Goal: Information Seeking & Learning: Learn about a topic

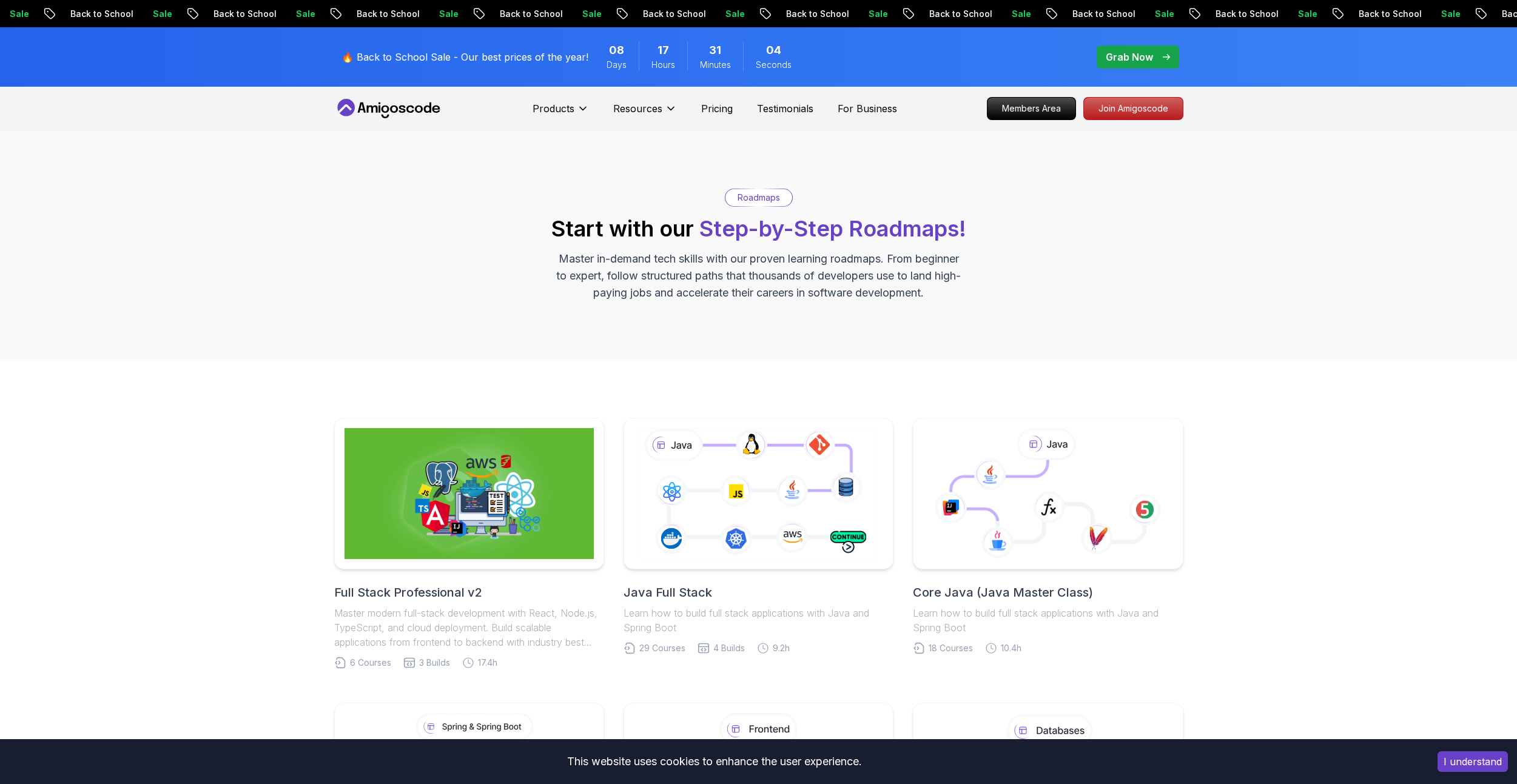
click at [1121, 52] on p "Grab Now" at bounding box center [1129, 57] width 47 height 15
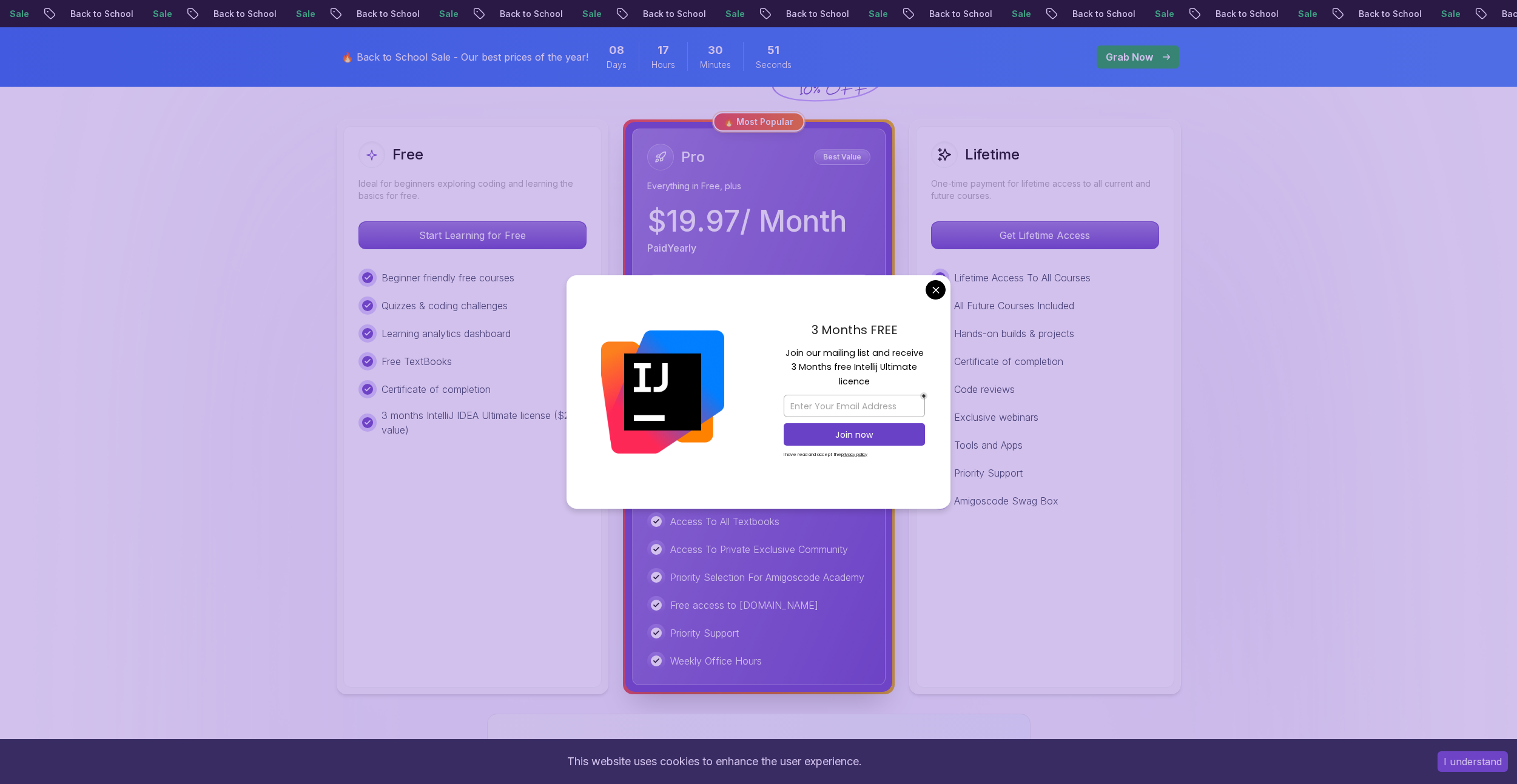
scroll to position [303, 0]
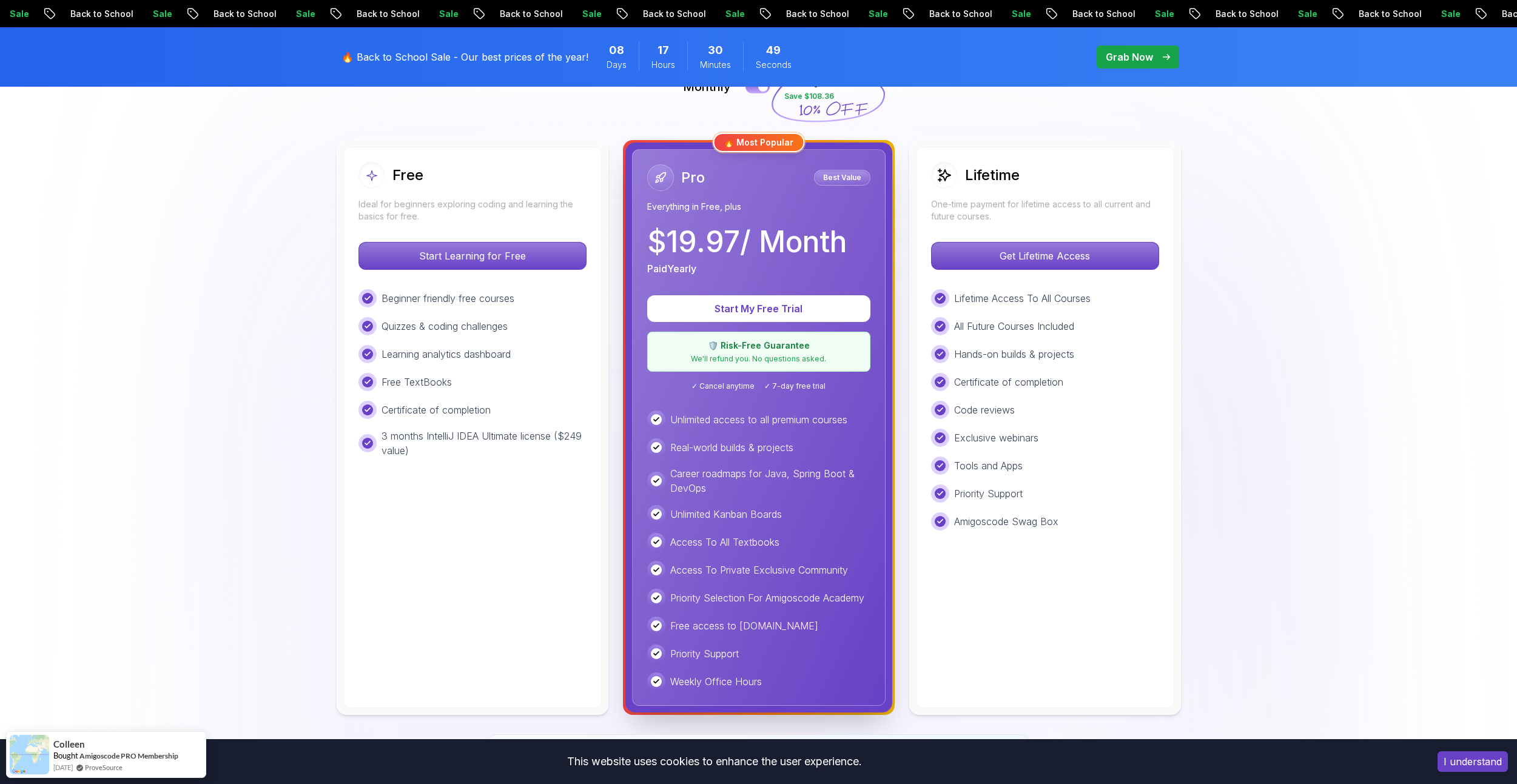
click at [993, 258] on p "Get Lifetime Access" at bounding box center [1044, 255] width 215 height 26
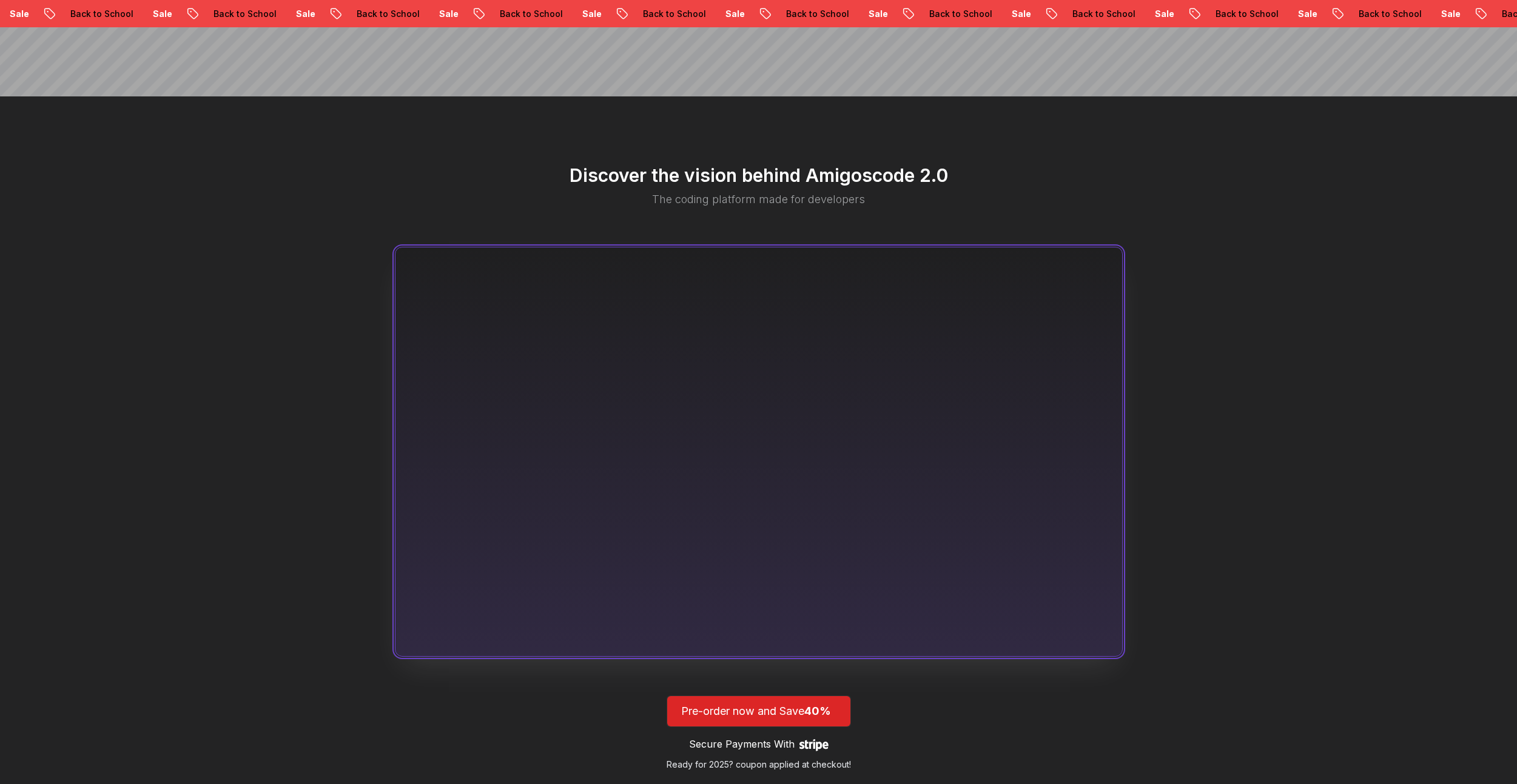
scroll to position [424, 0]
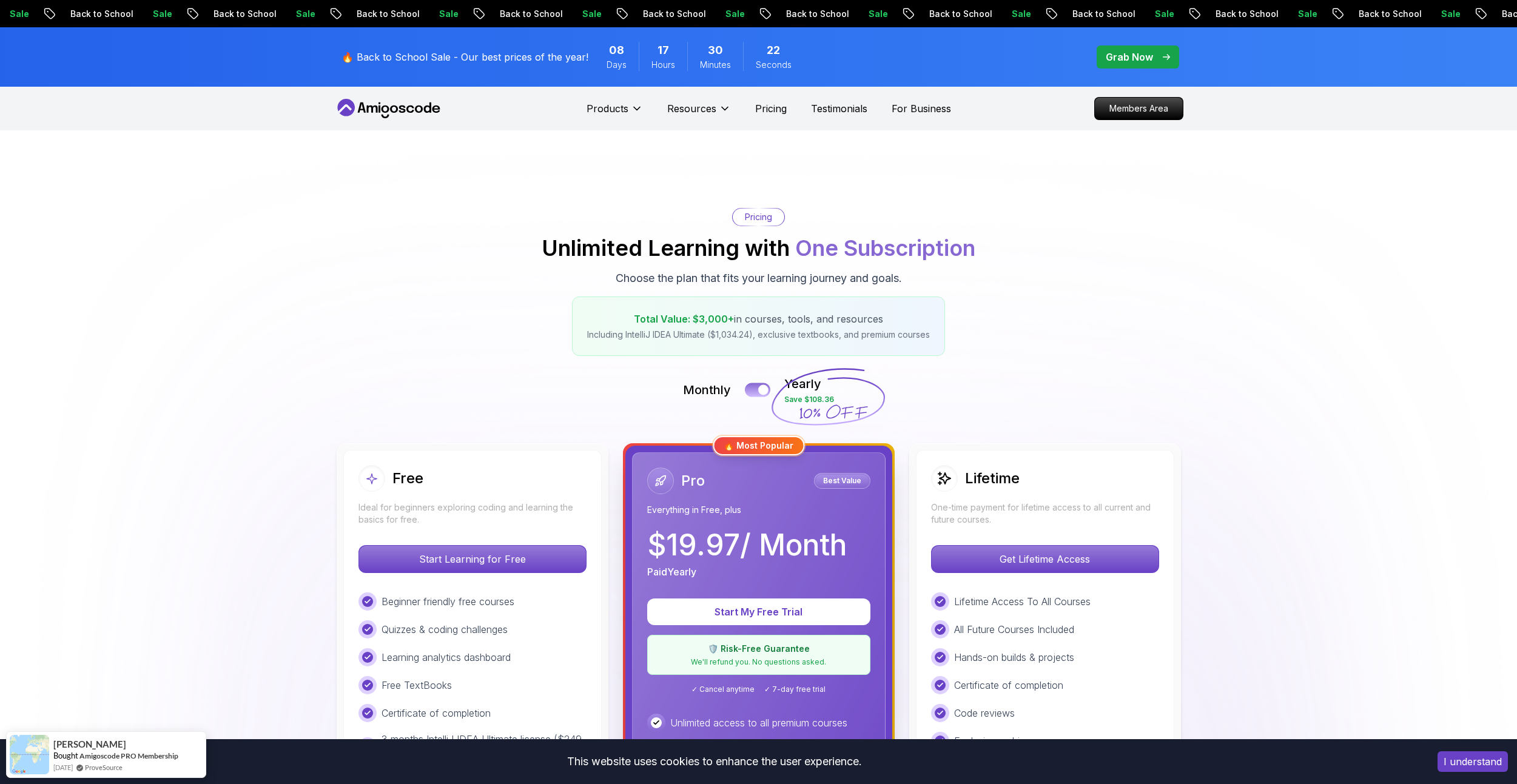
click at [754, 388] on button at bounding box center [757, 390] width 26 height 14
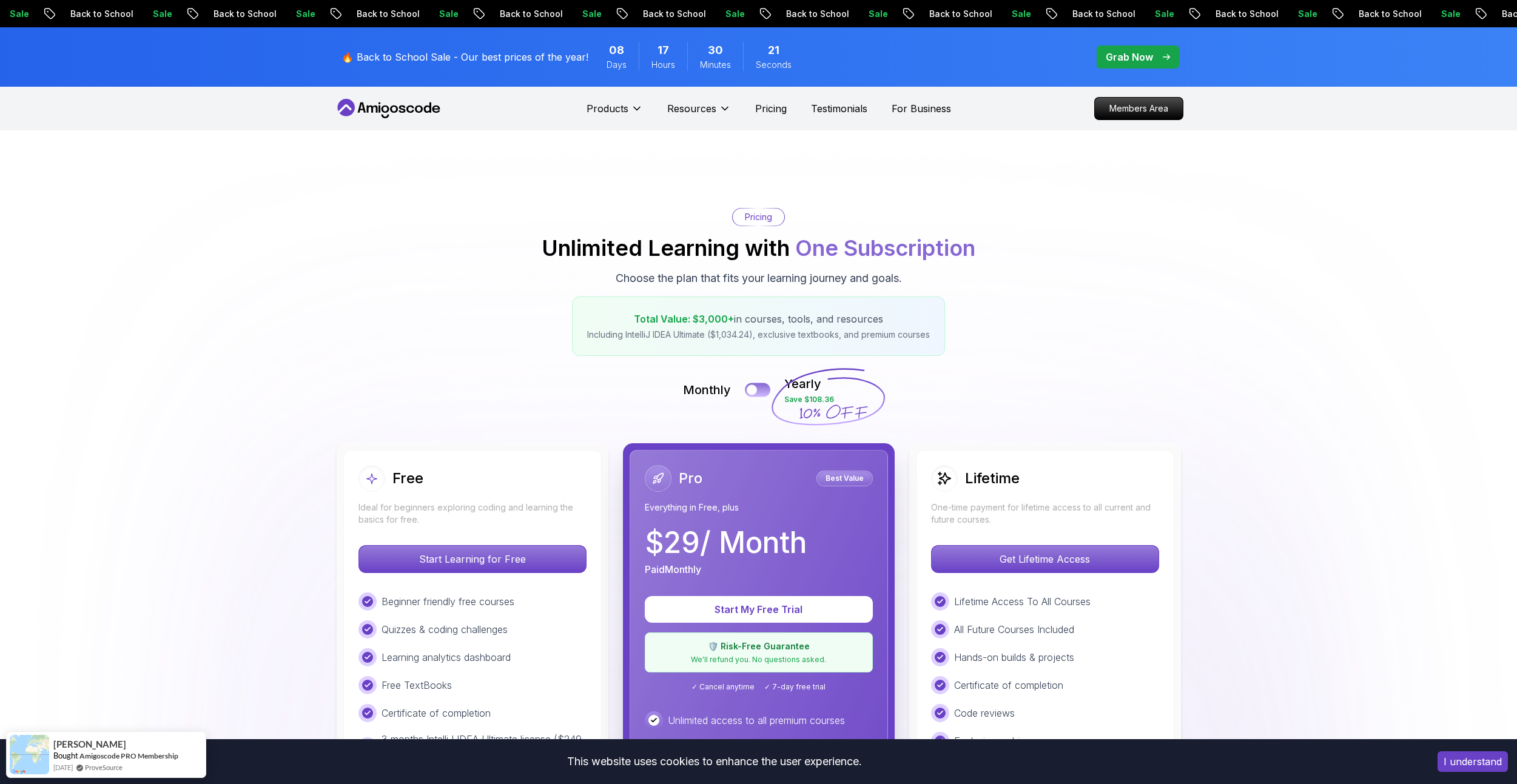
click at [754, 388] on div at bounding box center [752, 390] width 10 height 10
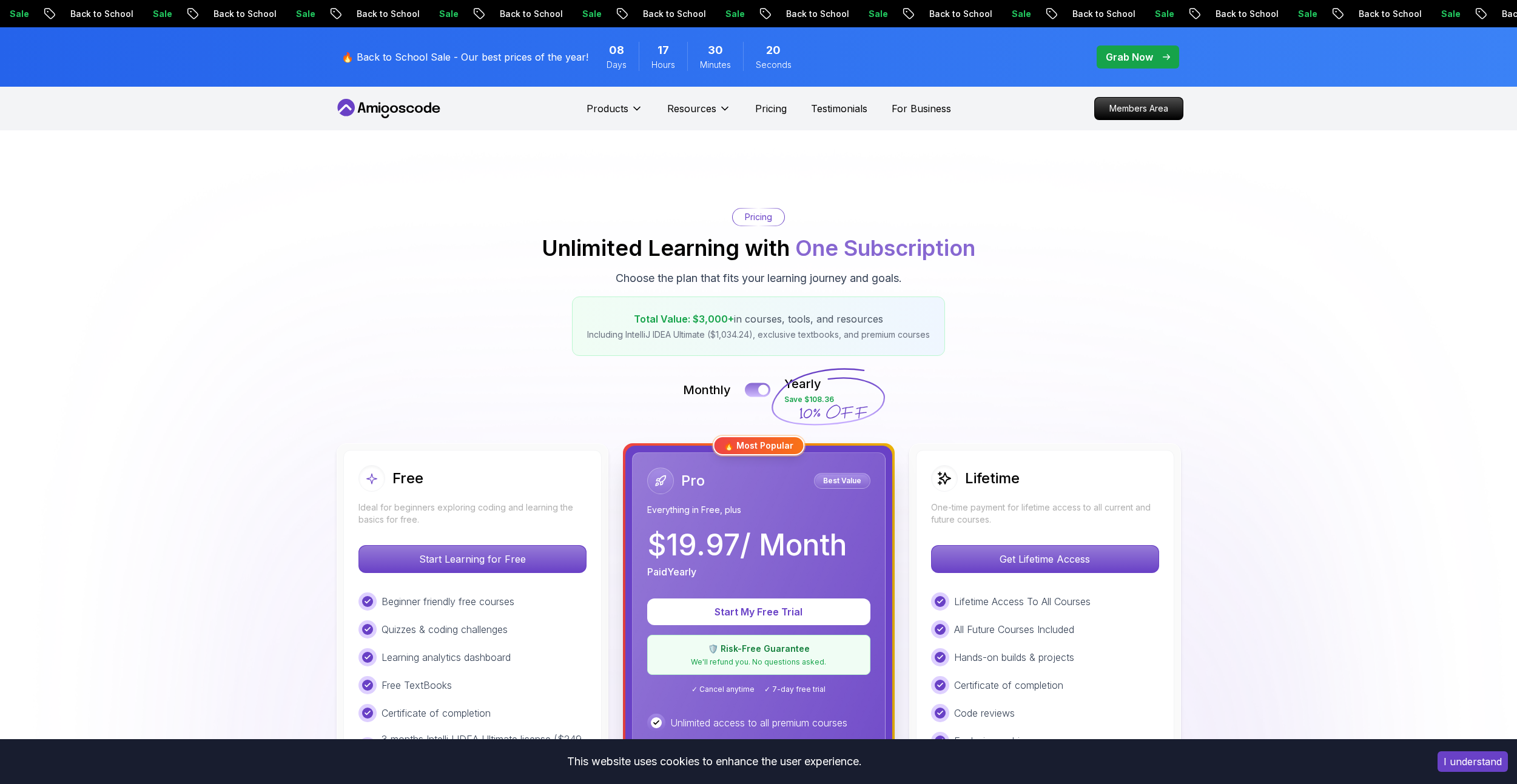
click at [754, 390] on button at bounding box center [757, 390] width 26 height 14
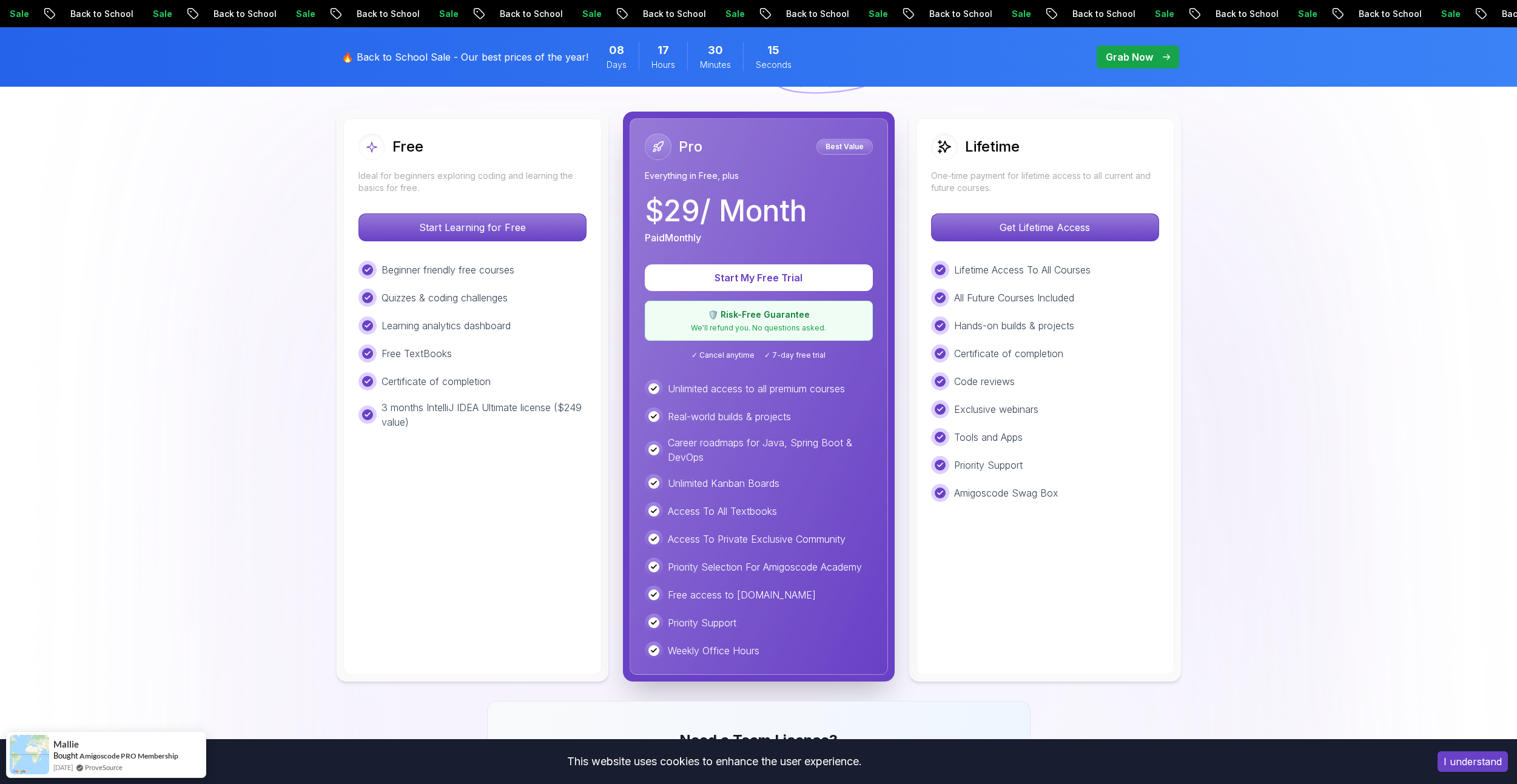
scroll to position [243, 0]
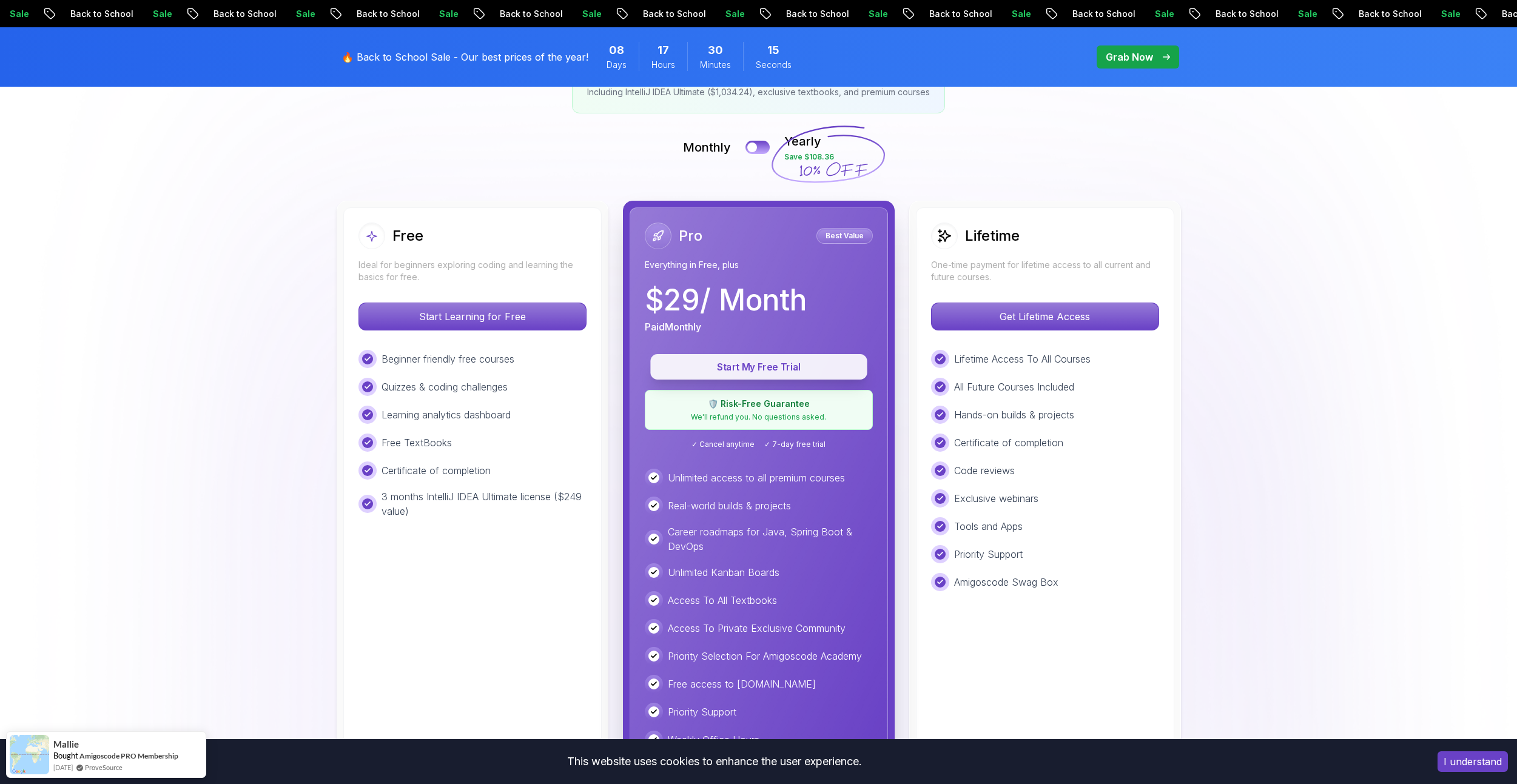
click at [776, 362] on p "Start My Free Trial" at bounding box center [758, 367] width 189 height 14
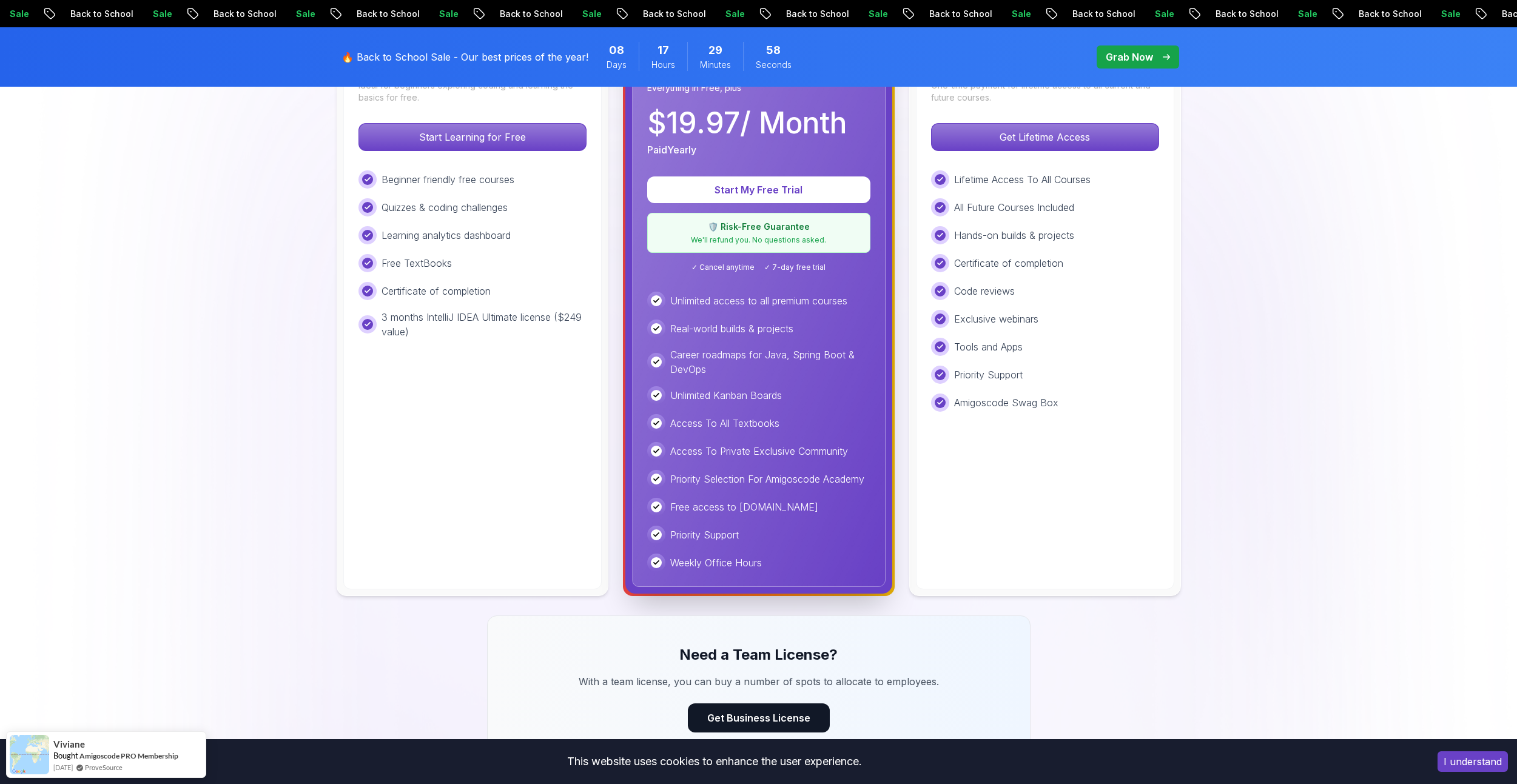
scroll to position [303, 0]
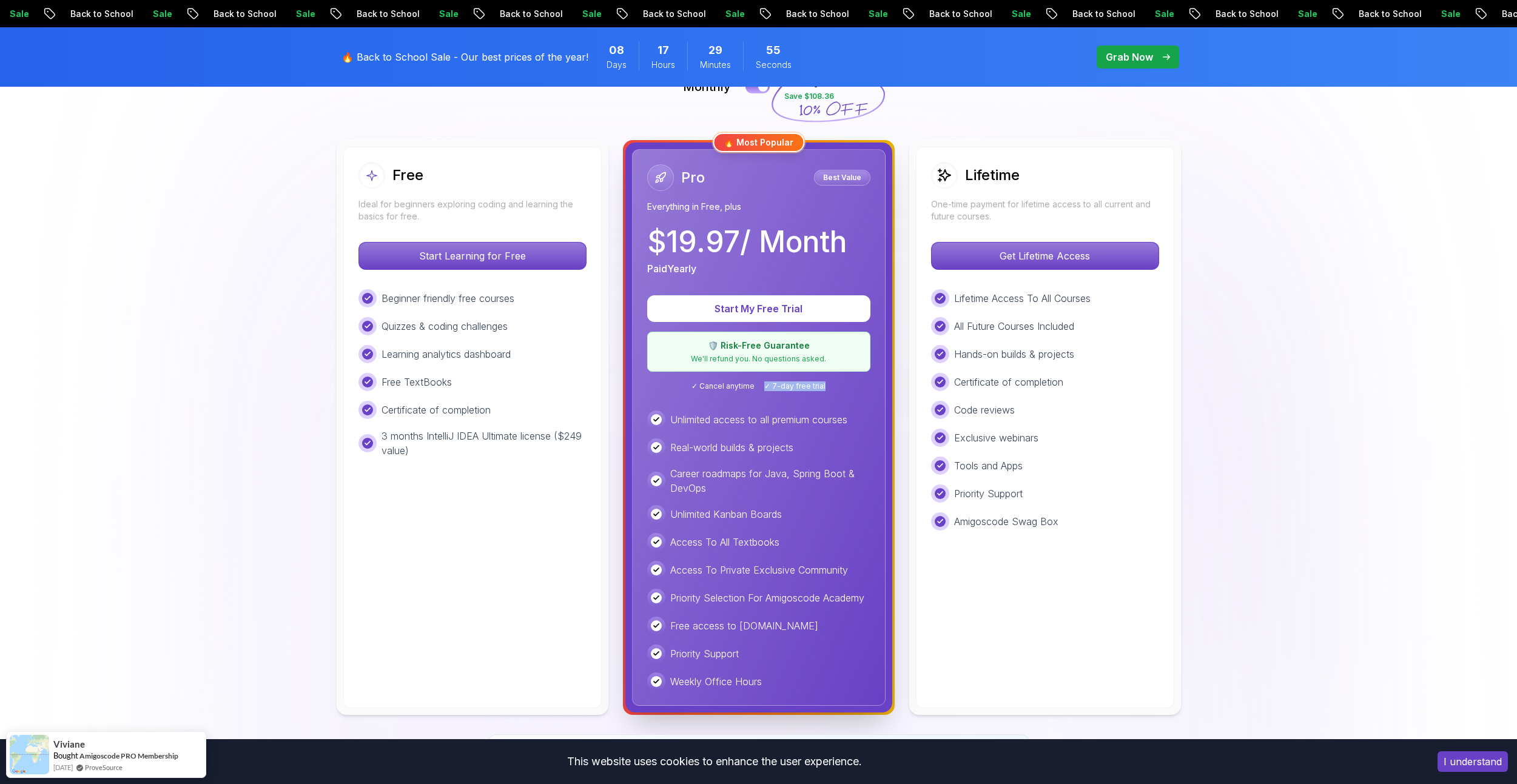
drag, startPoint x: 766, startPoint y: 386, endPoint x: 835, endPoint y: 386, distance: 69.0
click at [835, 386] on div "✓ Cancel anytime ✓ 7-day free trial" at bounding box center [758, 386] width 223 height 10
click at [803, 384] on span "✓ 7-day free trial" at bounding box center [794, 386] width 62 height 10
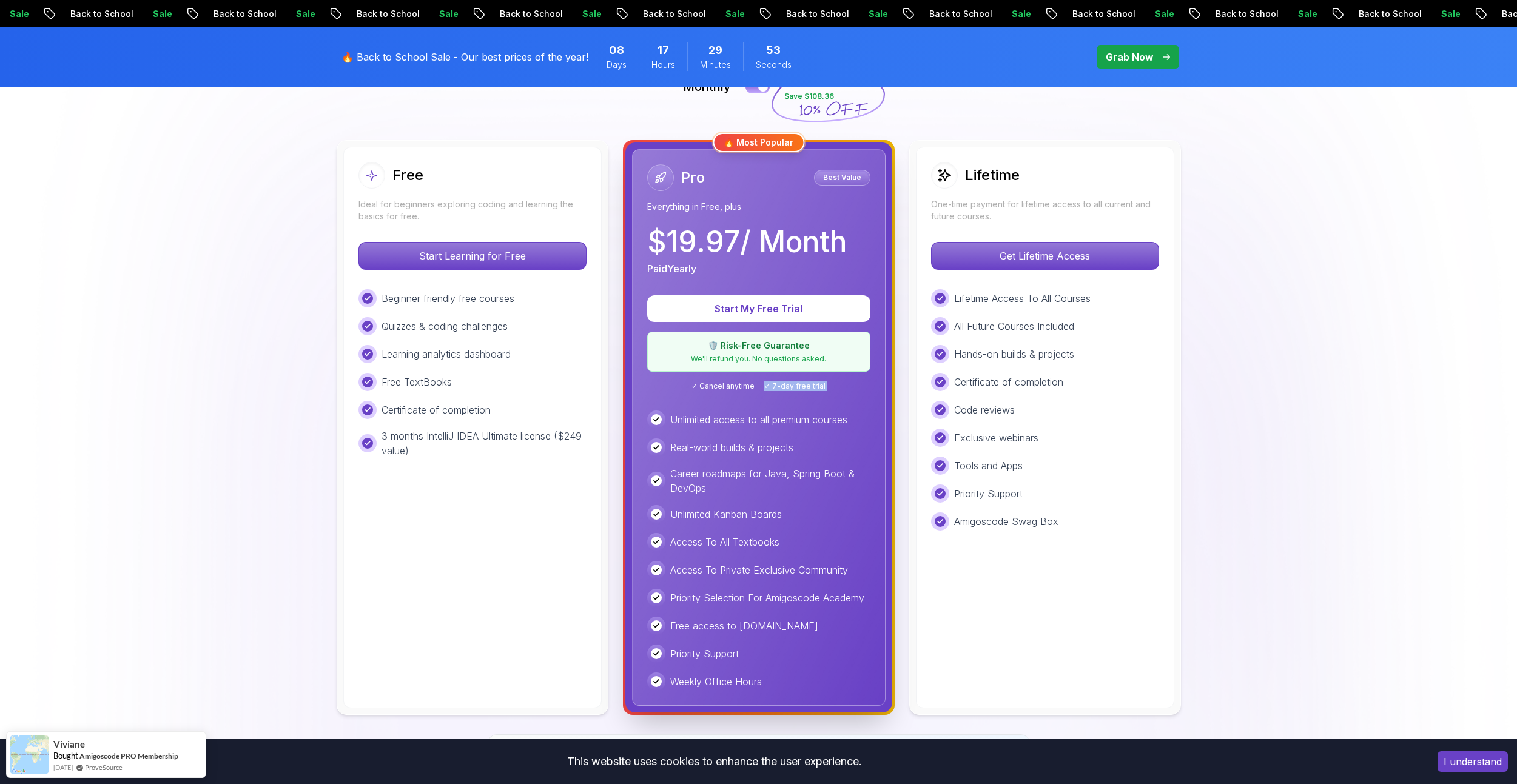
click at [803, 384] on span "✓ 7-day free trial" at bounding box center [794, 386] width 62 height 10
click at [116, 222] on img at bounding box center [758, 588] width 1517 height 1522
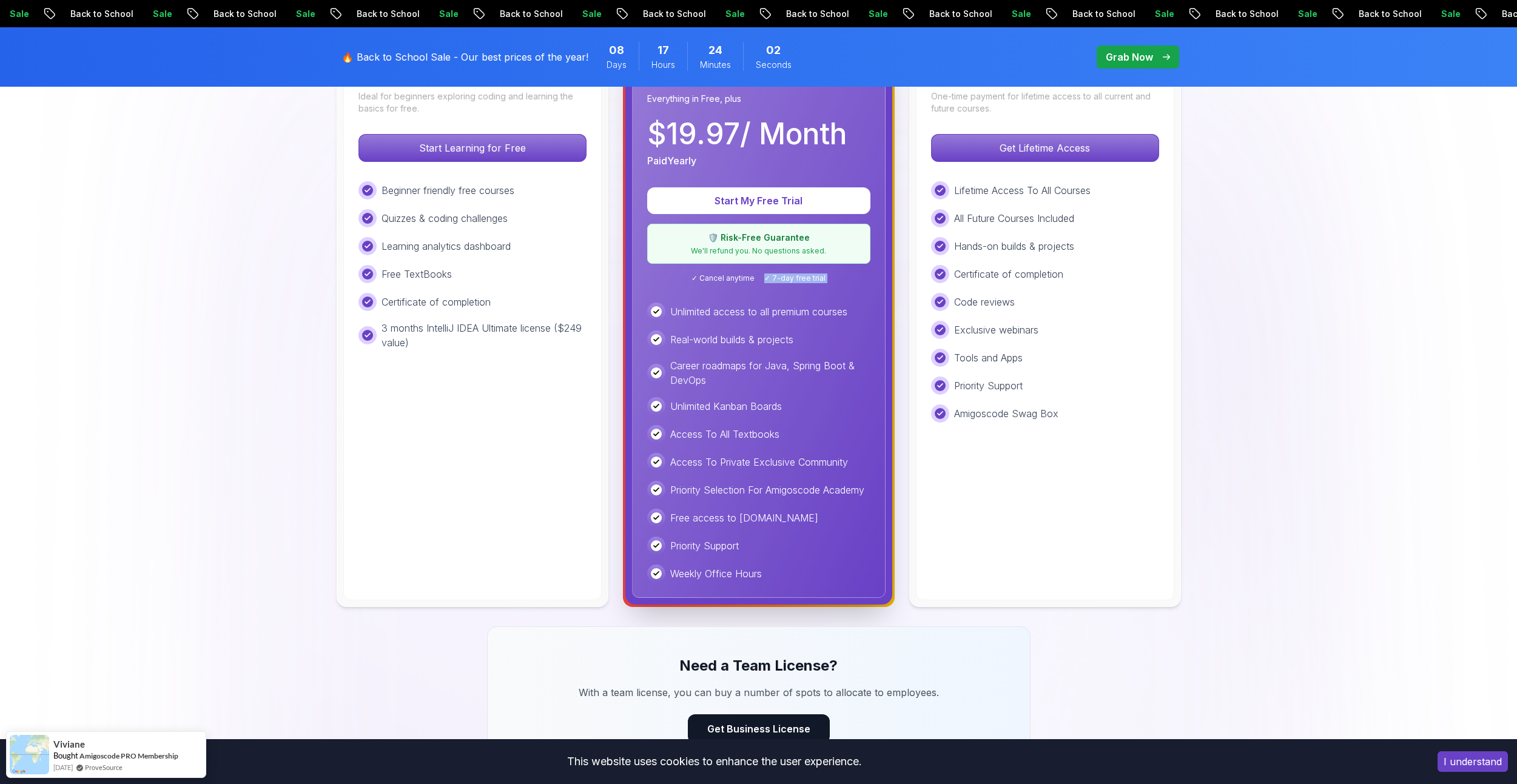
scroll to position [424, 0]
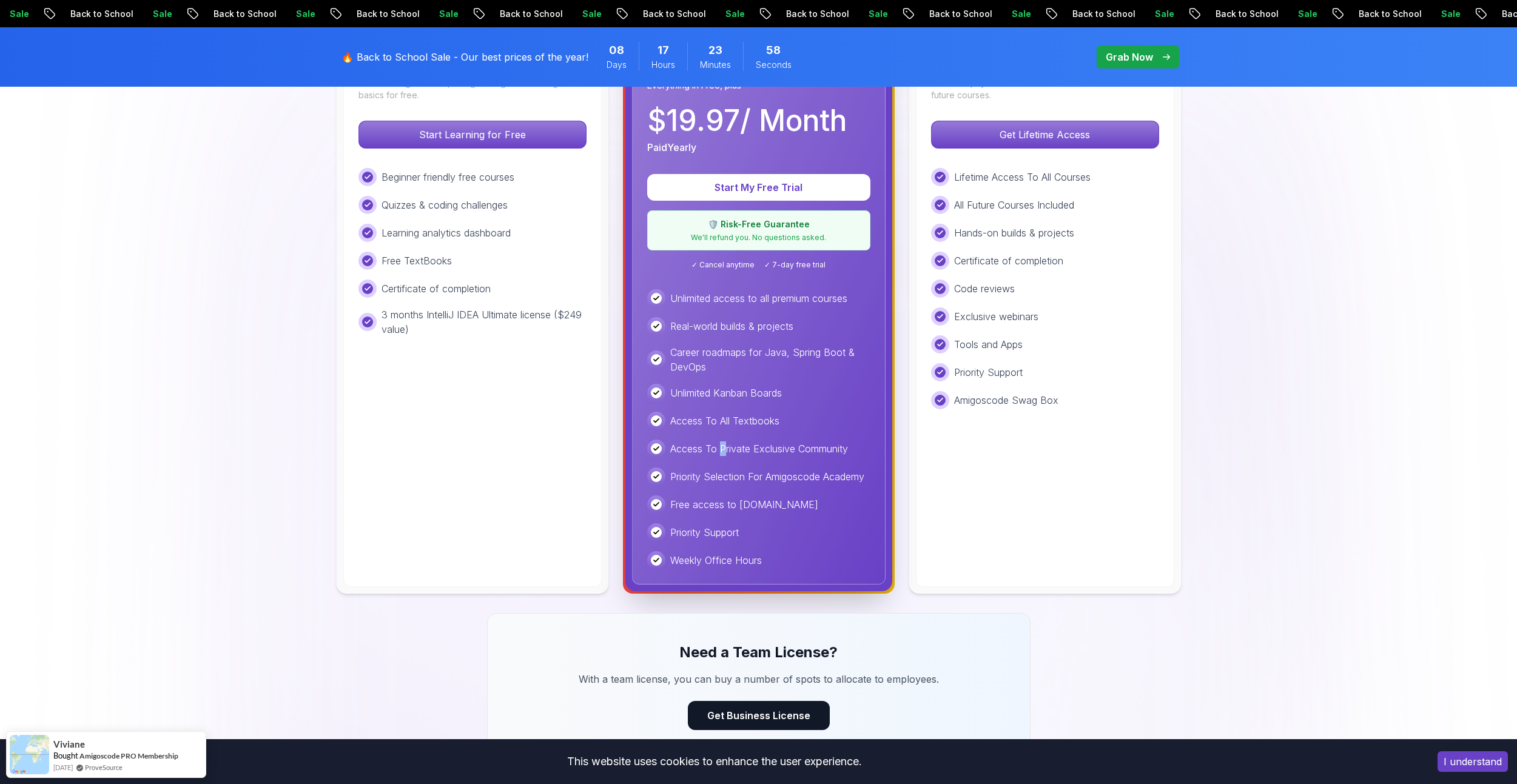
drag, startPoint x: 721, startPoint y: 449, endPoint x: 725, endPoint y: 435, distance: 14.6
click at [725, 435] on div "Unlimited access to all premium courses Real-world builds & projects Career roa…" at bounding box center [758, 429] width 223 height 280
click at [1006, 513] on div "Lifetime One-time payment for lifetime access to all current and future courses…" at bounding box center [1044, 306] width 258 height 561
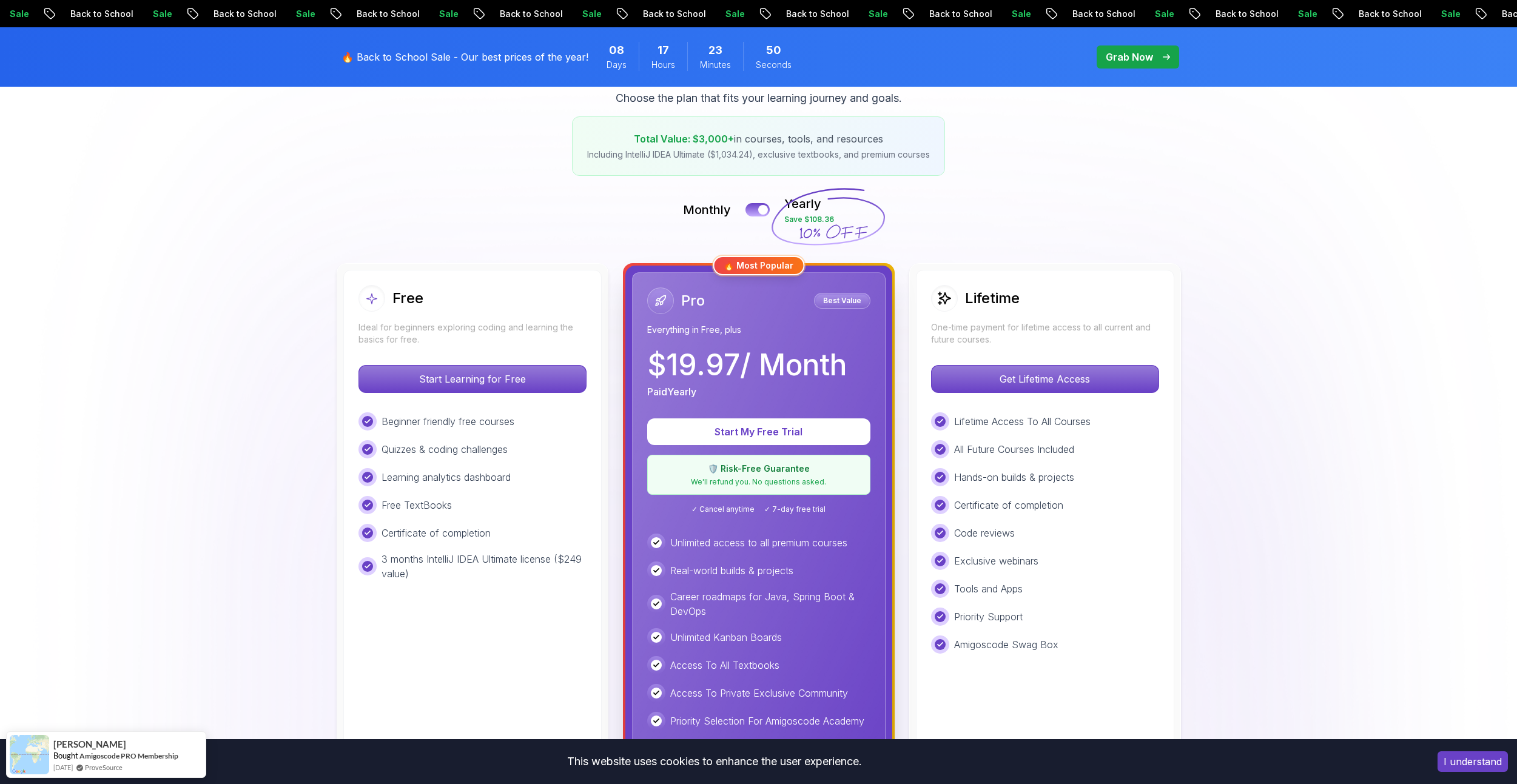
scroll to position [182, 0]
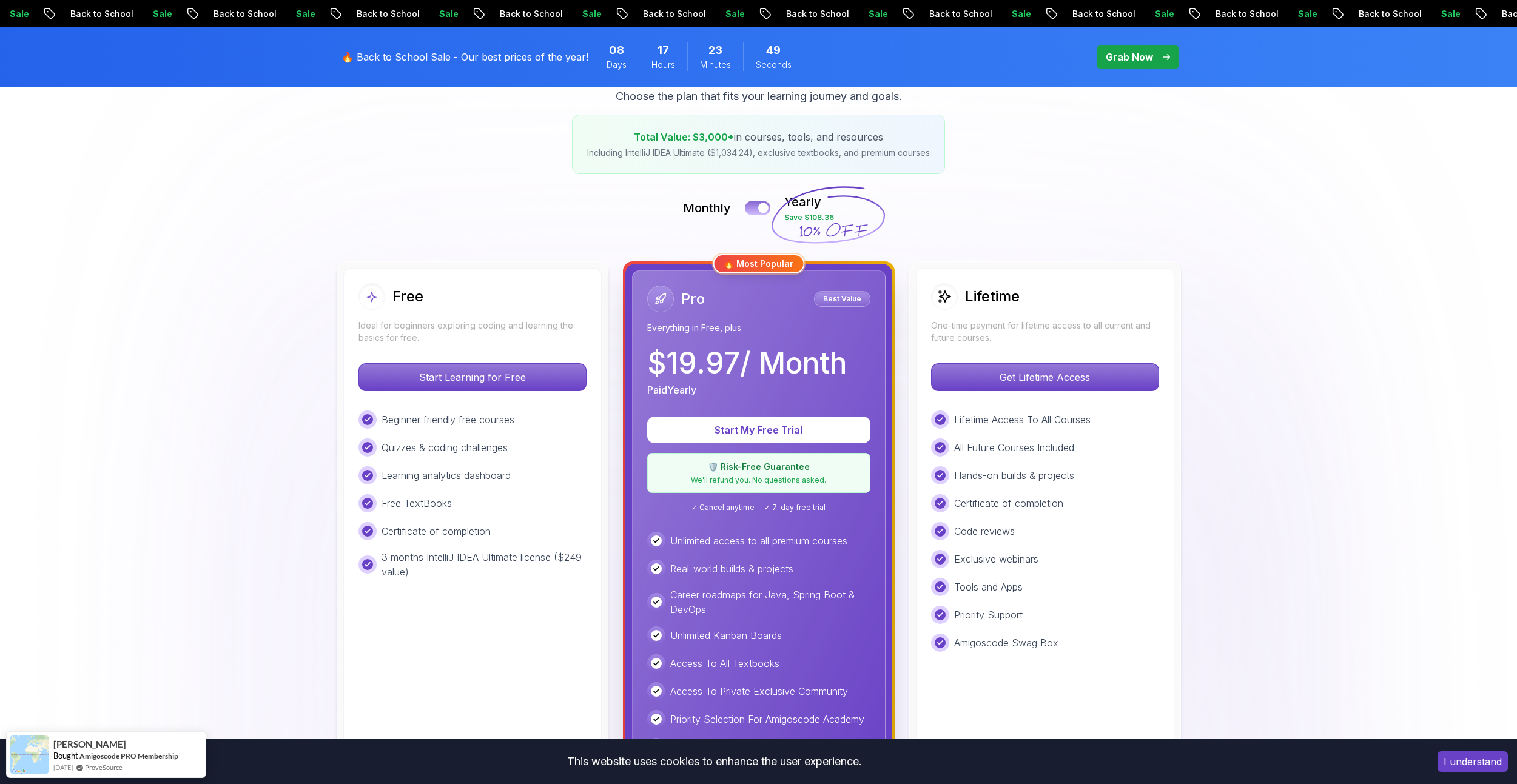
click at [754, 210] on button at bounding box center [757, 208] width 26 height 14
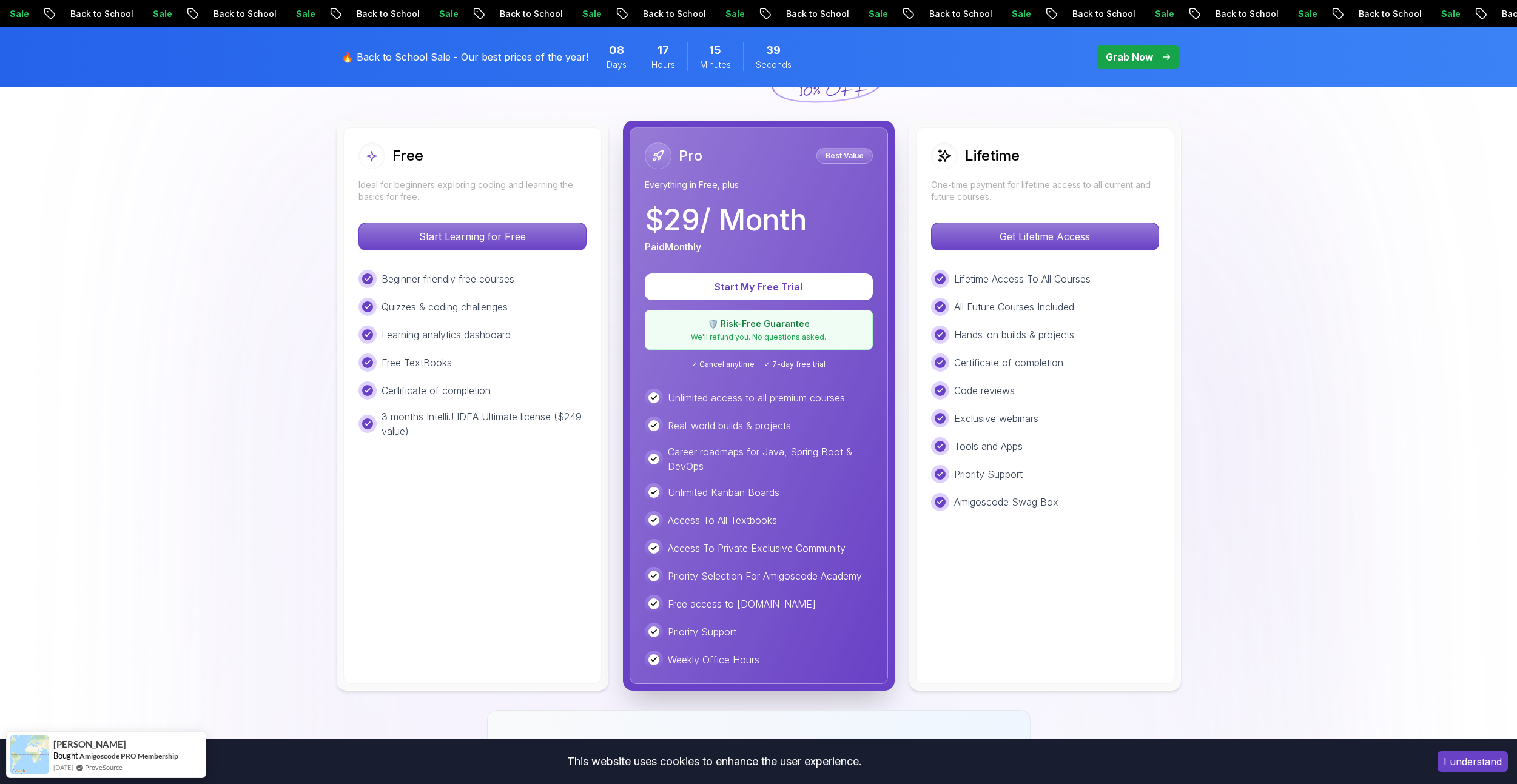
scroll to position [303, 0]
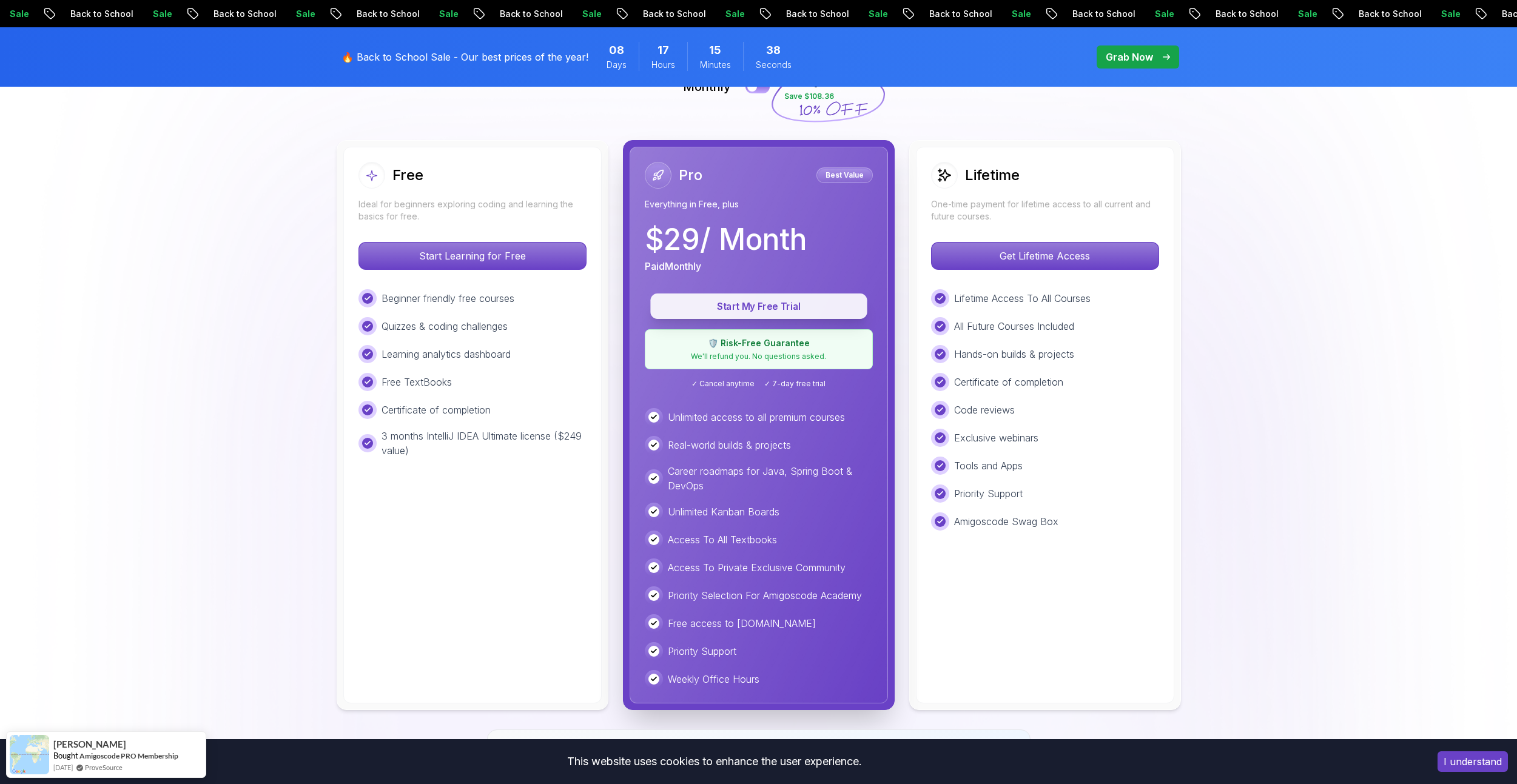
click at [763, 304] on p "Start My Free Trial" at bounding box center [758, 307] width 189 height 14
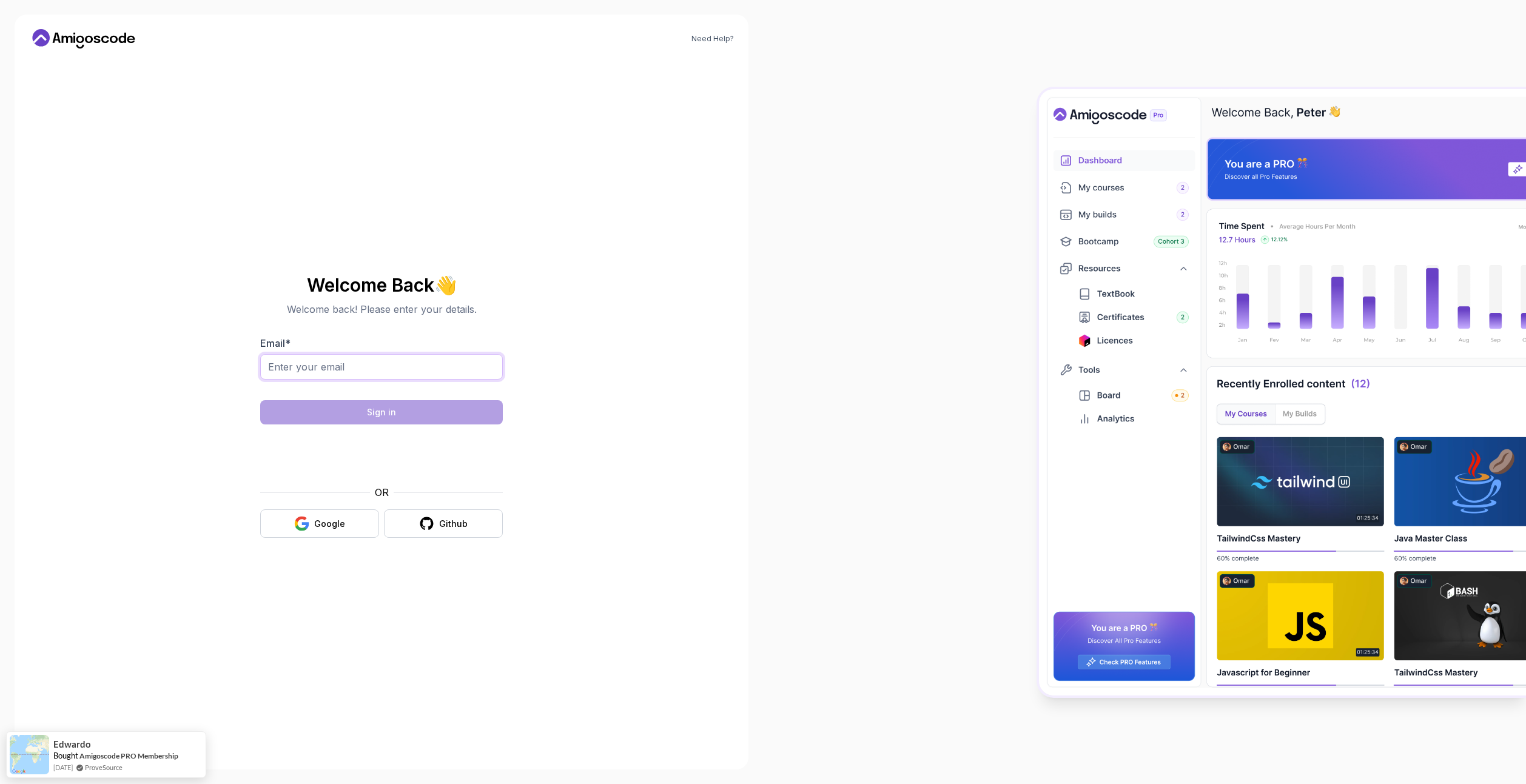
click at [346, 370] on input "Email *" at bounding box center [381, 367] width 243 height 26
click at [617, 331] on div "Need Help? Welcome Back 👋 Welcome back! Please enter your details. Email * Sign…" at bounding box center [381, 392] width 734 height 755
click at [717, 37] on link "Need Help?" at bounding box center [712, 39] width 42 height 10
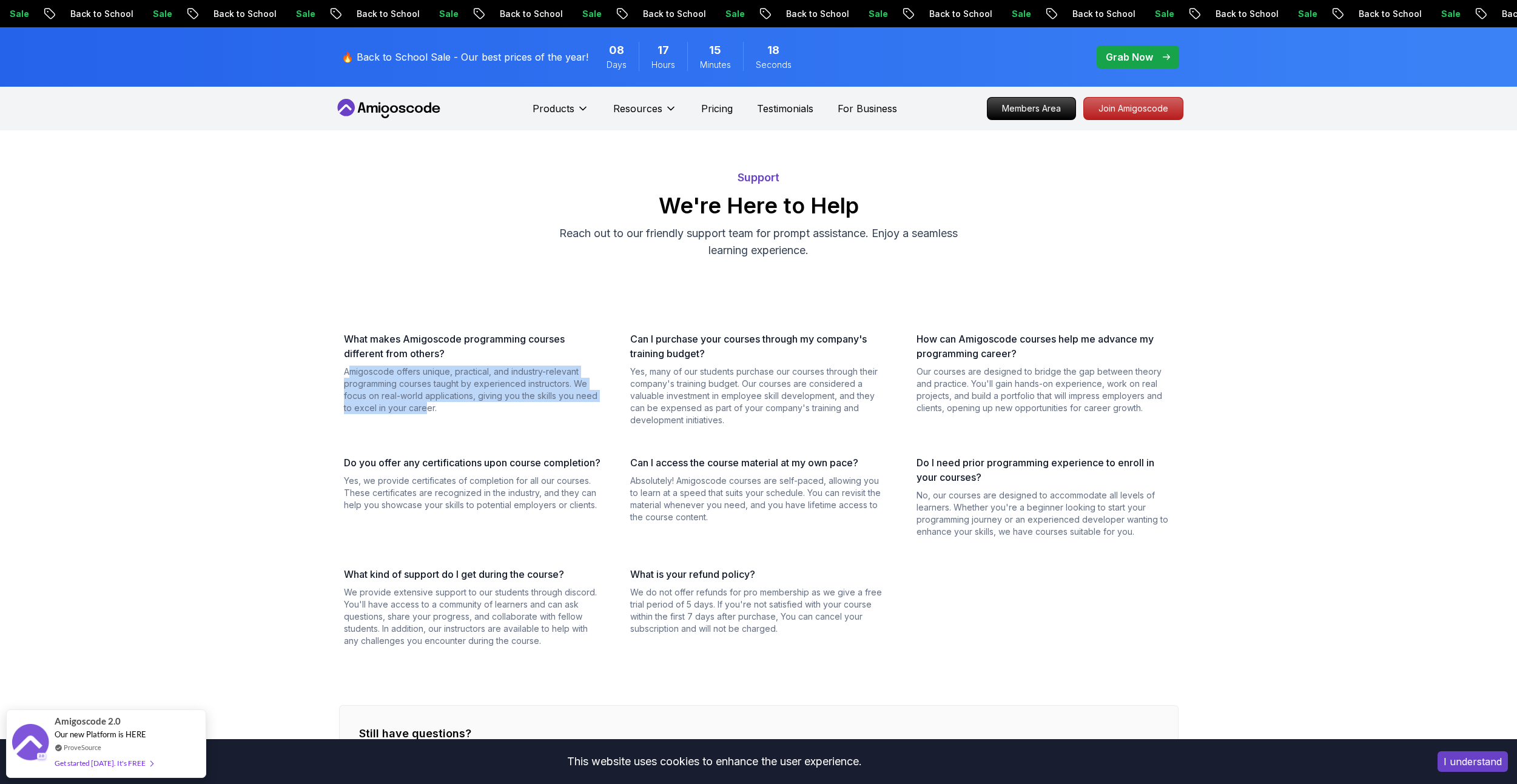
drag, startPoint x: 351, startPoint y: 371, endPoint x: 426, endPoint y: 403, distance: 81.5
click at [426, 403] on p "Amigoscode offers unique, practical, and industry-relevant programming courses …" at bounding box center [473, 390] width 257 height 48
click at [424, 120] on nav "Products Resources Pricing Testimonials For Business Members Area Join Amigosco…" at bounding box center [758, 108] width 849 height 44
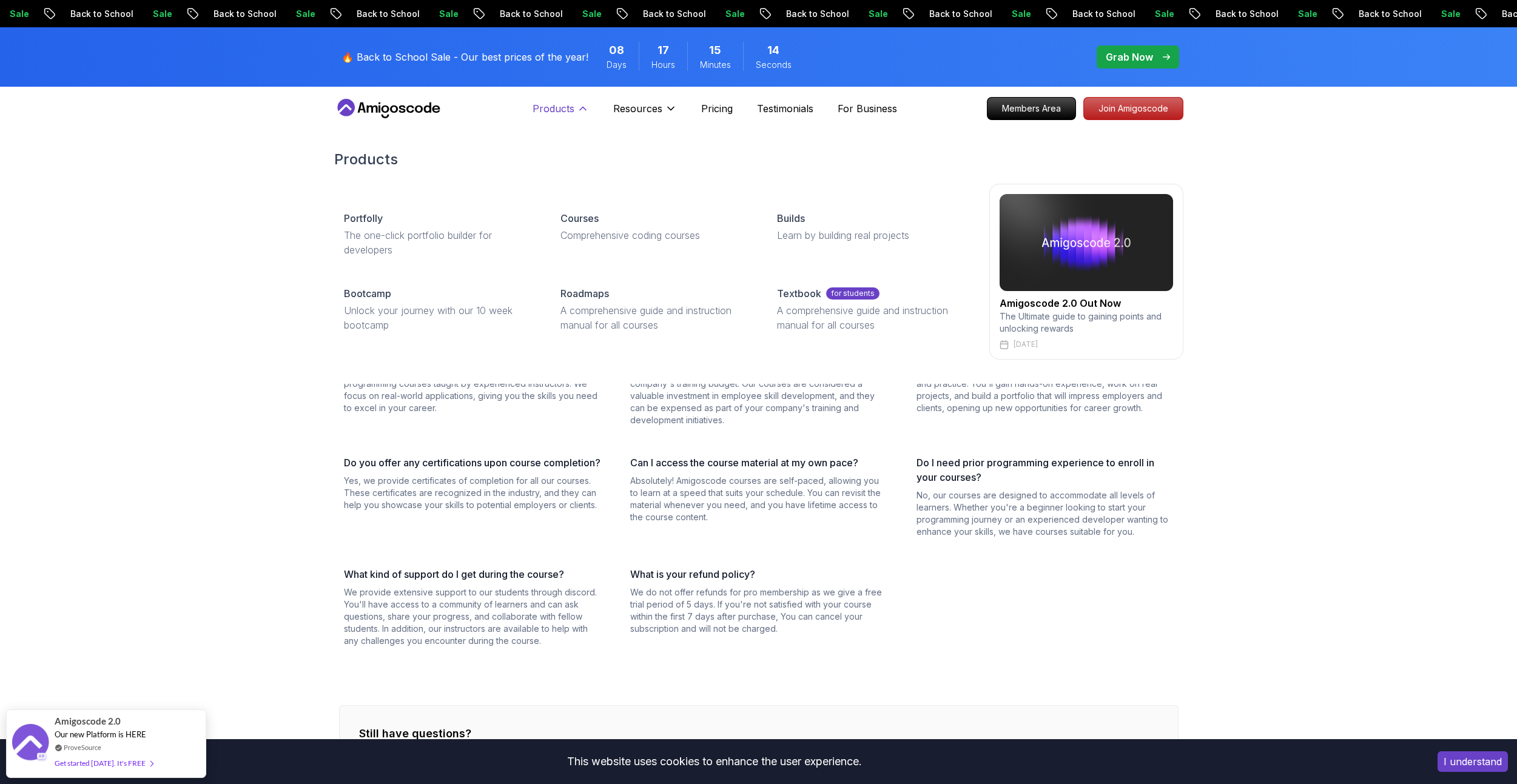
click at [568, 111] on p "Products" at bounding box center [553, 108] width 42 height 15
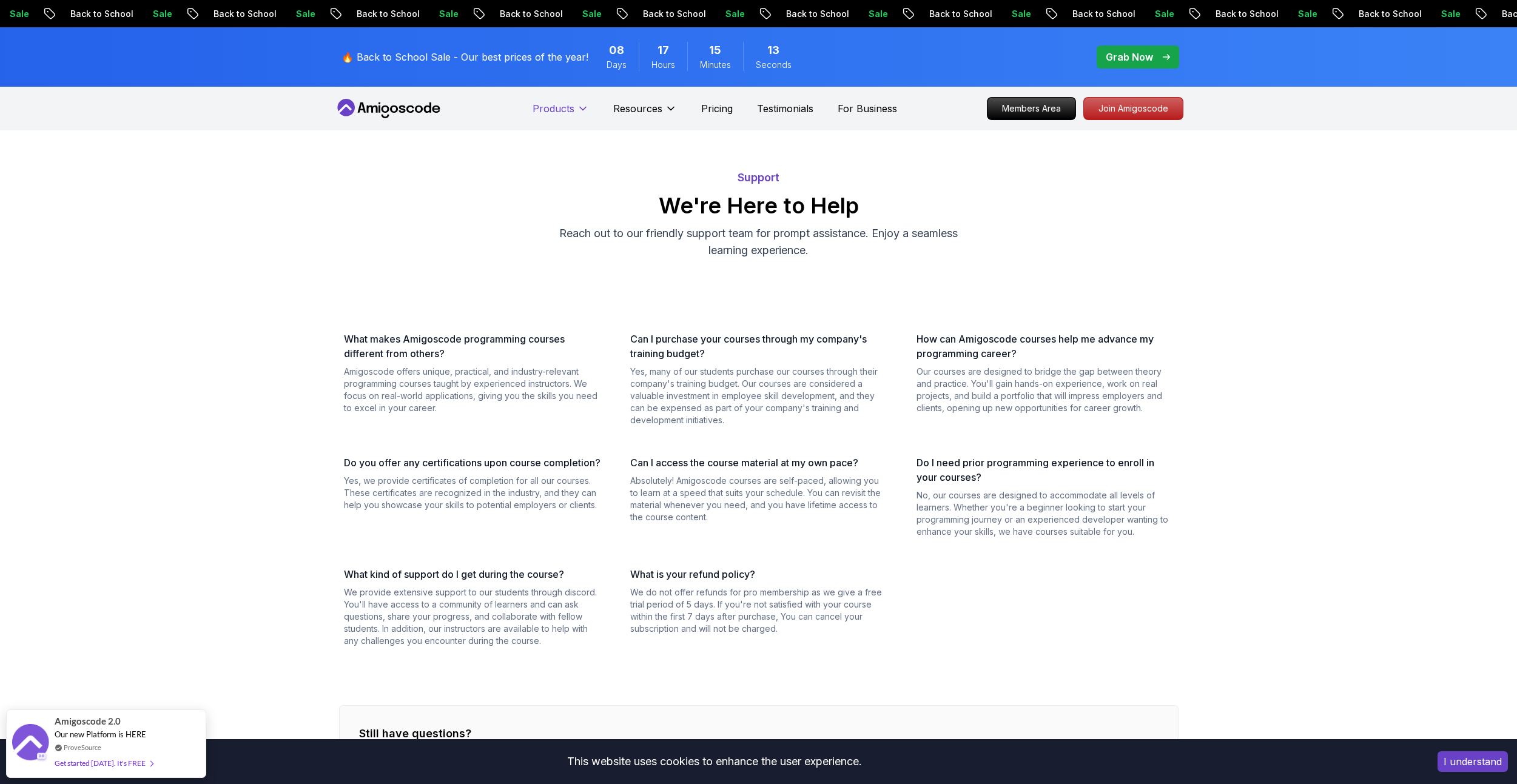
click at [568, 111] on p "Products" at bounding box center [553, 108] width 42 height 15
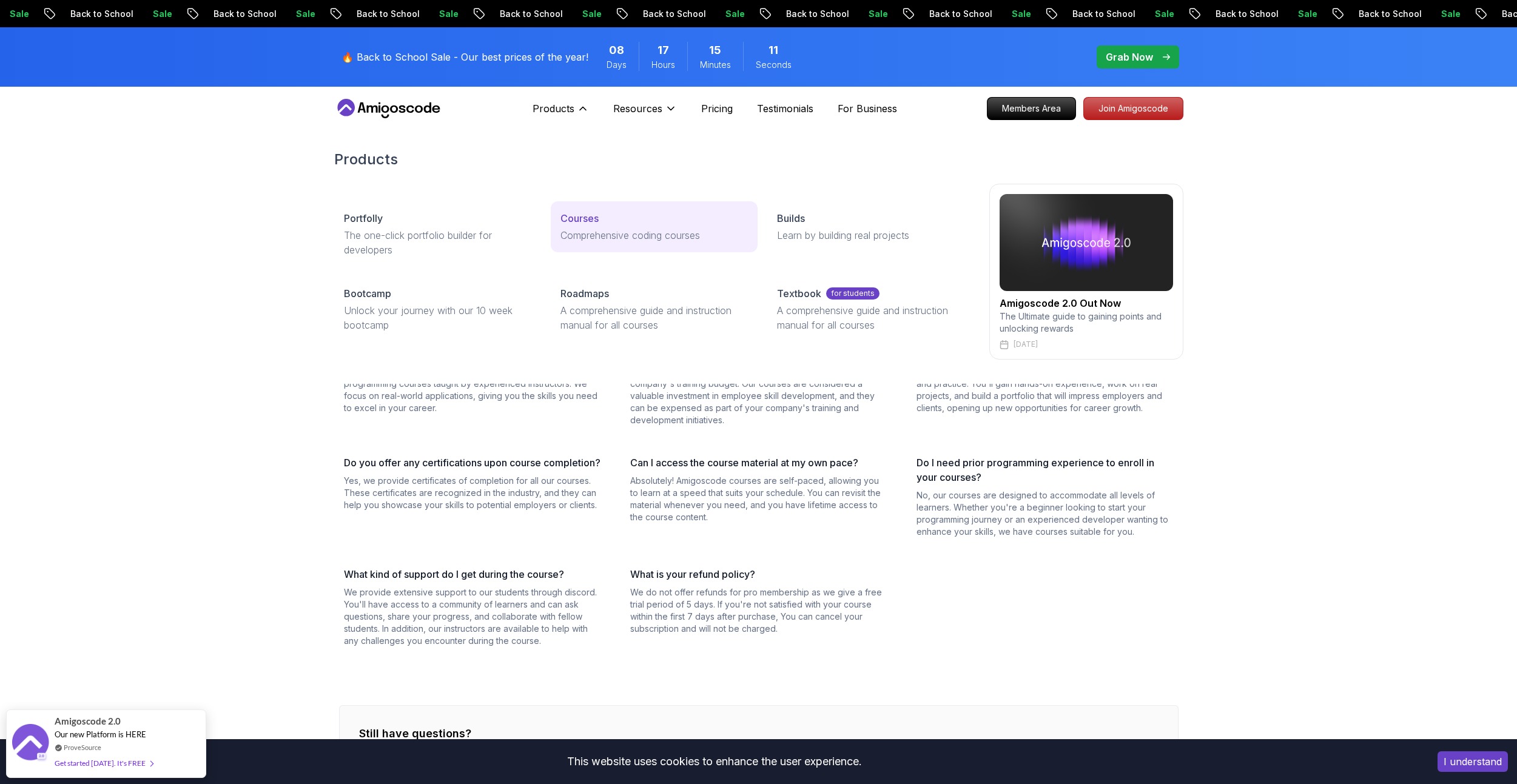
click at [576, 228] on link "Courses Comprehensive coding courses" at bounding box center [654, 227] width 207 height 51
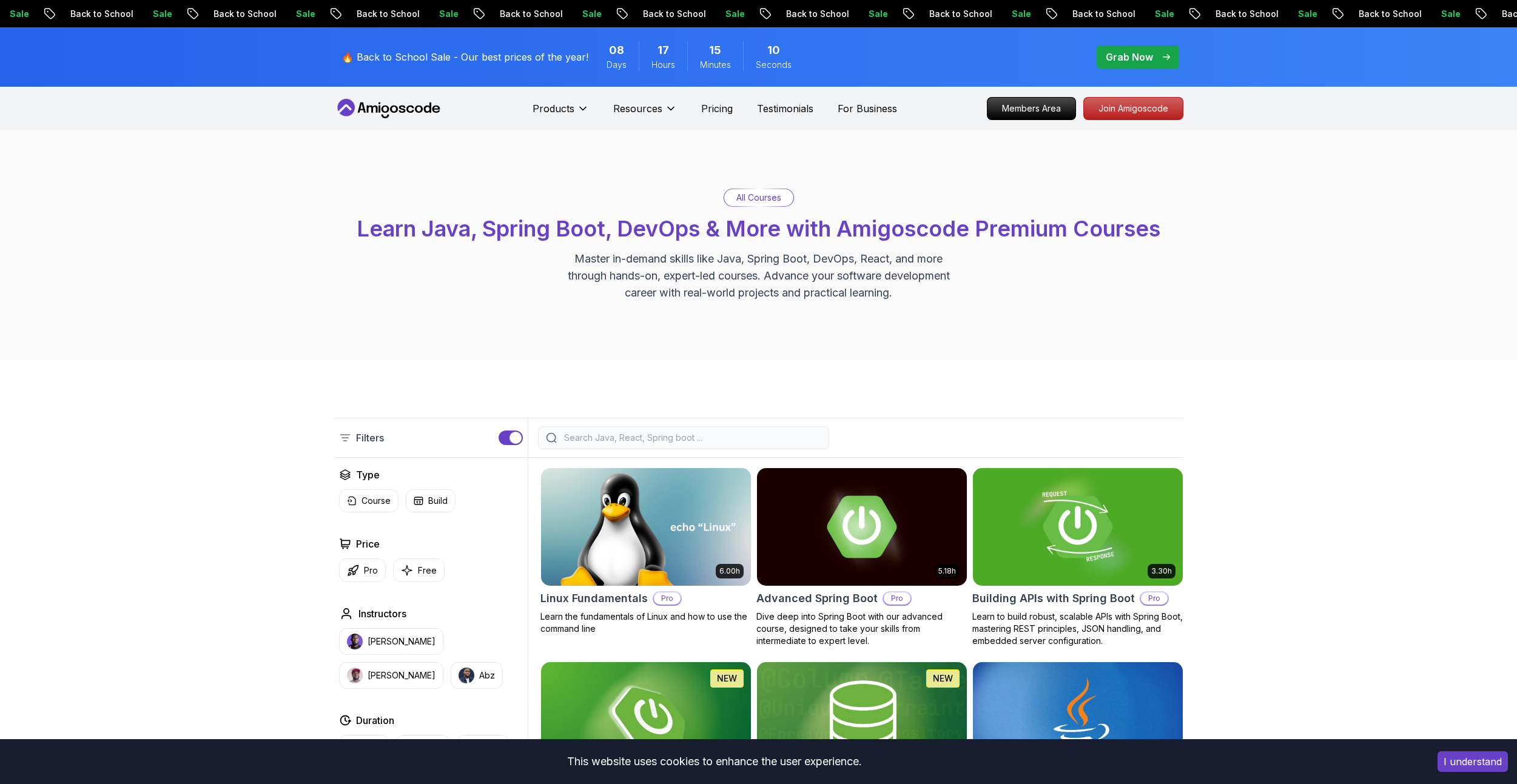
click at [566, 117] on button "Products" at bounding box center [561, 113] width 57 height 24
click at [566, 109] on p "Products" at bounding box center [553, 108] width 42 height 15
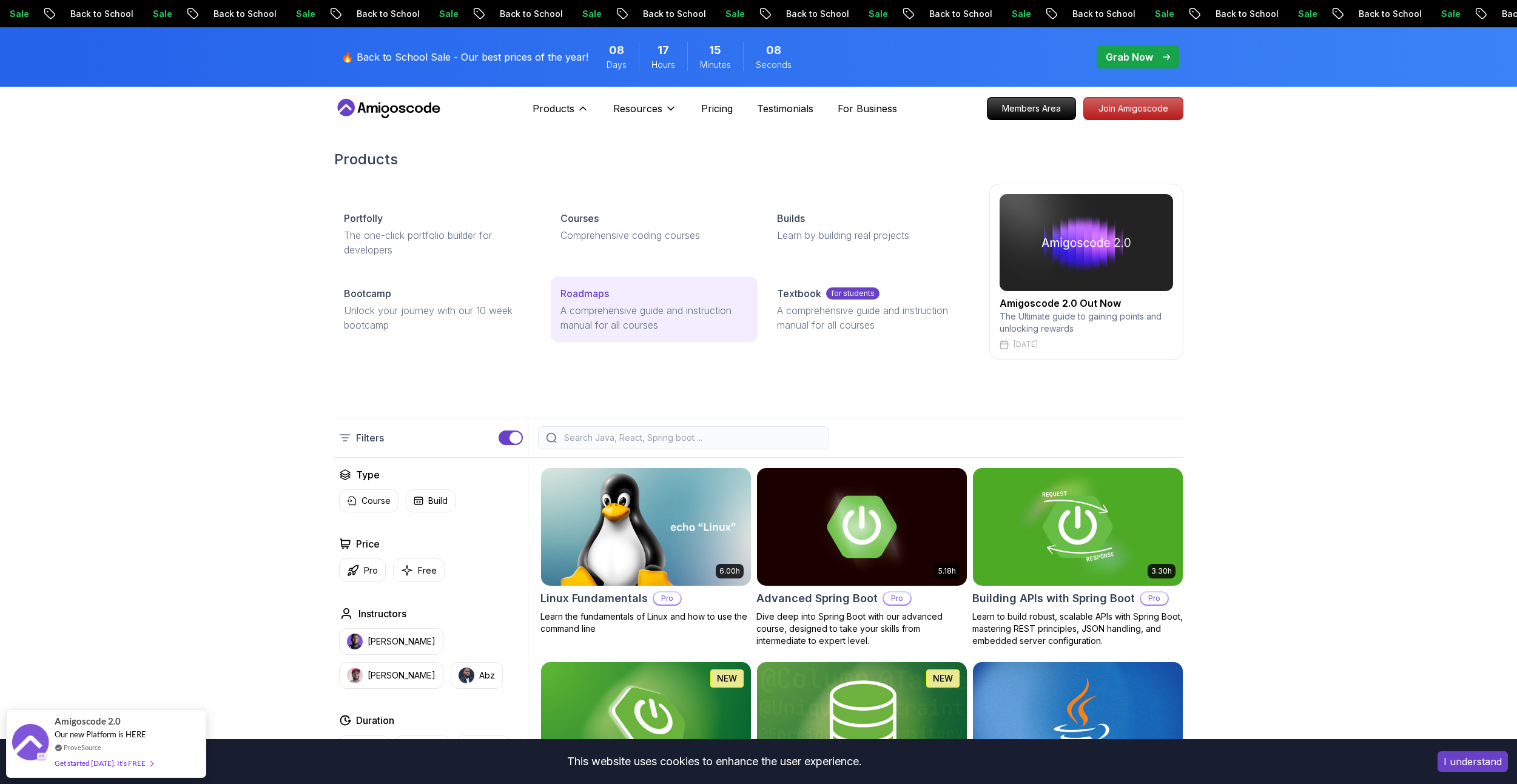
click at [600, 306] on p "A comprehensive guide and instruction manual for all courses" at bounding box center [654, 318] width 188 height 29
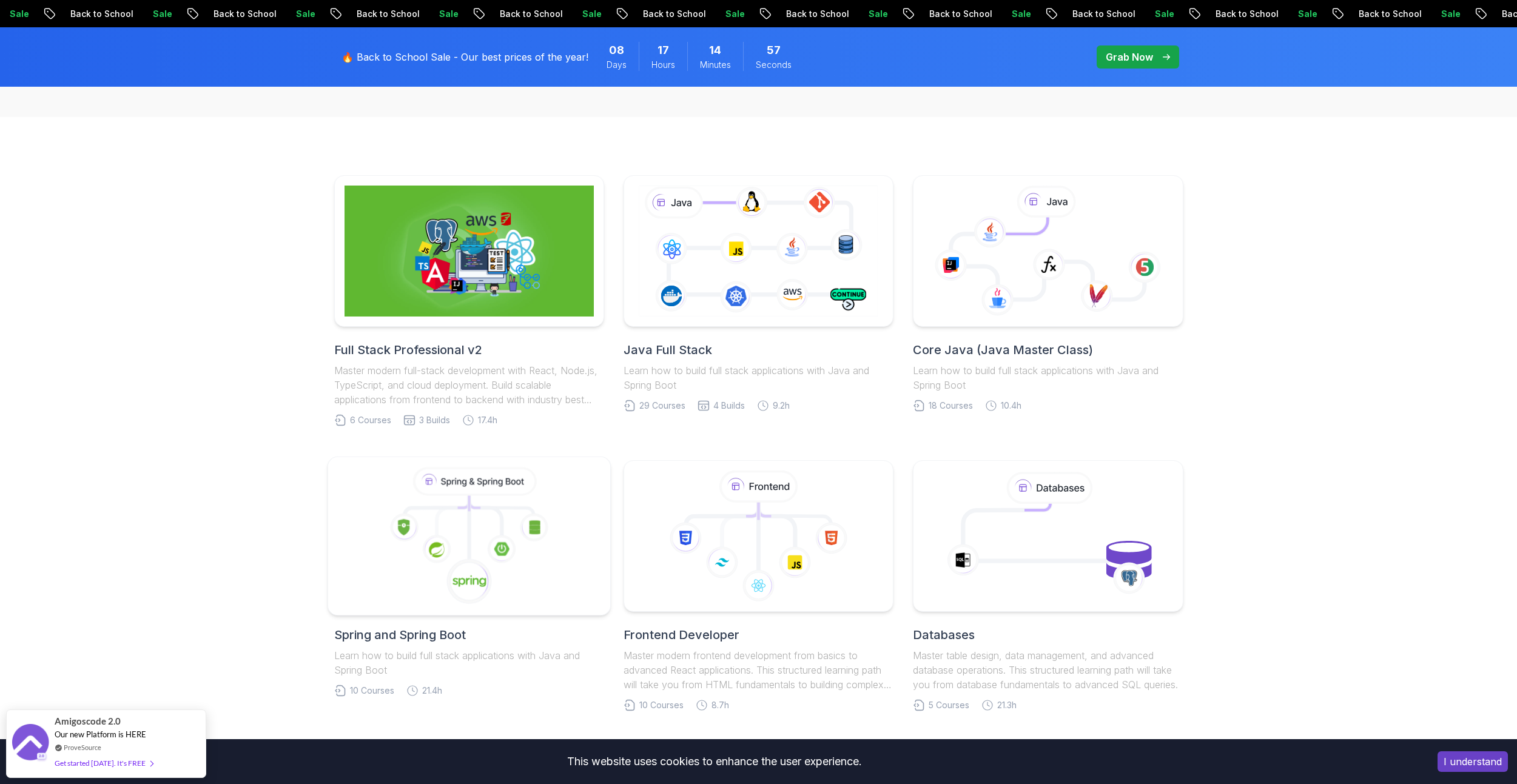
scroll to position [424, 0]
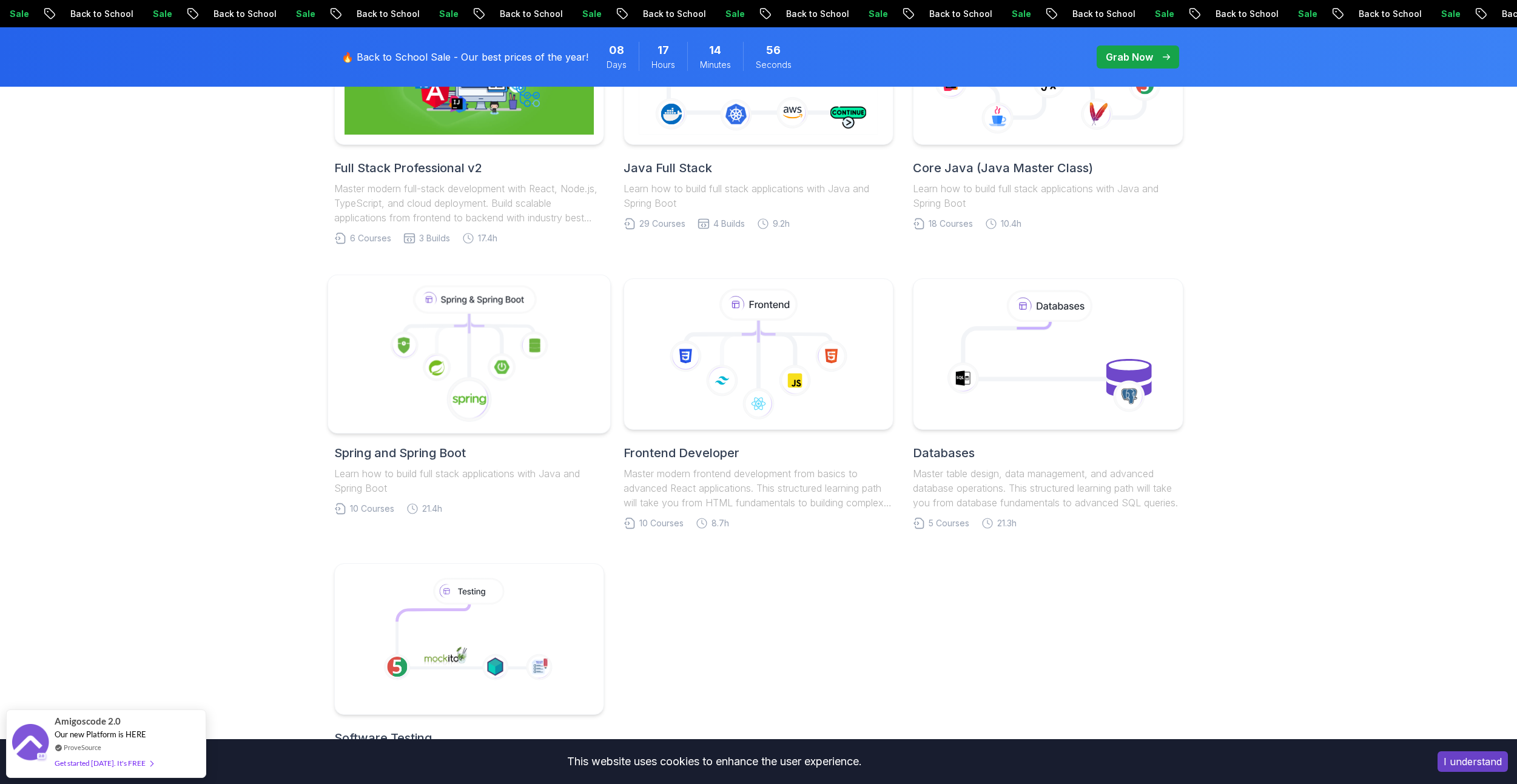
click at [457, 344] on icon at bounding box center [469, 354] width 262 height 138
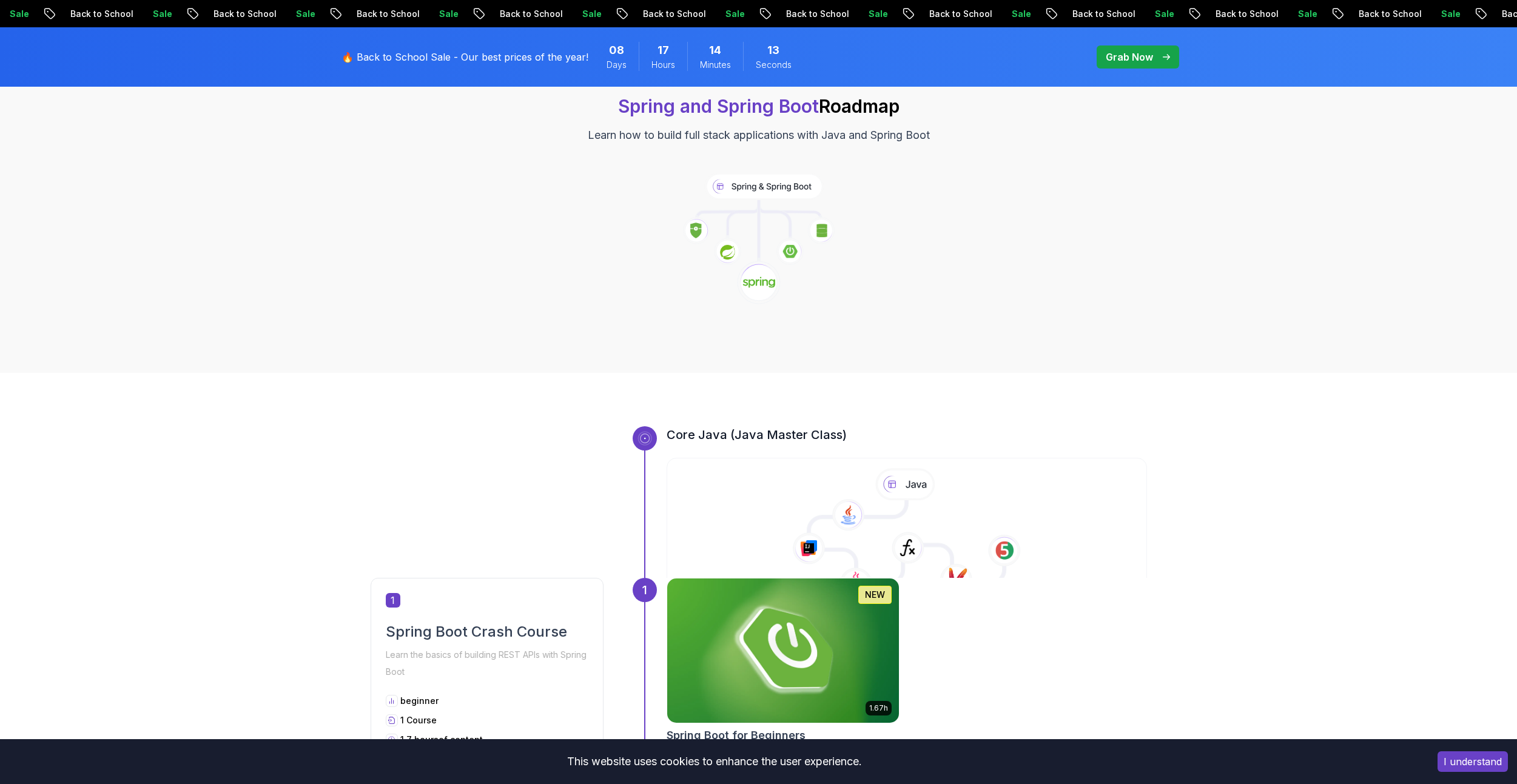
scroll to position [364, 0]
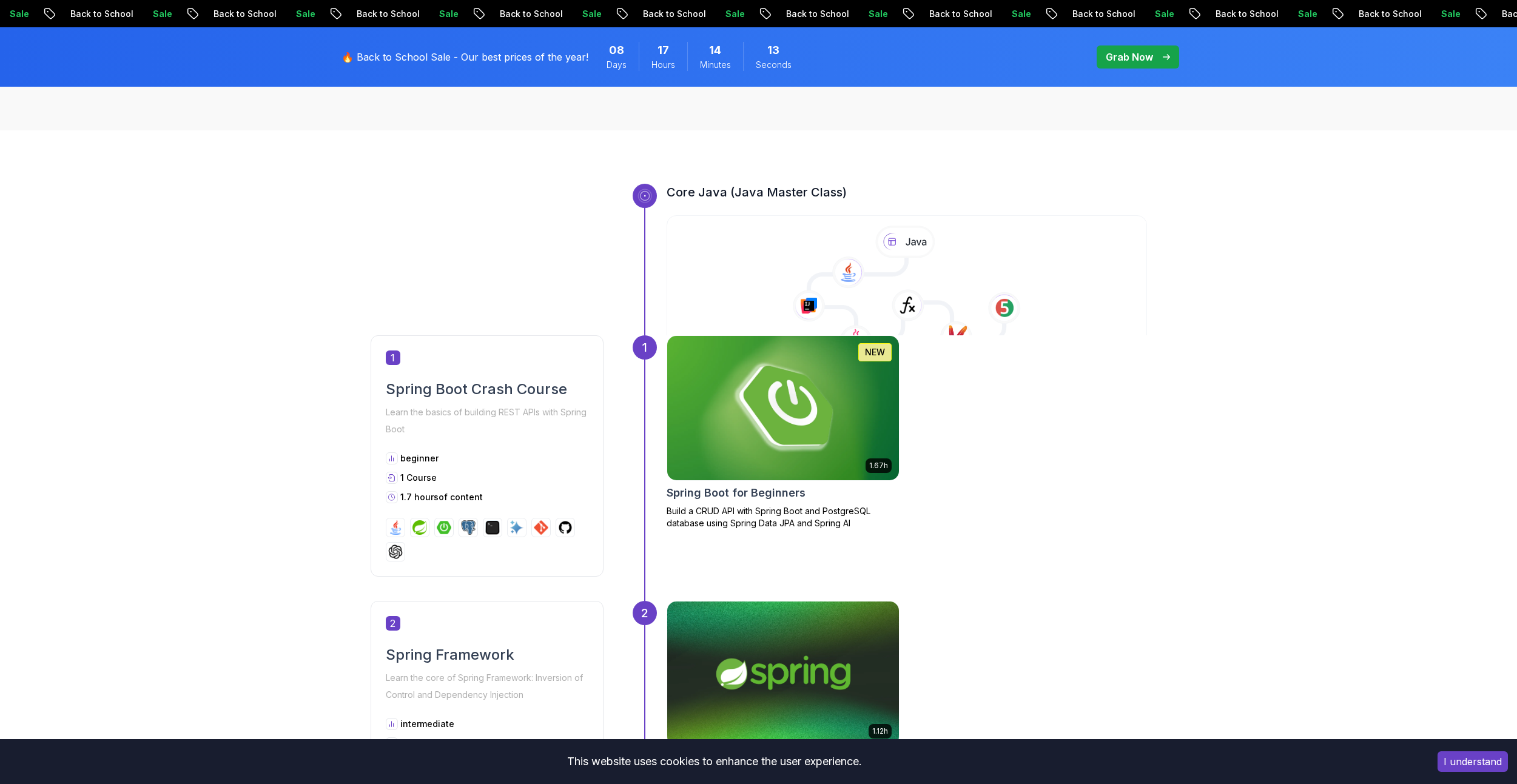
click at [824, 410] on img at bounding box center [782, 408] width 243 height 152
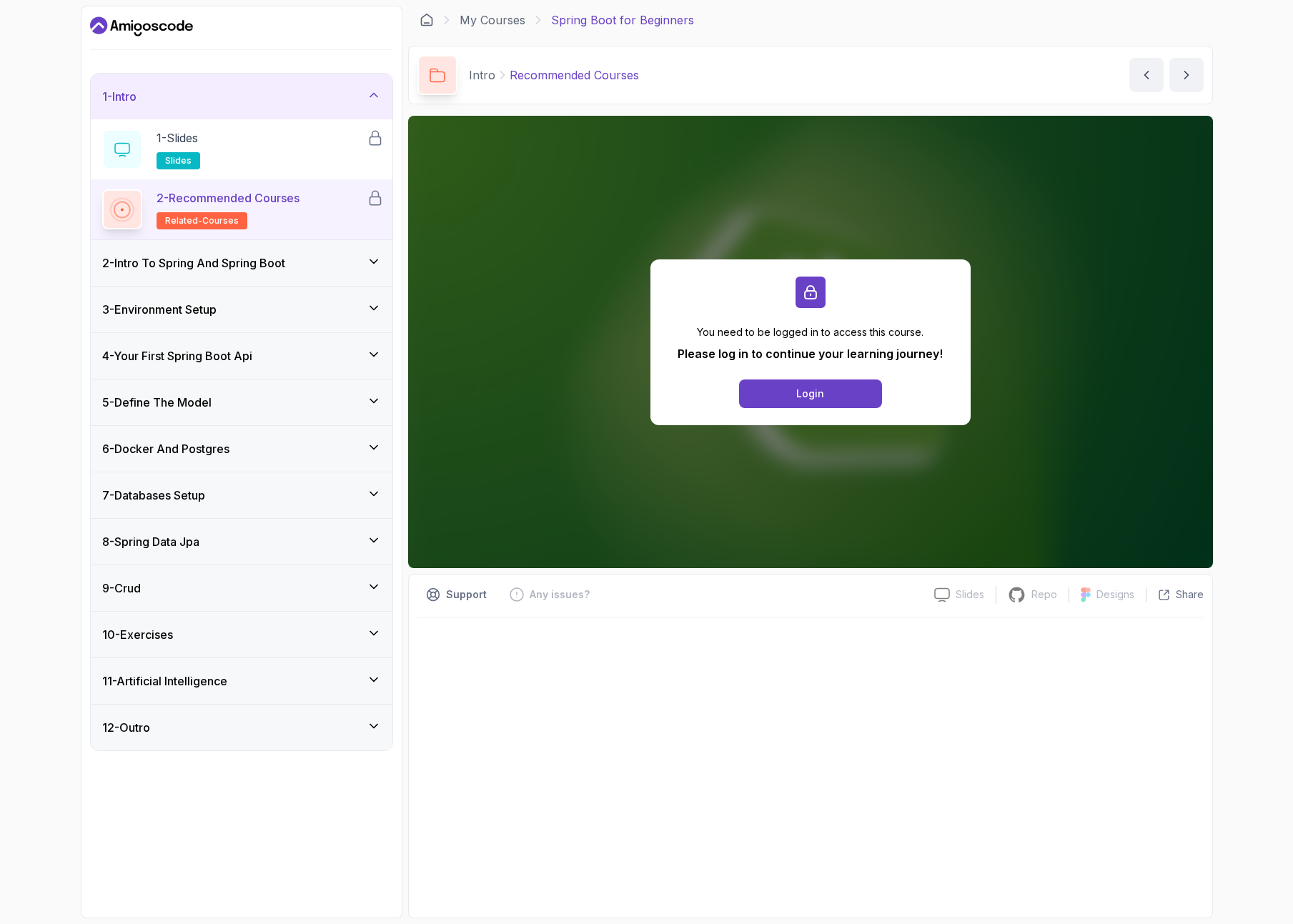
click at [199, 645] on div "10 - Exercises" at bounding box center [241, 634] width 302 height 46
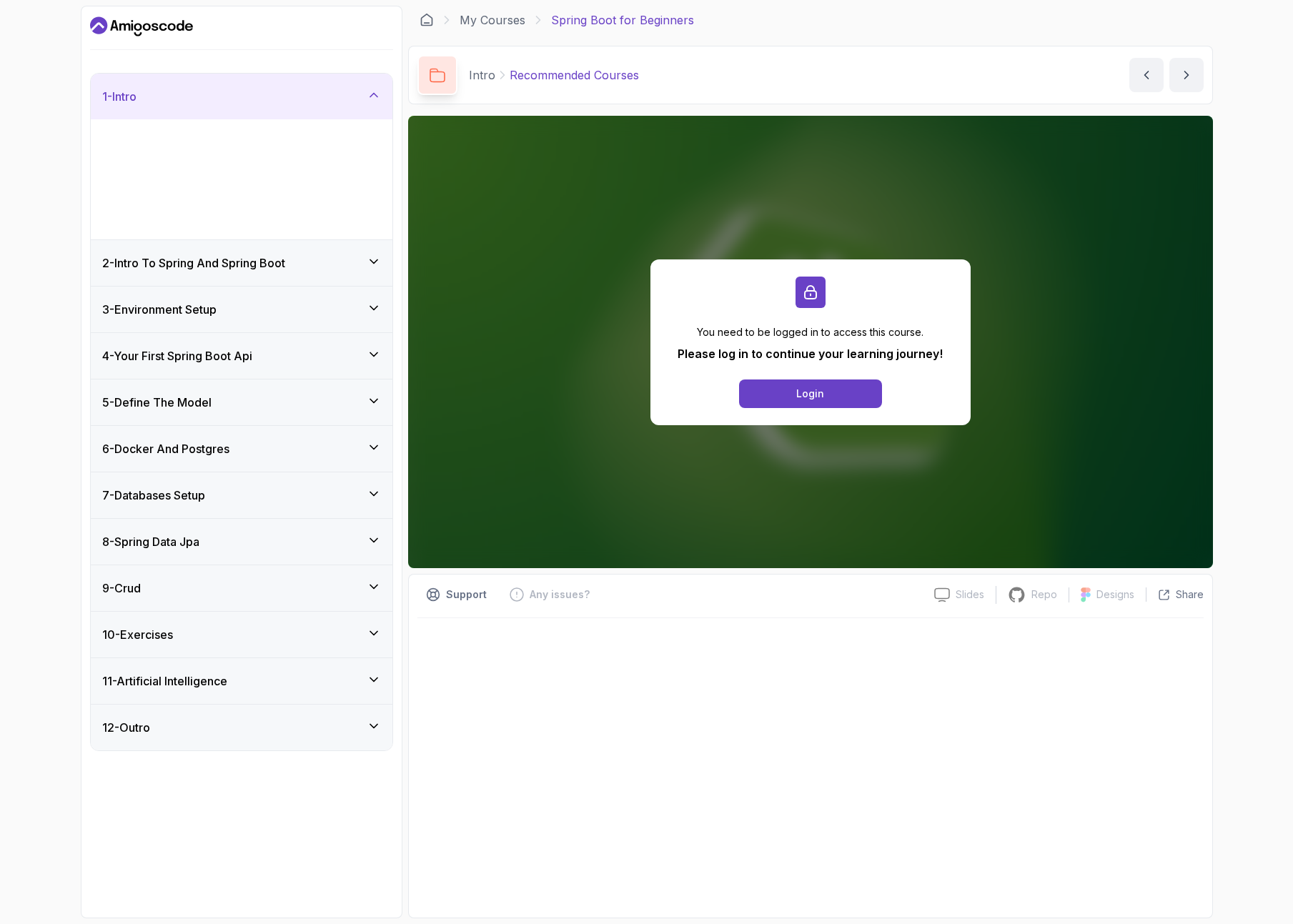
click at [199, 645] on div "10 - Exercises" at bounding box center [241, 634] width 302 height 46
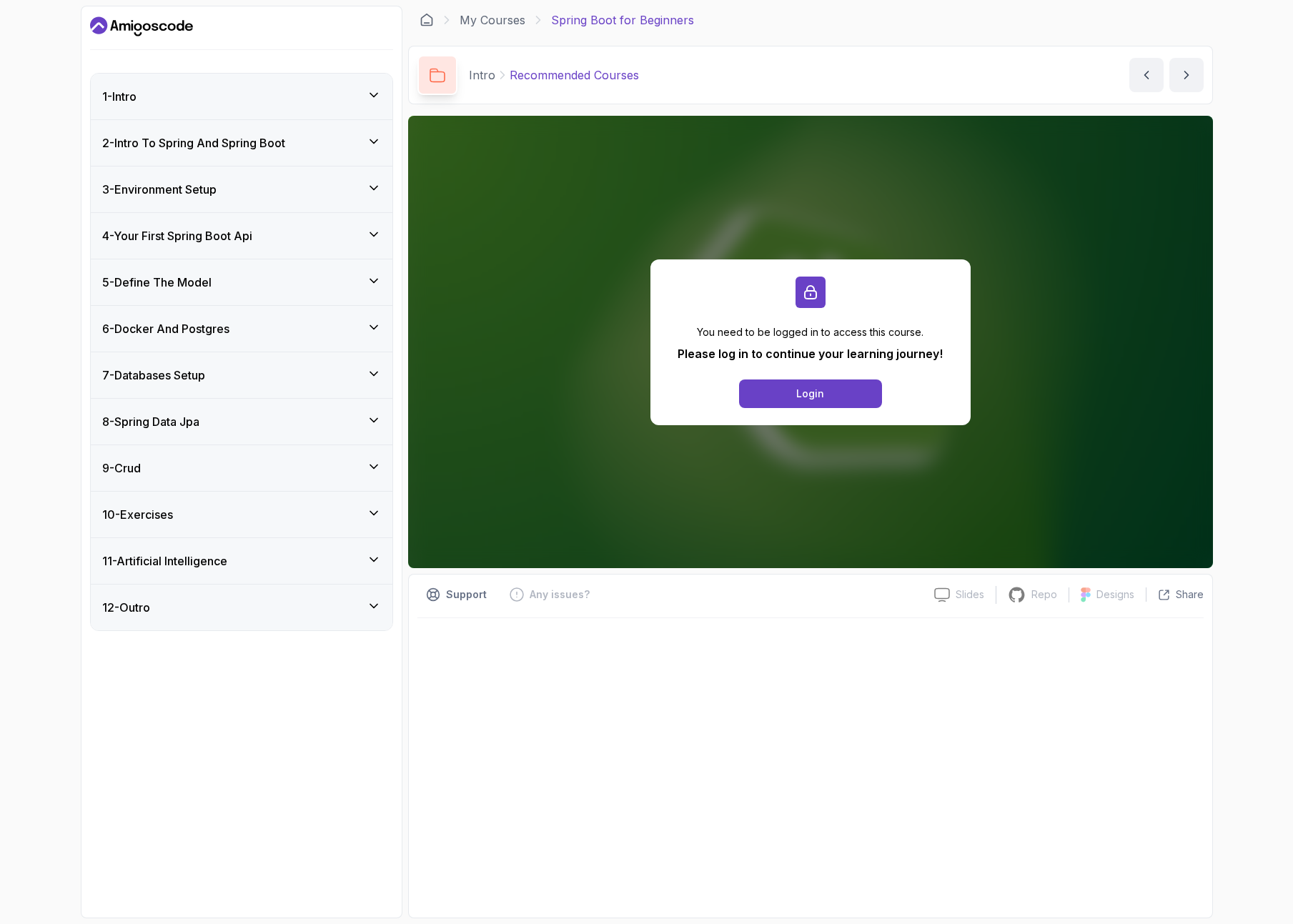
click at [253, 559] on div "11 - Artificial Intelligence" at bounding box center [241, 560] width 279 height 17
click at [368, 556] on icon at bounding box center [374, 559] width 15 height 15
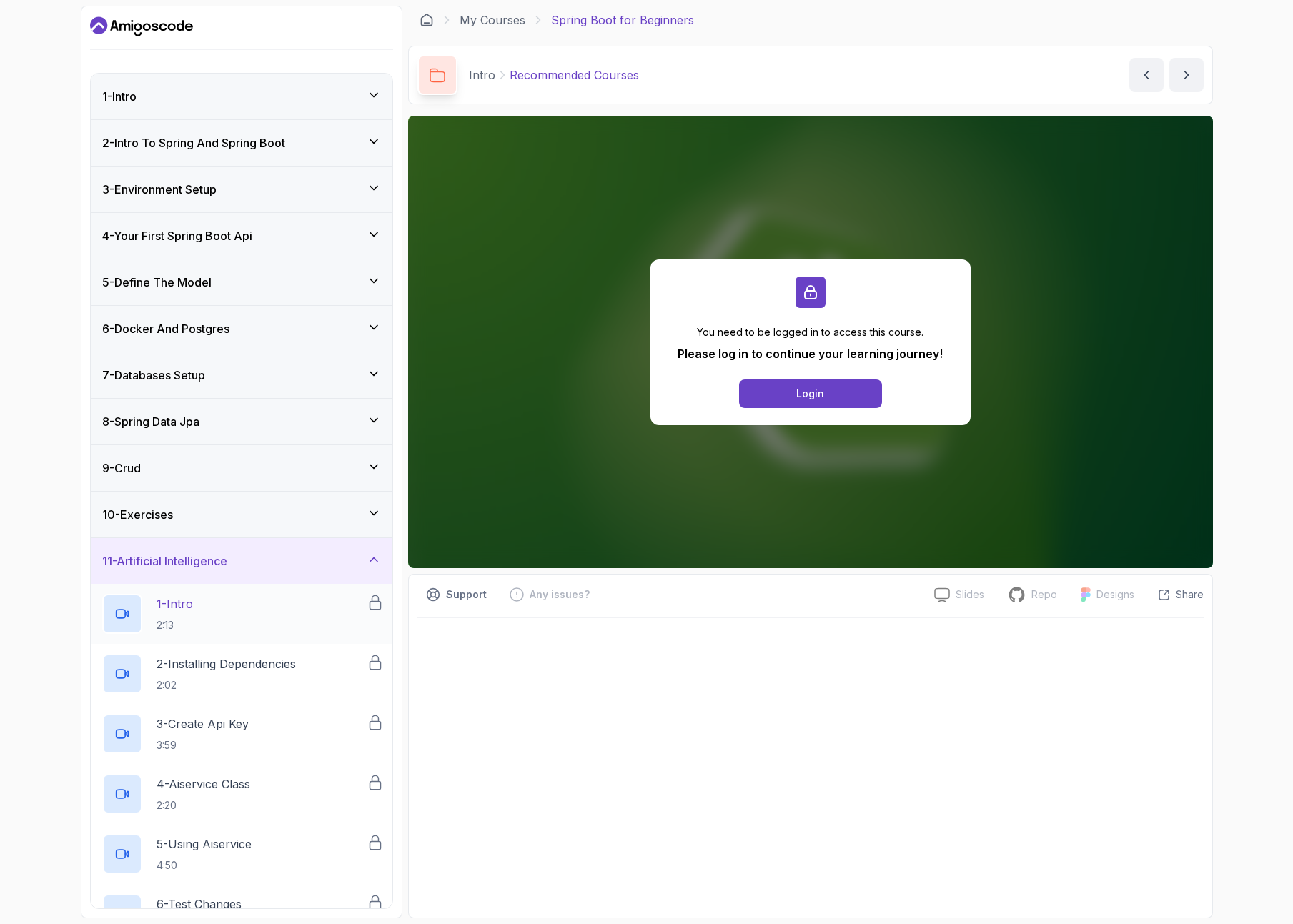
click at [293, 634] on div "1 - Intro 2:13" at bounding box center [241, 614] width 302 height 60
click at [349, 570] on div "11 - Artificial Intelligence" at bounding box center [241, 561] width 302 height 46
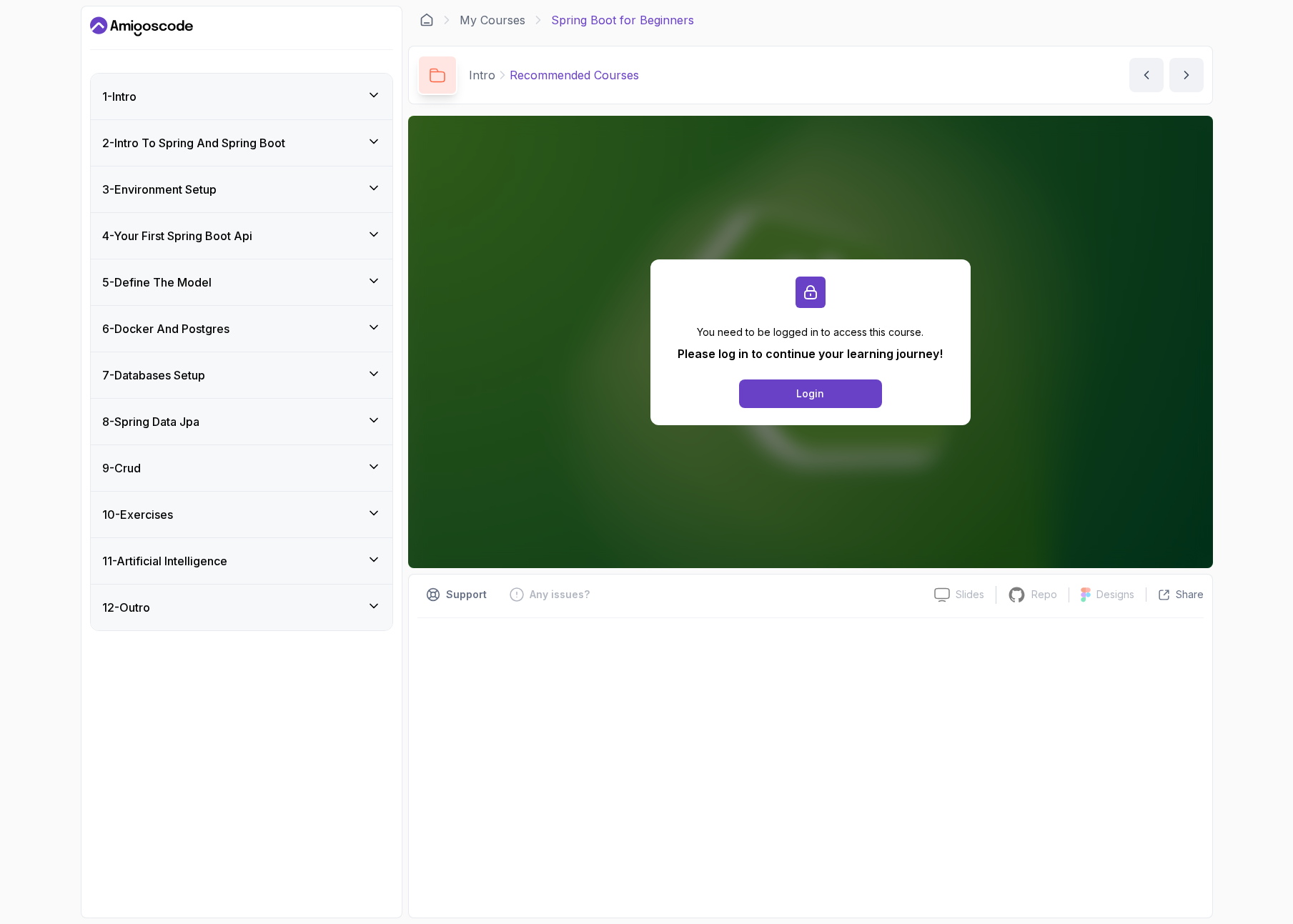
click at [312, 480] on div "9 - Crud" at bounding box center [241, 468] width 302 height 46
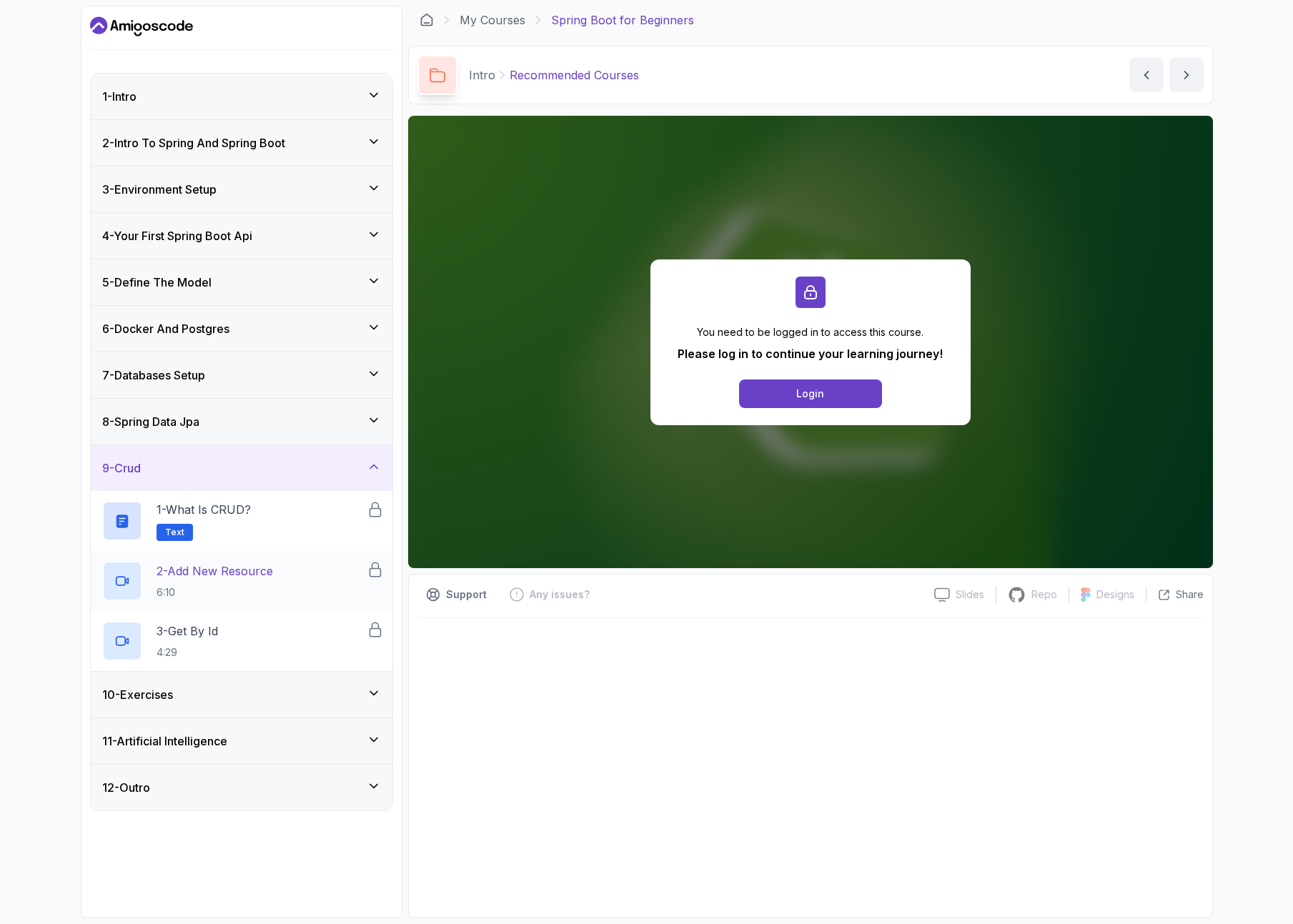
click at [287, 586] on div "2 - Add New Resource 6:10" at bounding box center [234, 581] width 264 height 40
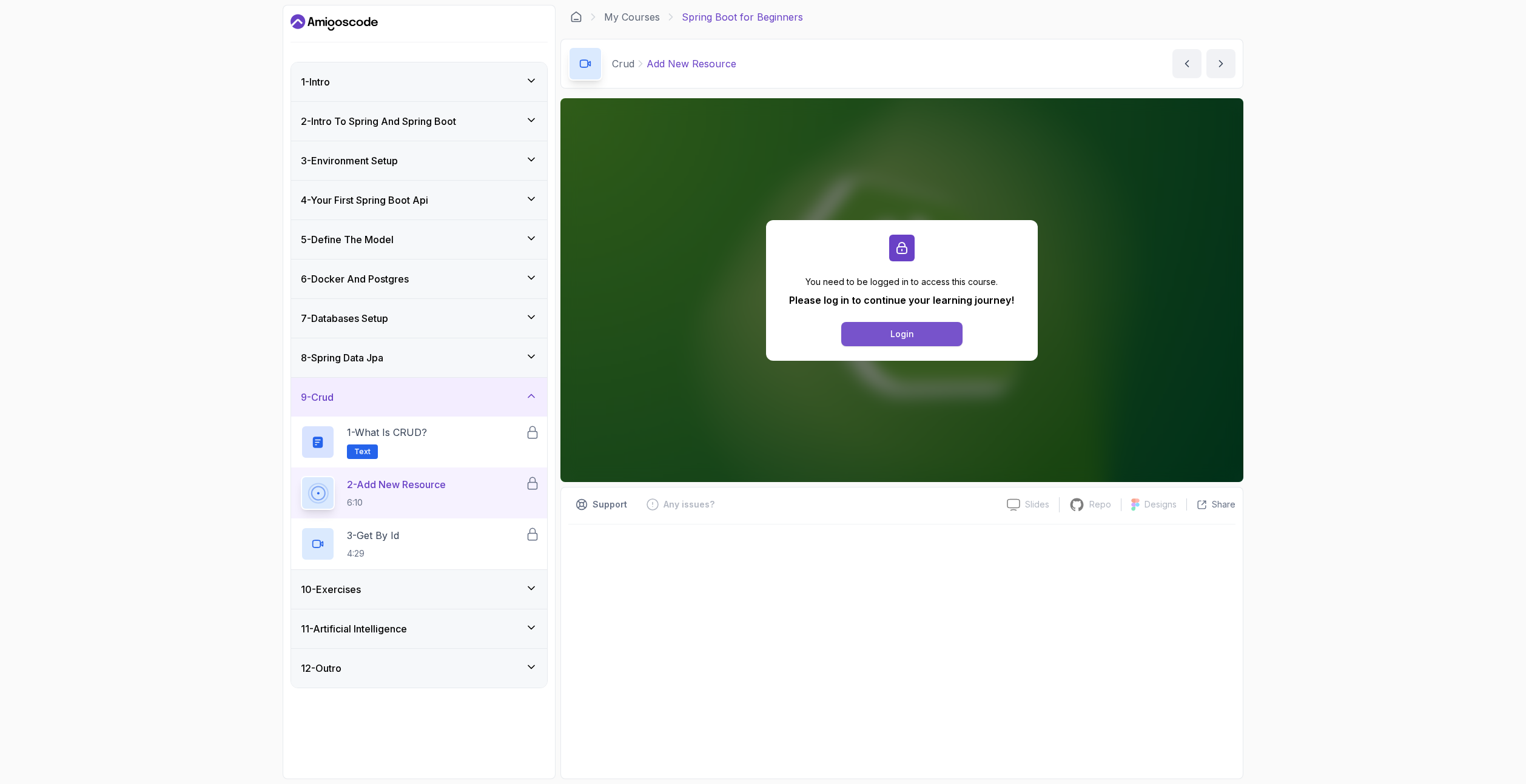
click at [880, 339] on button "Login" at bounding box center [901, 334] width 121 height 24
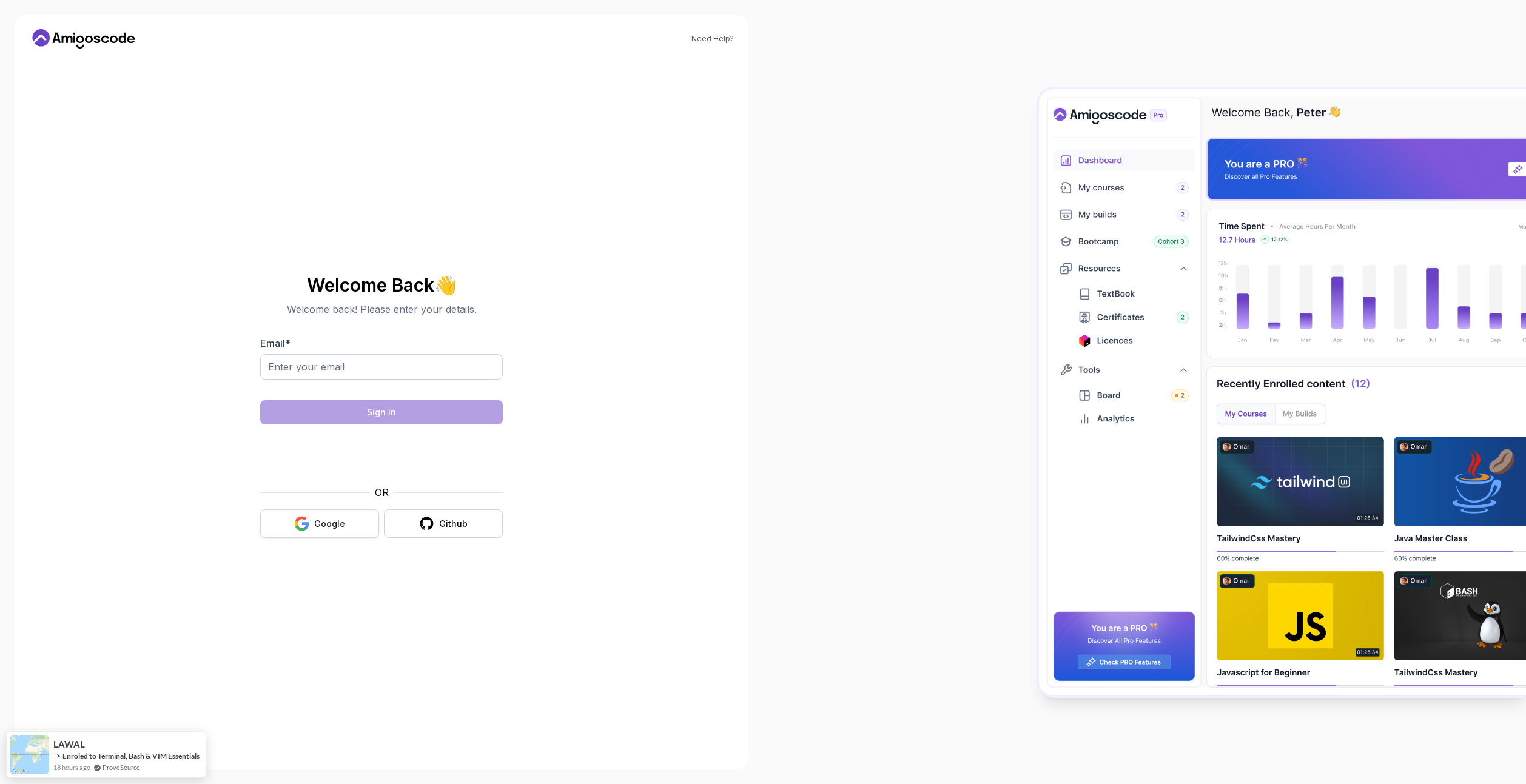
click at [351, 527] on button "Google" at bounding box center [320, 523] width 119 height 28
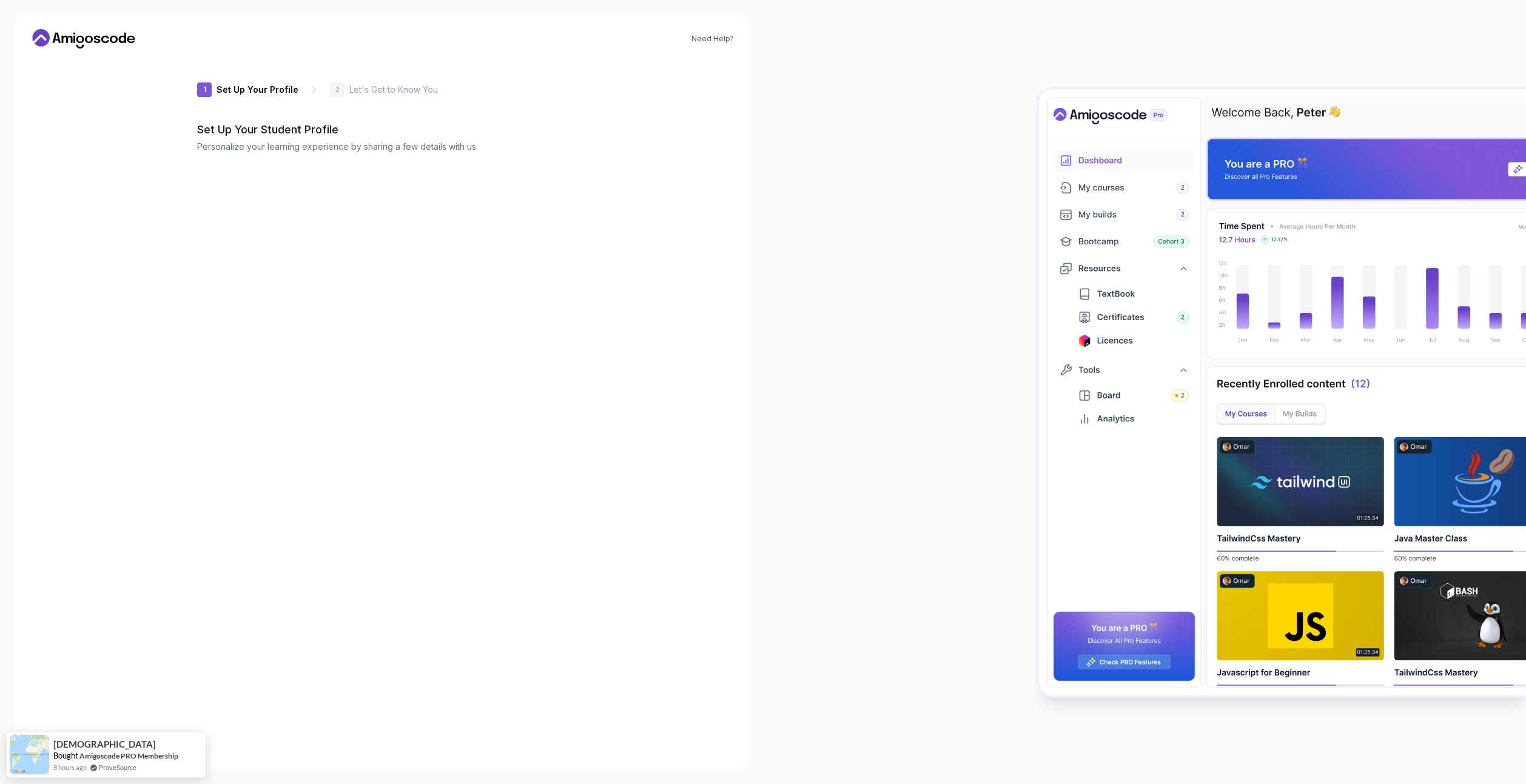
type input "gentleotter04bd1"
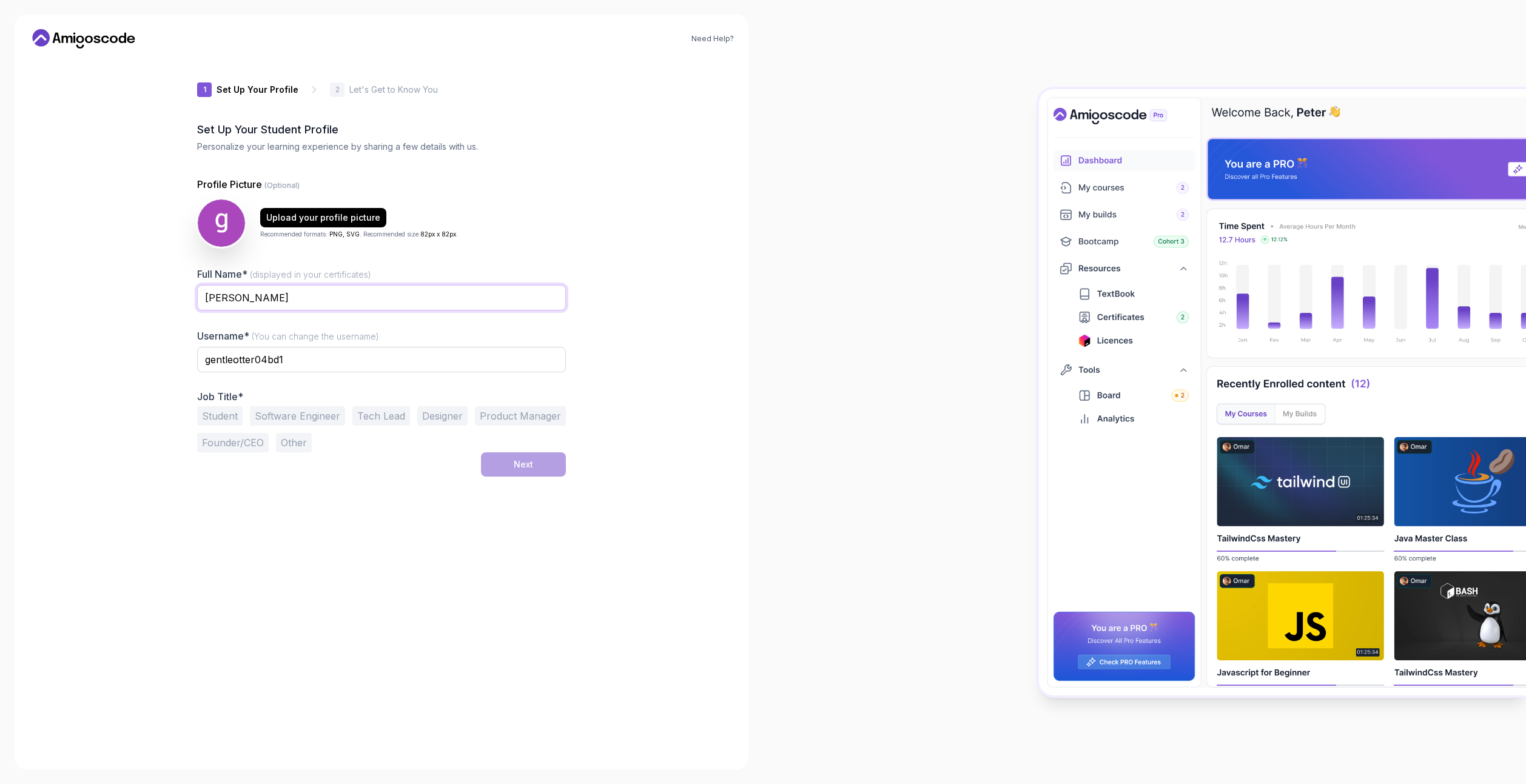
click at [385, 297] on input "ghe andrada" at bounding box center [381, 298] width 369 height 26
click at [508, 450] on div "Student Software Engineer Tech Lead Designer Product Manager Founder/CEO Other" at bounding box center [381, 429] width 369 height 46
click at [334, 365] on input "gentleotter04bd1" at bounding box center [381, 359] width 369 height 26
click at [522, 477] on div "1 Set Up Your Profile 1 Set Up Your Profile 2 Let's Get to Know You Set Up Your…" at bounding box center [381, 406] width 369 height 697
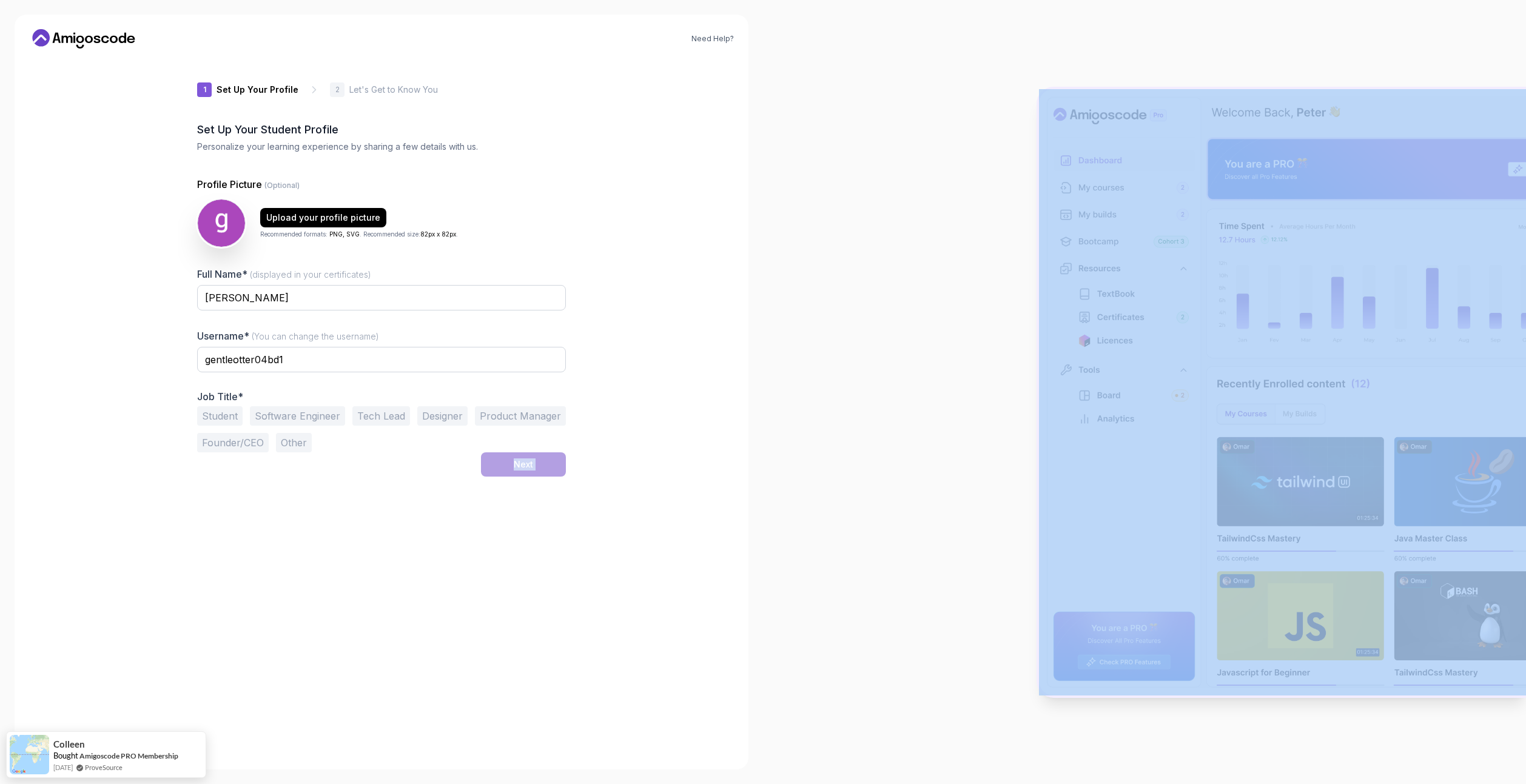
click at [522, 477] on div "1 Set Up Your Profile 1 Set Up Your Profile 2 Let's Get to Know You Set Up Your…" at bounding box center [381, 406] width 369 height 697
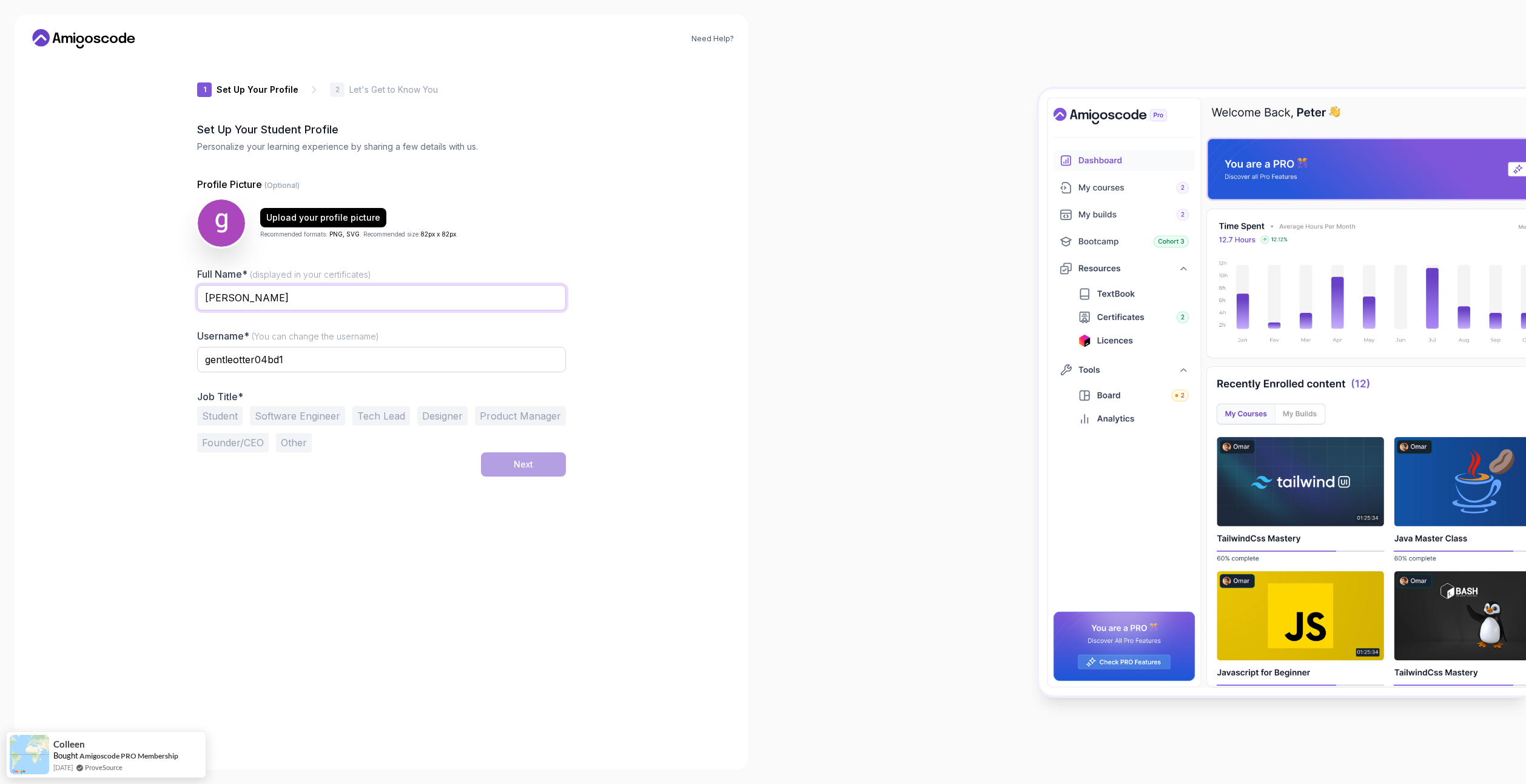
click at [434, 292] on input "ghe andrada" at bounding box center [381, 298] width 369 height 26
drag, startPoint x: 204, startPoint y: 298, endPoint x: 300, endPoint y: 307, distance: 96.4
click at [300, 307] on input "ghe andrada" at bounding box center [381, 298] width 369 height 26
type input "screaming ghe"
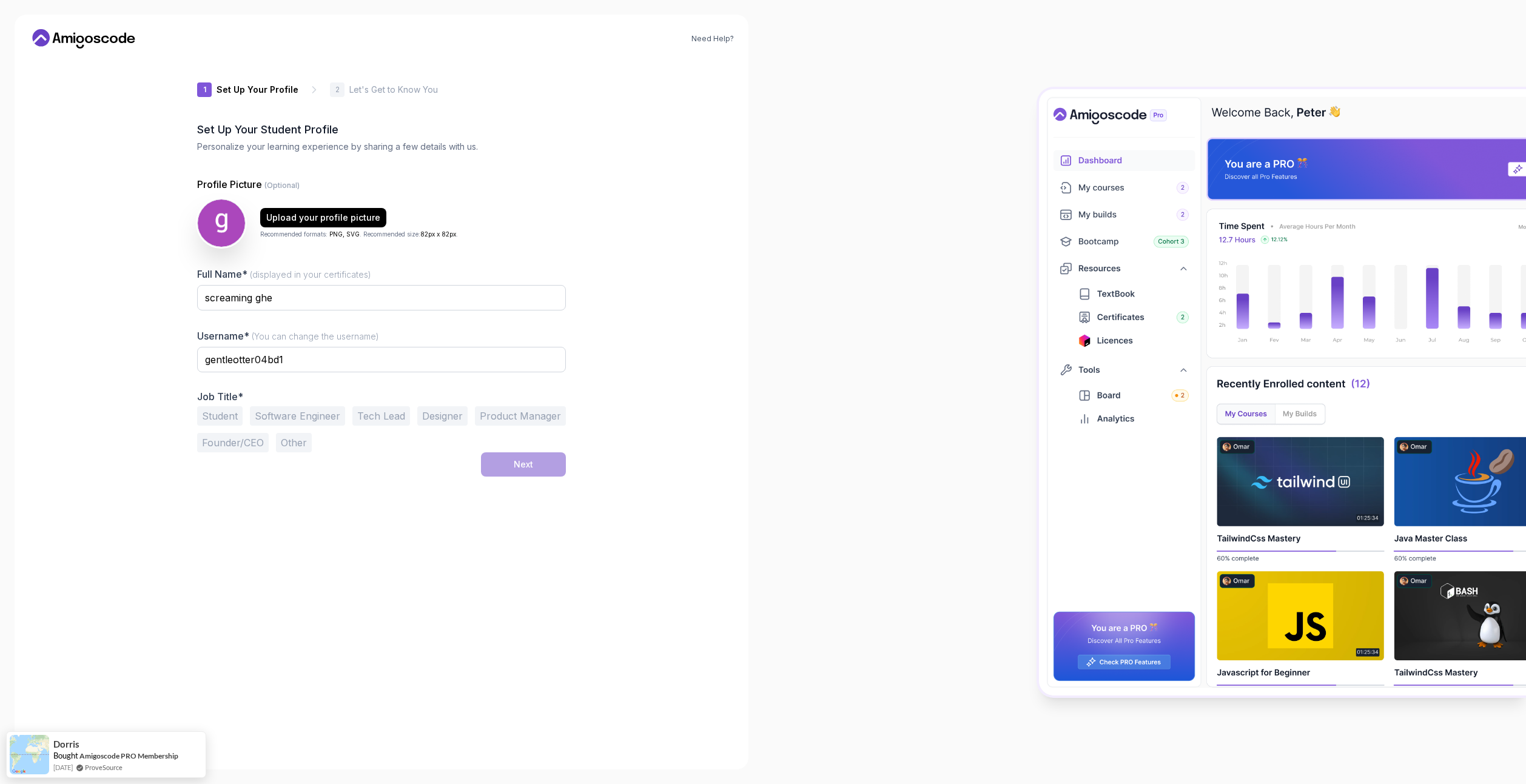
click at [385, 379] on div at bounding box center [381, 381] width 369 height 11
click at [381, 357] on input "gentleotter04bd1" at bounding box center [381, 359] width 369 height 26
click at [223, 420] on button "Student" at bounding box center [220, 416] width 46 height 19
click at [543, 466] on button "Next" at bounding box center [523, 464] width 85 height 24
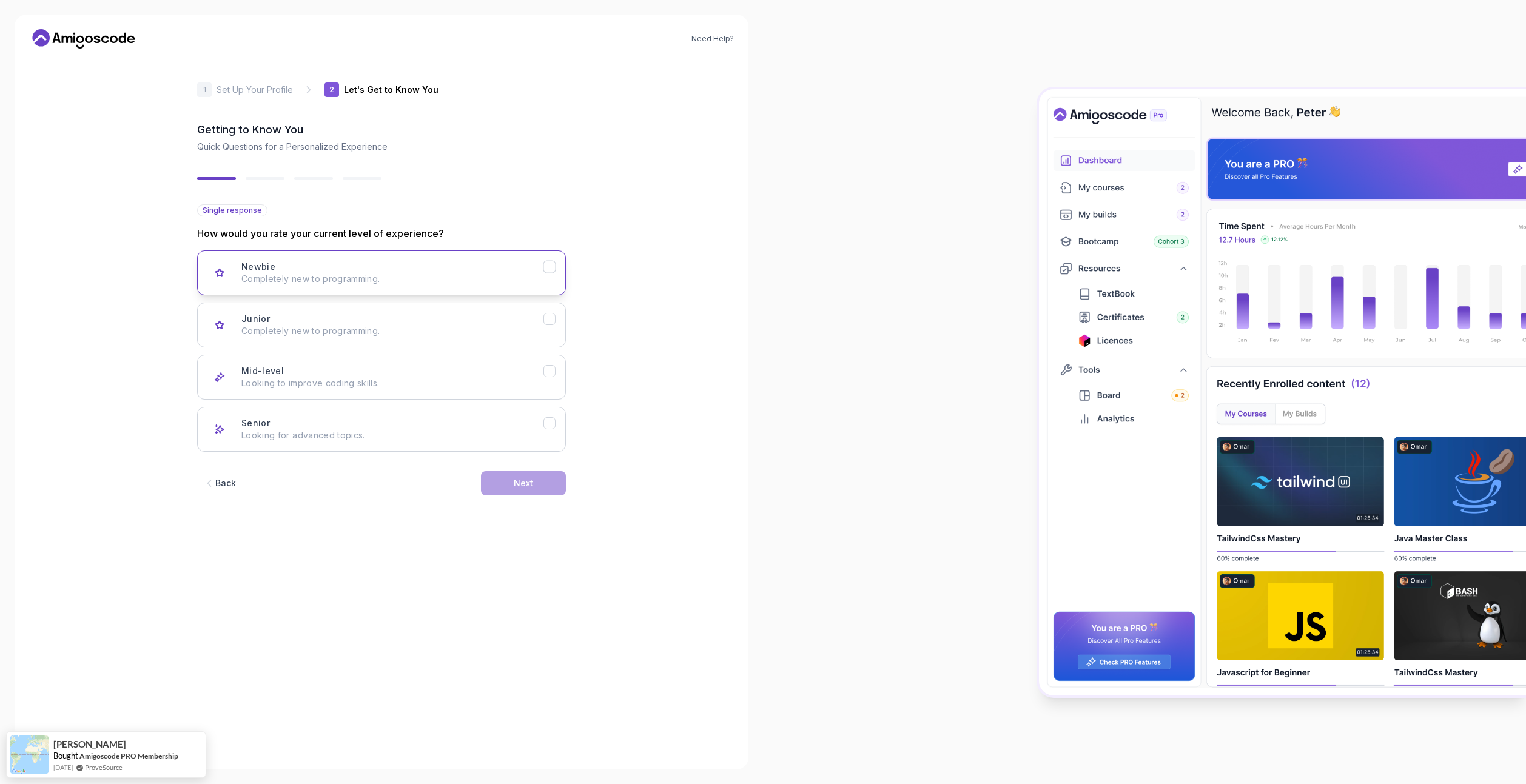
click at [379, 284] on p "Completely new to programming." at bounding box center [392, 279] width 302 height 12
click at [496, 478] on button "Next" at bounding box center [523, 483] width 85 height 24
click at [469, 267] on div "Backend Development Node.js, Python, Java" at bounding box center [392, 273] width 302 height 24
click at [547, 321] on icon "Frontend Development" at bounding box center [549, 318] width 7 height 5
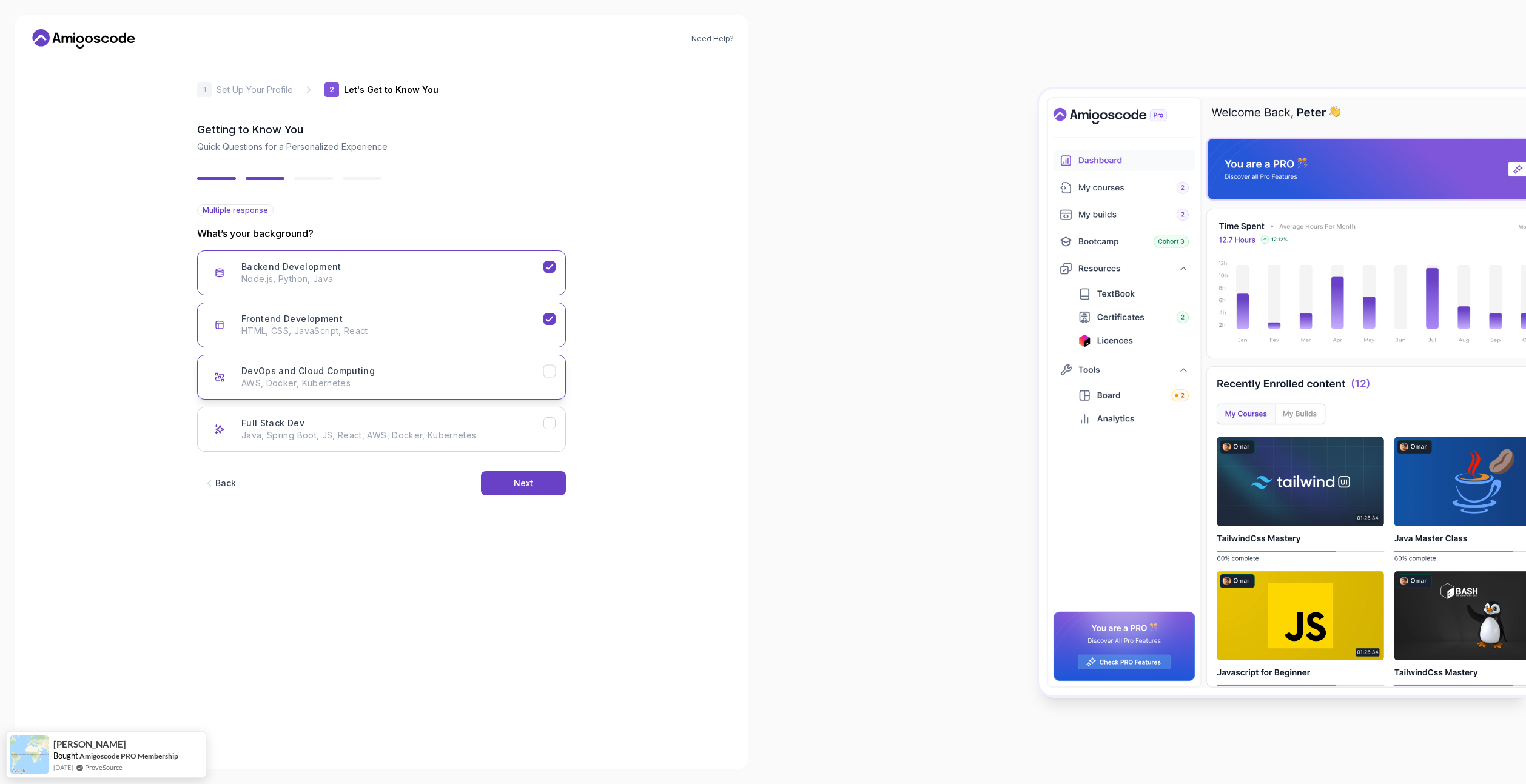
click at [549, 375] on icon "DevOps and Cloud Computing" at bounding box center [549, 371] width 12 height 12
click at [549, 428] on icon "Full Stack Dev" at bounding box center [549, 423] width 12 height 12
click at [544, 361] on button "DevOps and Cloud Computing AWS, Docker, Kubernetes" at bounding box center [381, 377] width 369 height 45
click at [545, 314] on icon "Frontend Development" at bounding box center [549, 319] width 12 height 12
click at [547, 278] on button "Backend Development Node.js, Python, Java" at bounding box center [381, 273] width 369 height 45
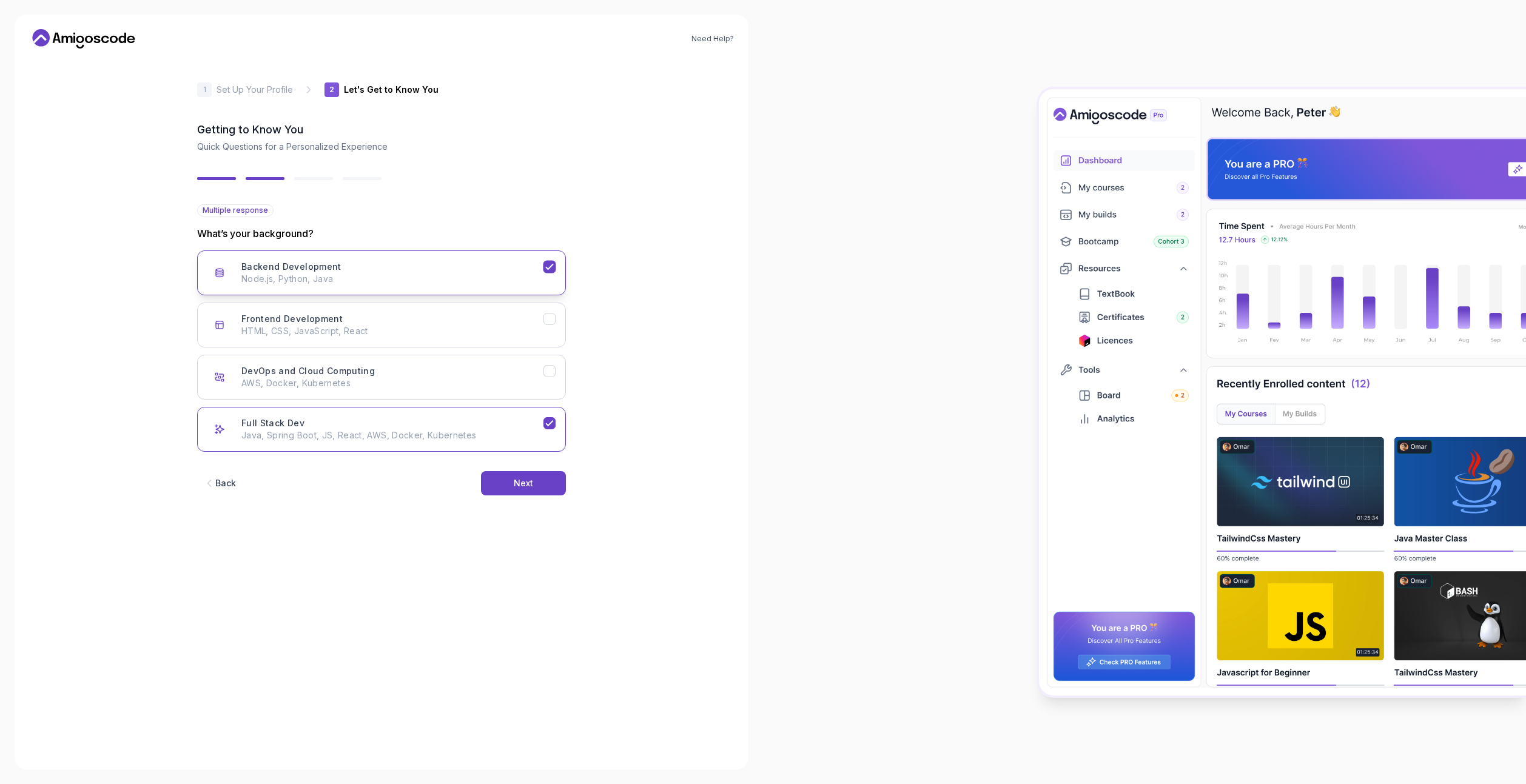
click at [547, 278] on button "Backend Development Node.js, Python, Java" at bounding box center [381, 273] width 369 height 45
click at [554, 266] on icon "Backend Development" at bounding box center [549, 267] width 12 height 12
click at [543, 263] on div "Backend Development" at bounding box center [549, 267] width 12 height 12
click at [548, 430] on button "Full Stack Dev Java, Spring Boot, JS, React, AWS, Docker, Kubernetes" at bounding box center [381, 429] width 369 height 45
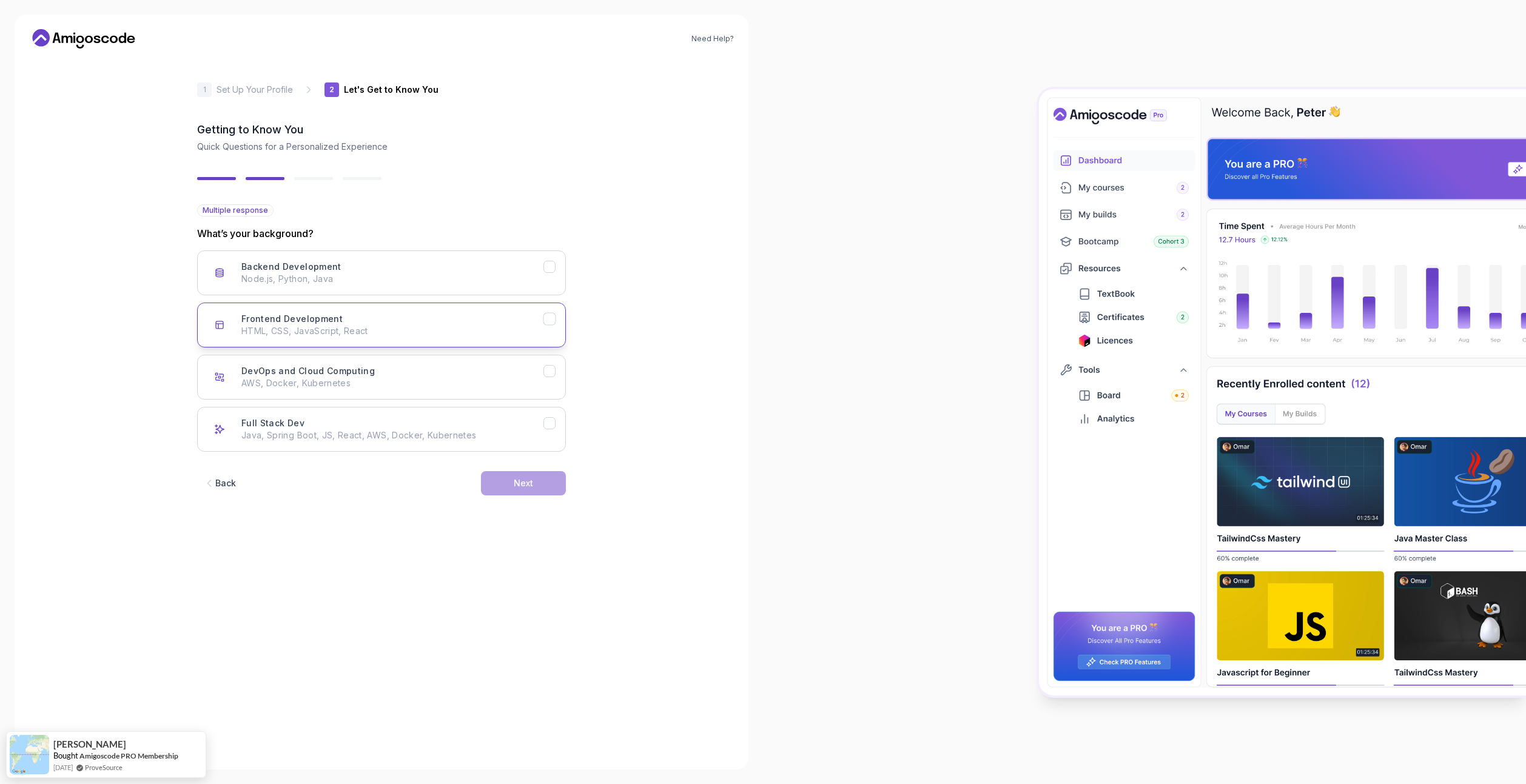
click at [549, 341] on button "Frontend Development HTML, CSS, JavaScript, React" at bounding box center [381, 325] width 369 height 45
click at [543, 483] on button "Next" at bounding box center [523, 483] width 85 height 24
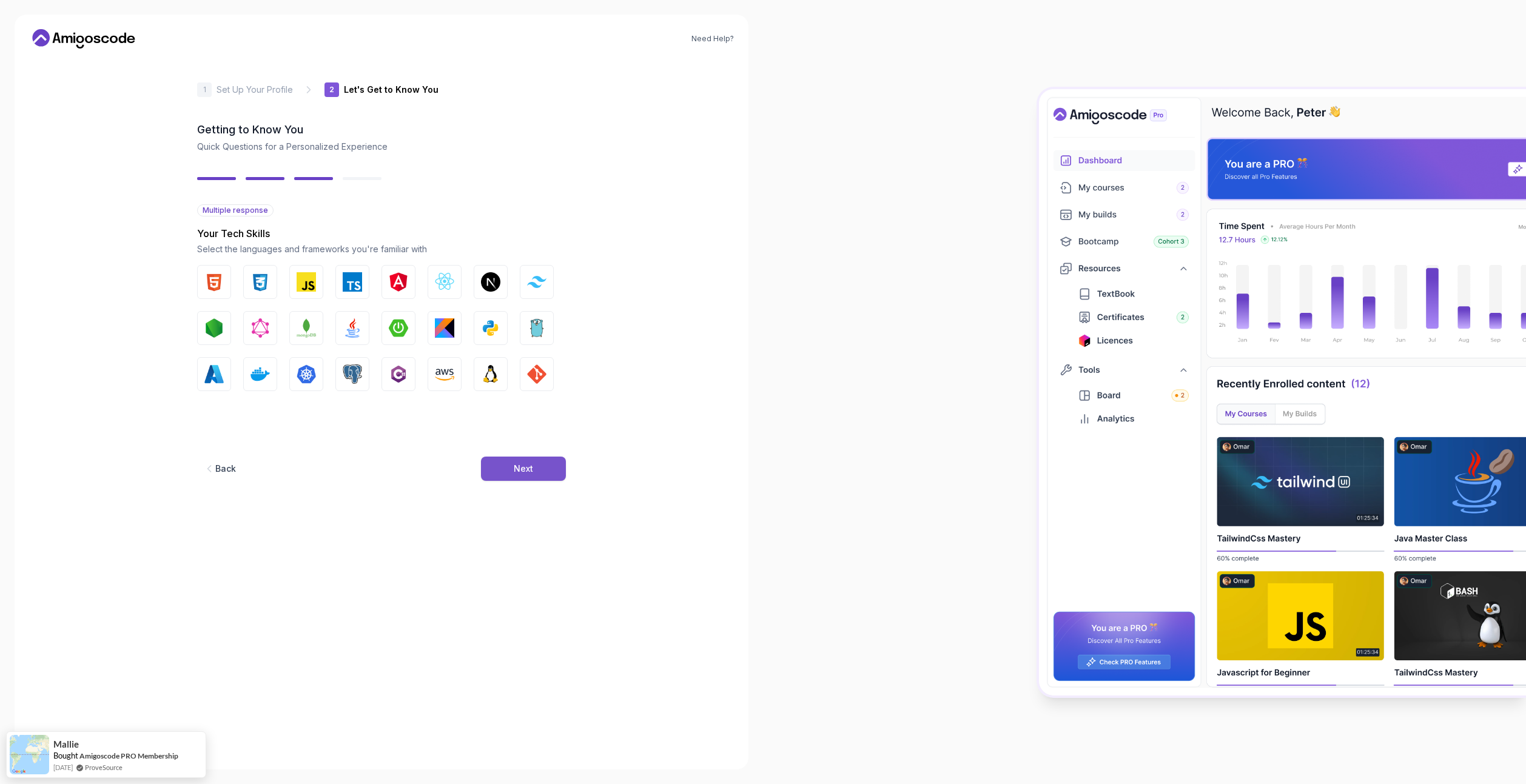
click at [536, 467] on button "Next" at bounding box center [523, 468] width 85 height 24
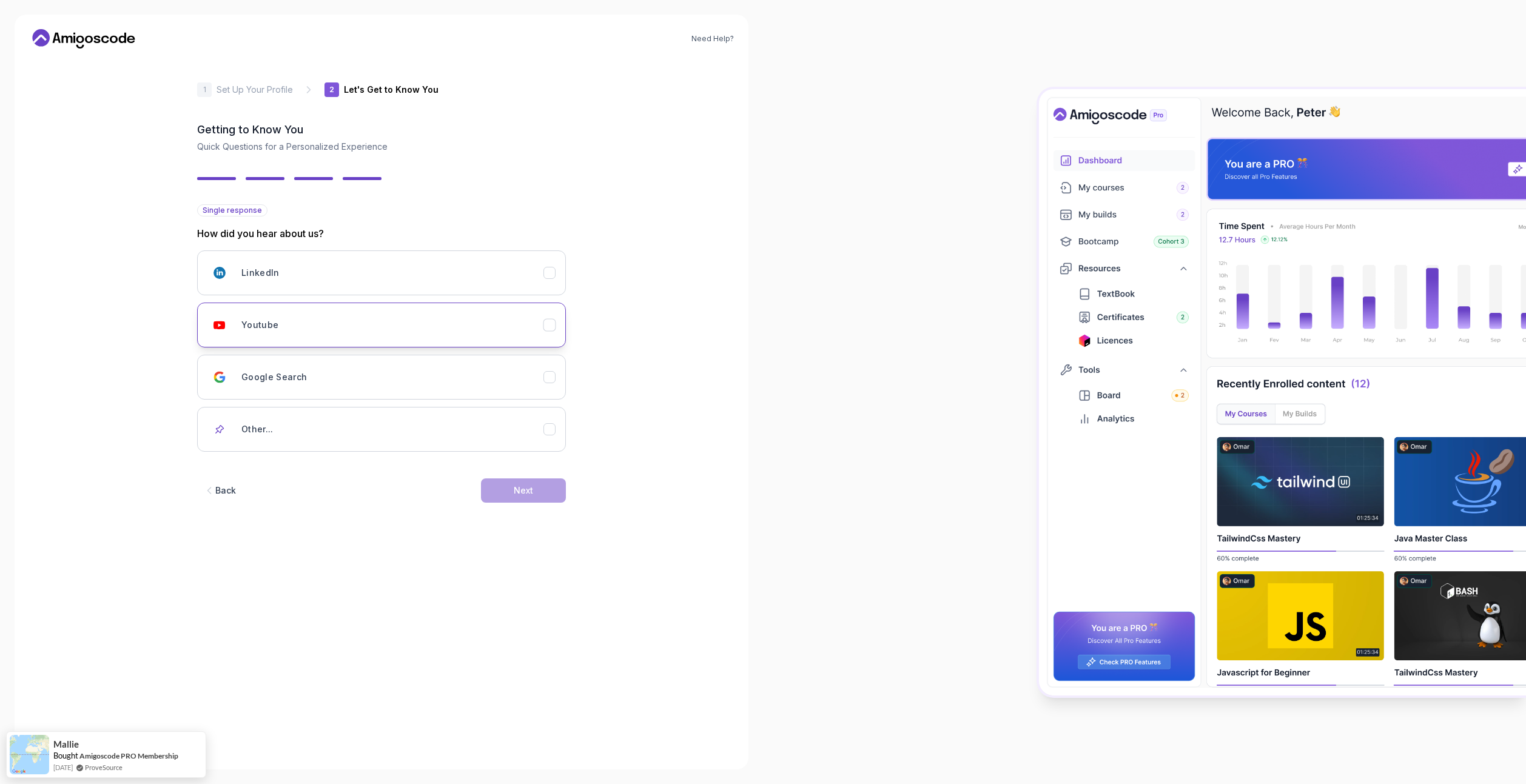
click at [462, 324] on div "Youtube" at bounding box center [392, 325] width 302 height 24
click at [544, 478] on button "Next" at bounding box center [523, 490] width 85 height 24
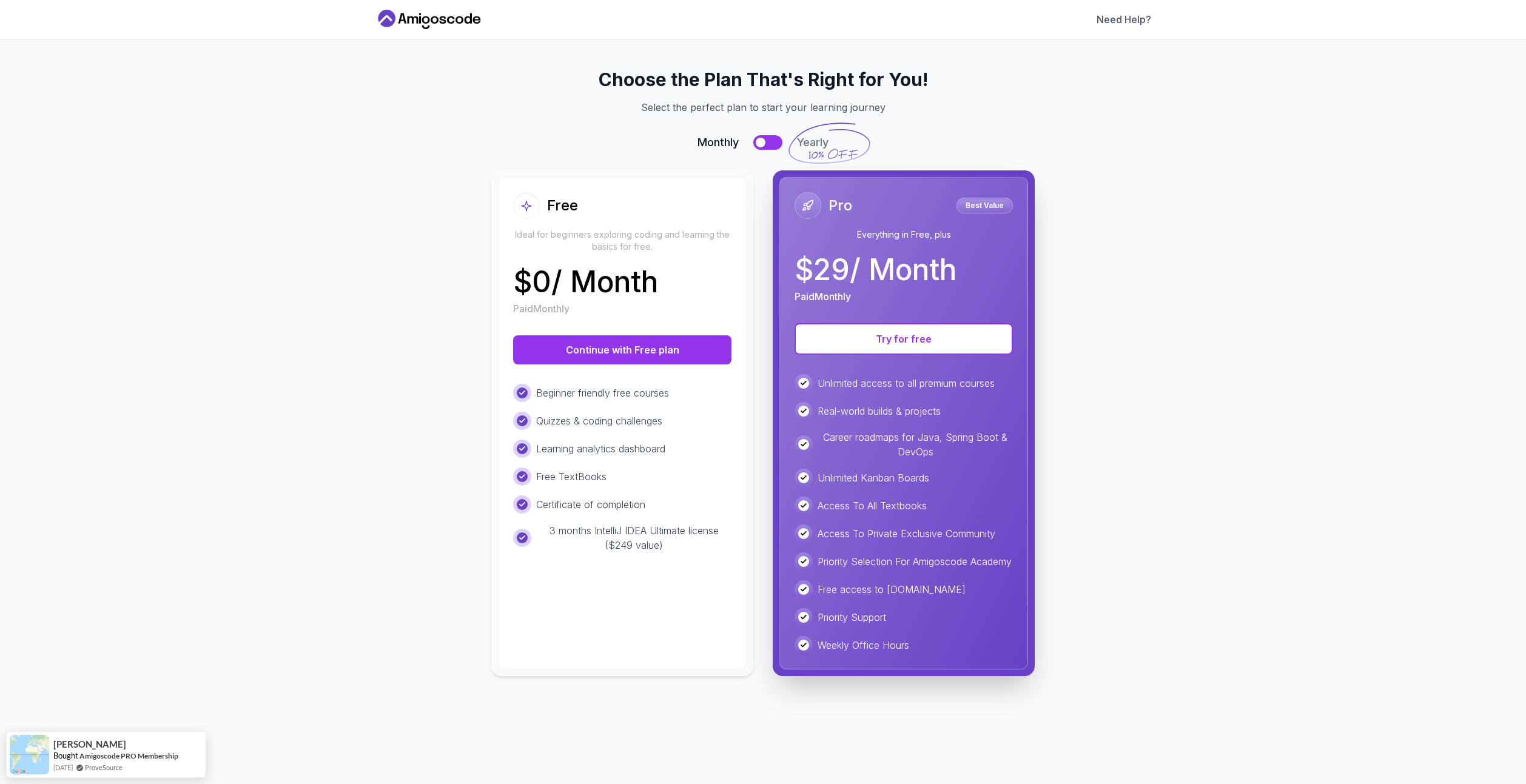
drag, startPoint x: 646, startPoint y: 356, endPoint x: 655, endPoint y: 180, distance: 176.2
click at [655, 180] on div "Free Ideal for beginners exploring coding and learning the basics for free. $ 0…" at bounding box center [621, 423] width 248 height 493
click at [666, 352] on button "Continue with Free plan" at bounding box center [621, 350] width 218 height 29
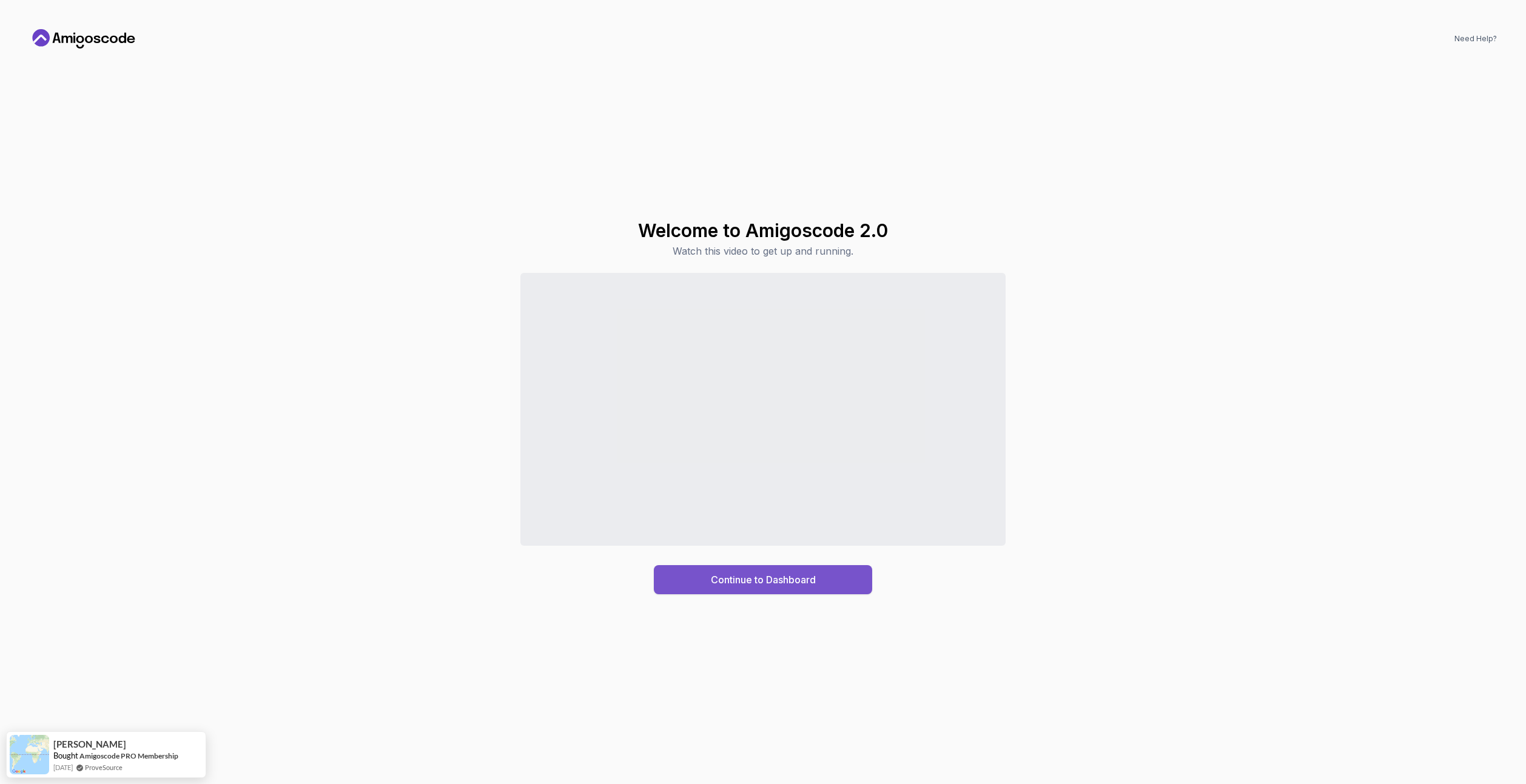
click at [748, 585] on div "Continue to Dashboard" at bounding box center [763, 579] width 105 height 15
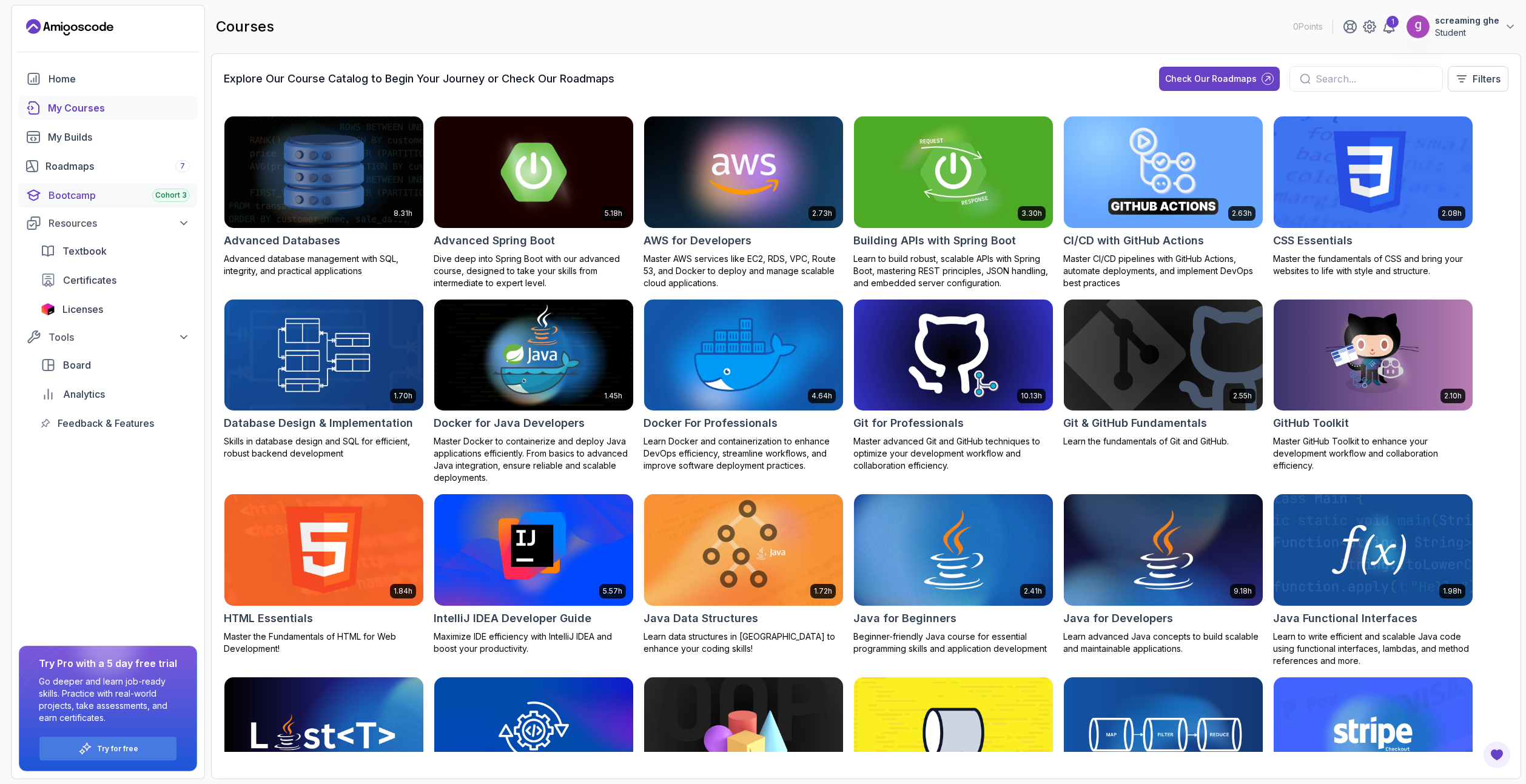
click at [84, 199] on div "Bootcamp Cohort 3" at bounding box center [119, 195] width 141 height 15
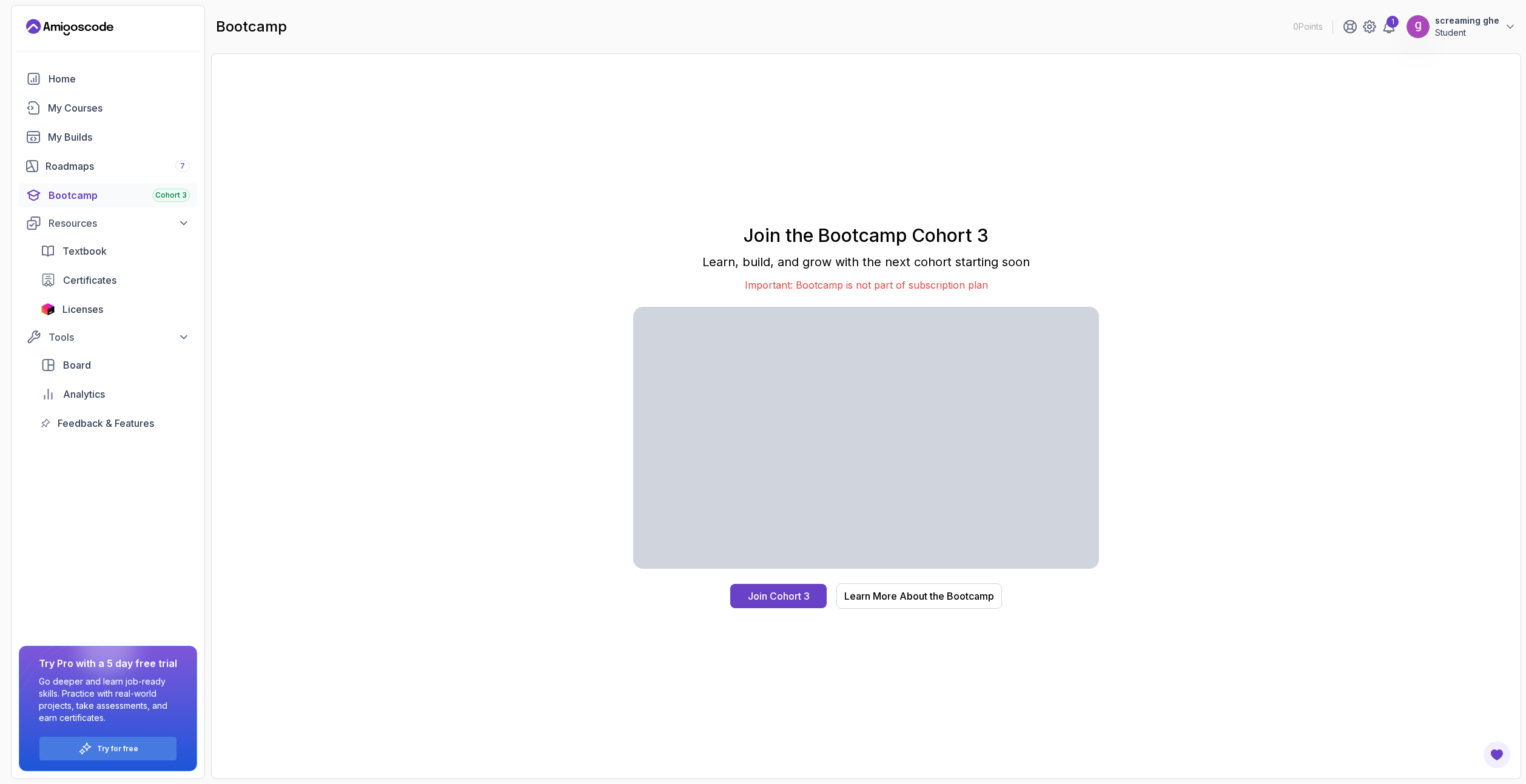
click at [855, 292] on div "Join the Bootcamp Cohort 3 Learn, build, and grow with the next cohort starting…" at bounding box center [866, 417] width 466 height 385
click at [89, 110] on div "My Courses" at bounding box center [118, 107] width 142 height 15
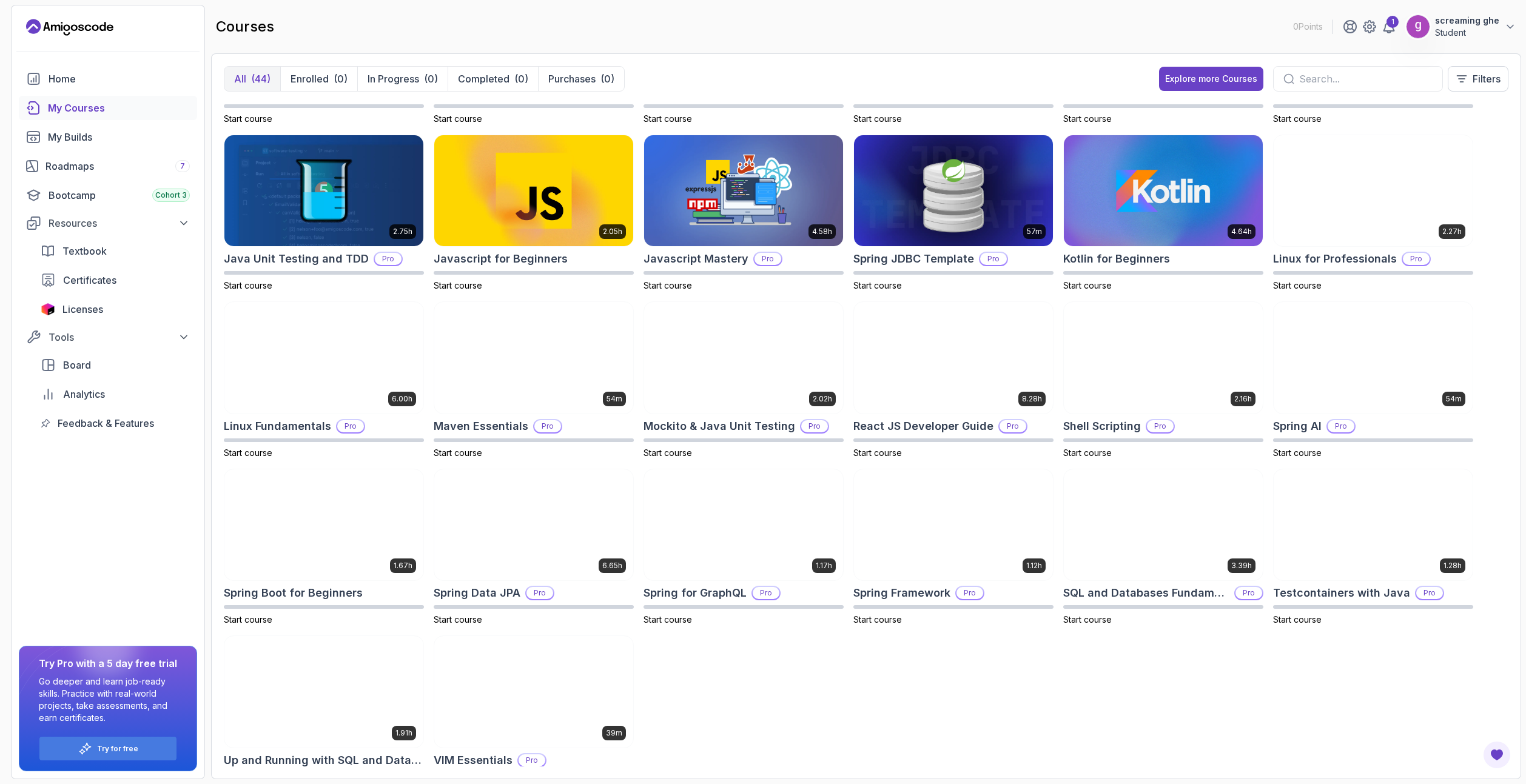
scroll to position [677, 0]
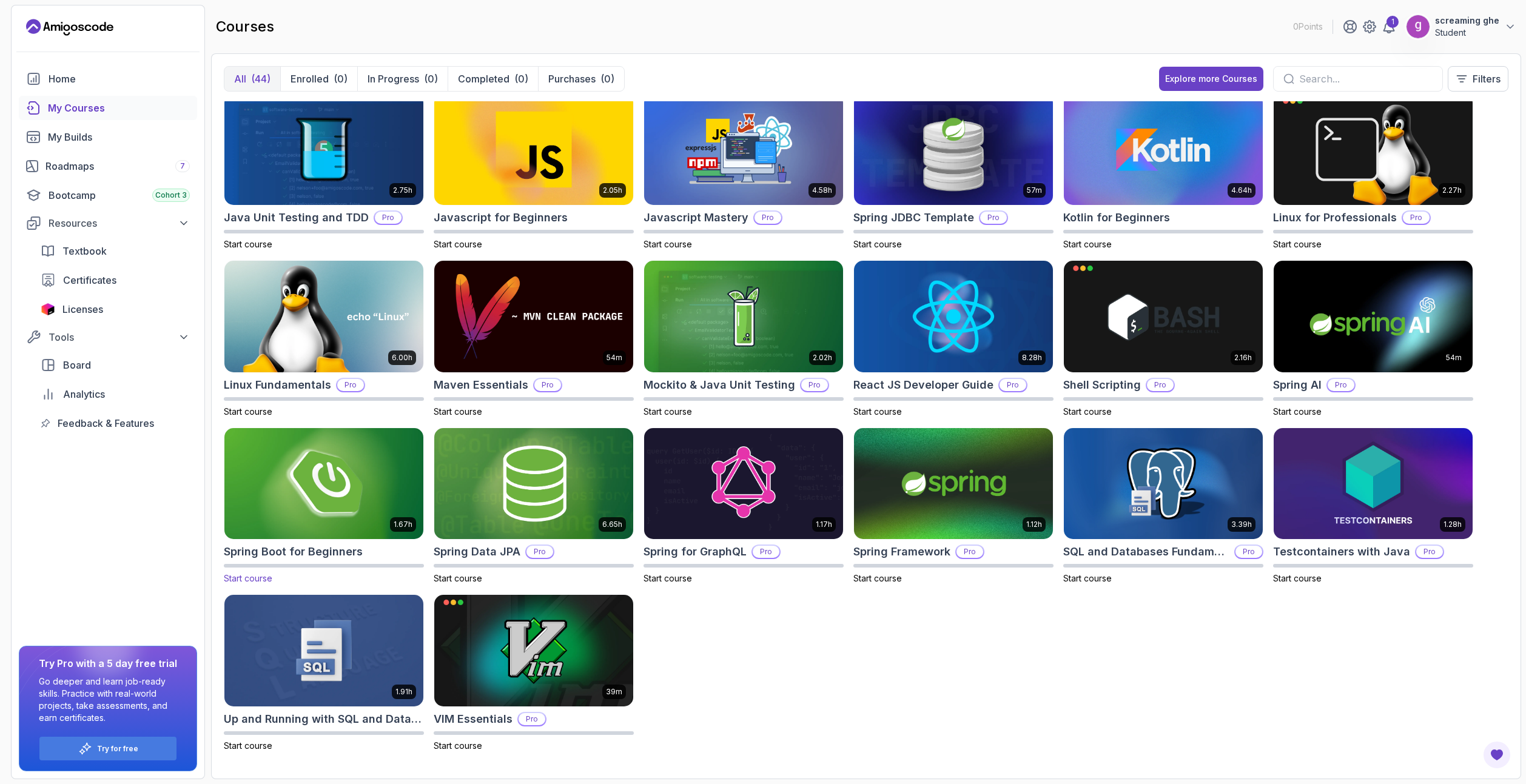
click at [346, 495] on img at bounding box center [323, 483] width 208 height 117
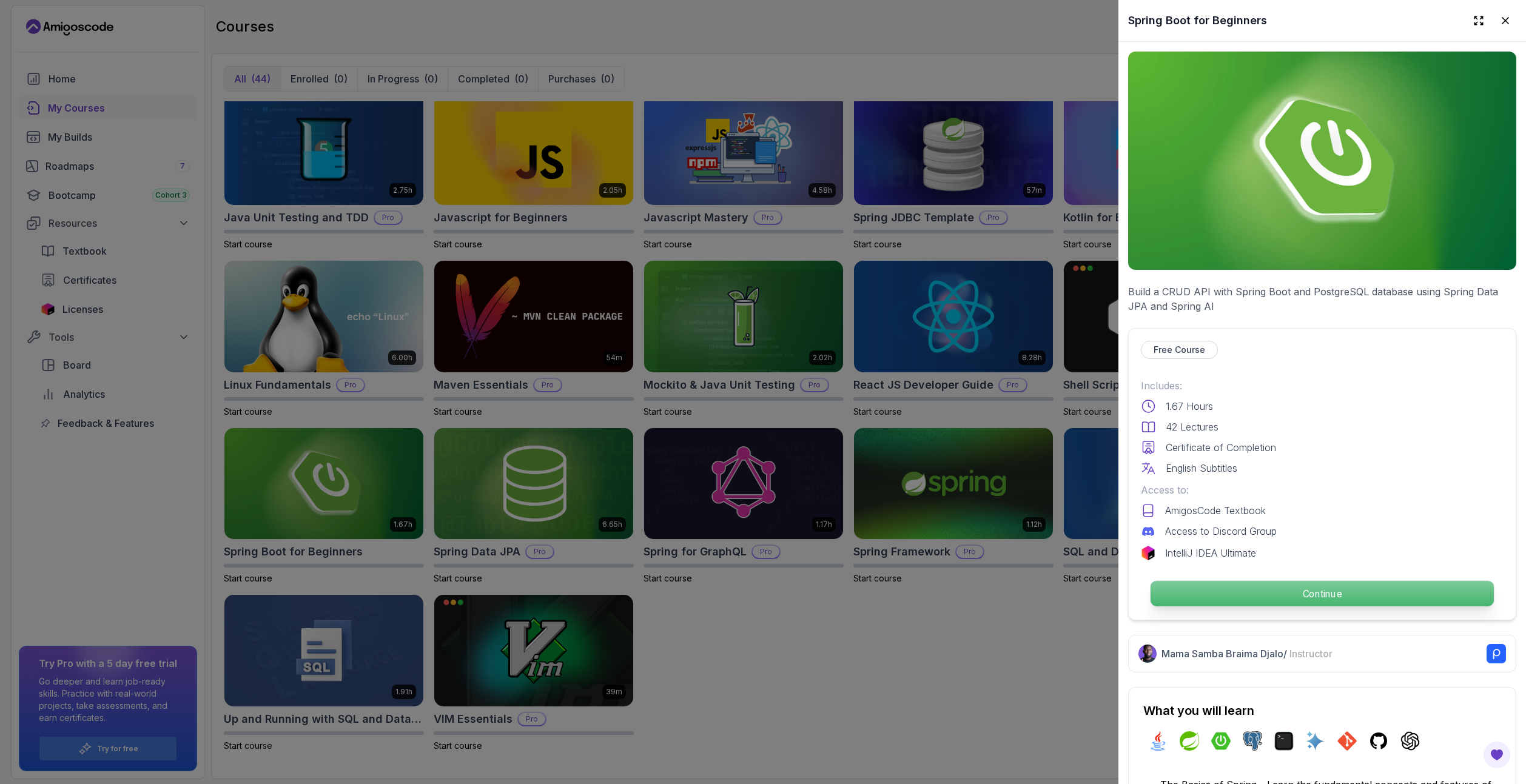
click at [1394, 587] on p "Continue" at bounding box center [1322, 594] width 343 height 26
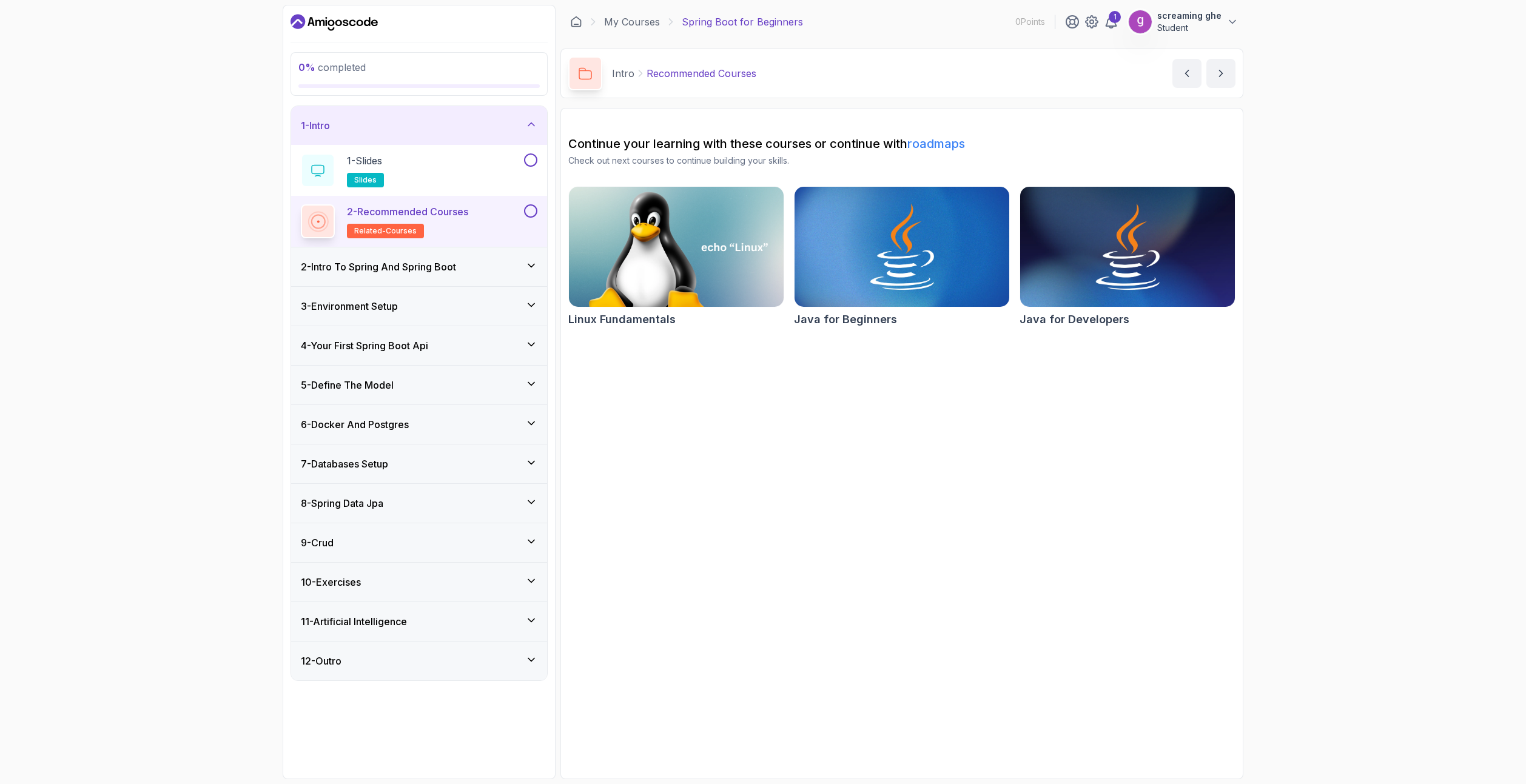
click at [371, 543] on div "9 - Crud" at bounding box center [419, 543] width 237 height 15
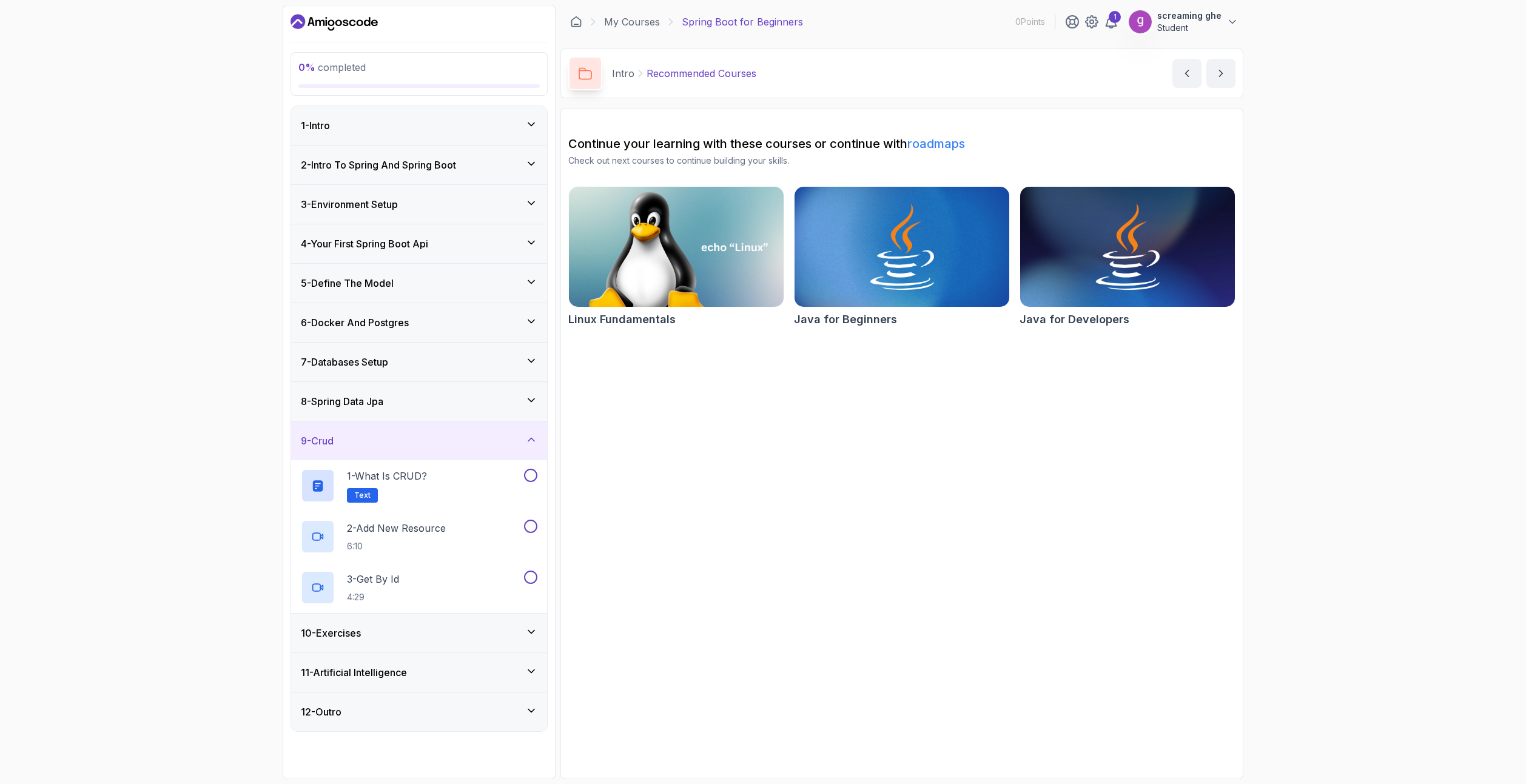
click at [383, 401] on h3 "8 - Spring Data Jpa" at bounding box center [342, 401] width 82 height 15
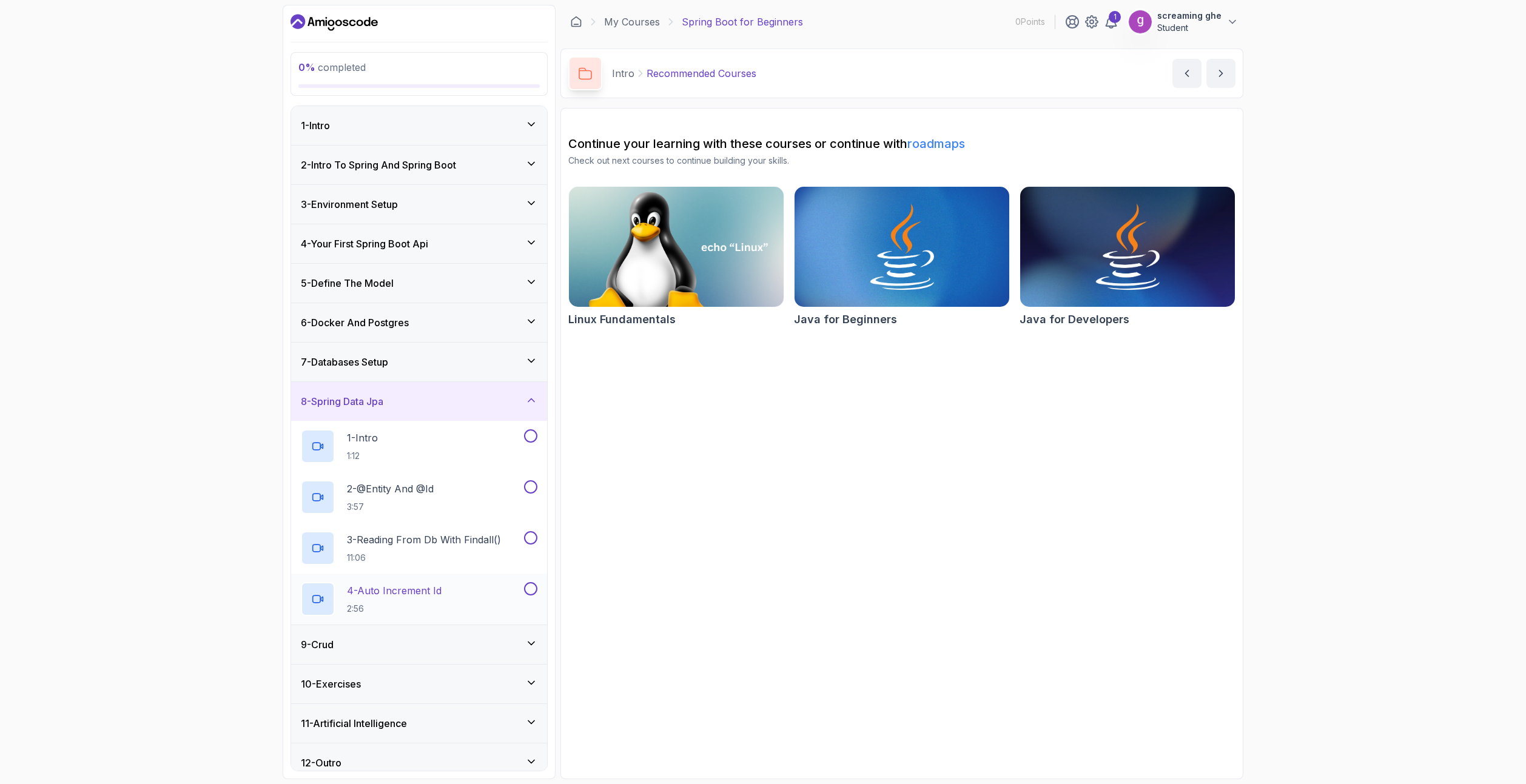
click at [416, 596] on p "4 - Auto Increment Id" at bounding box center [394, 590] width 95 height 15
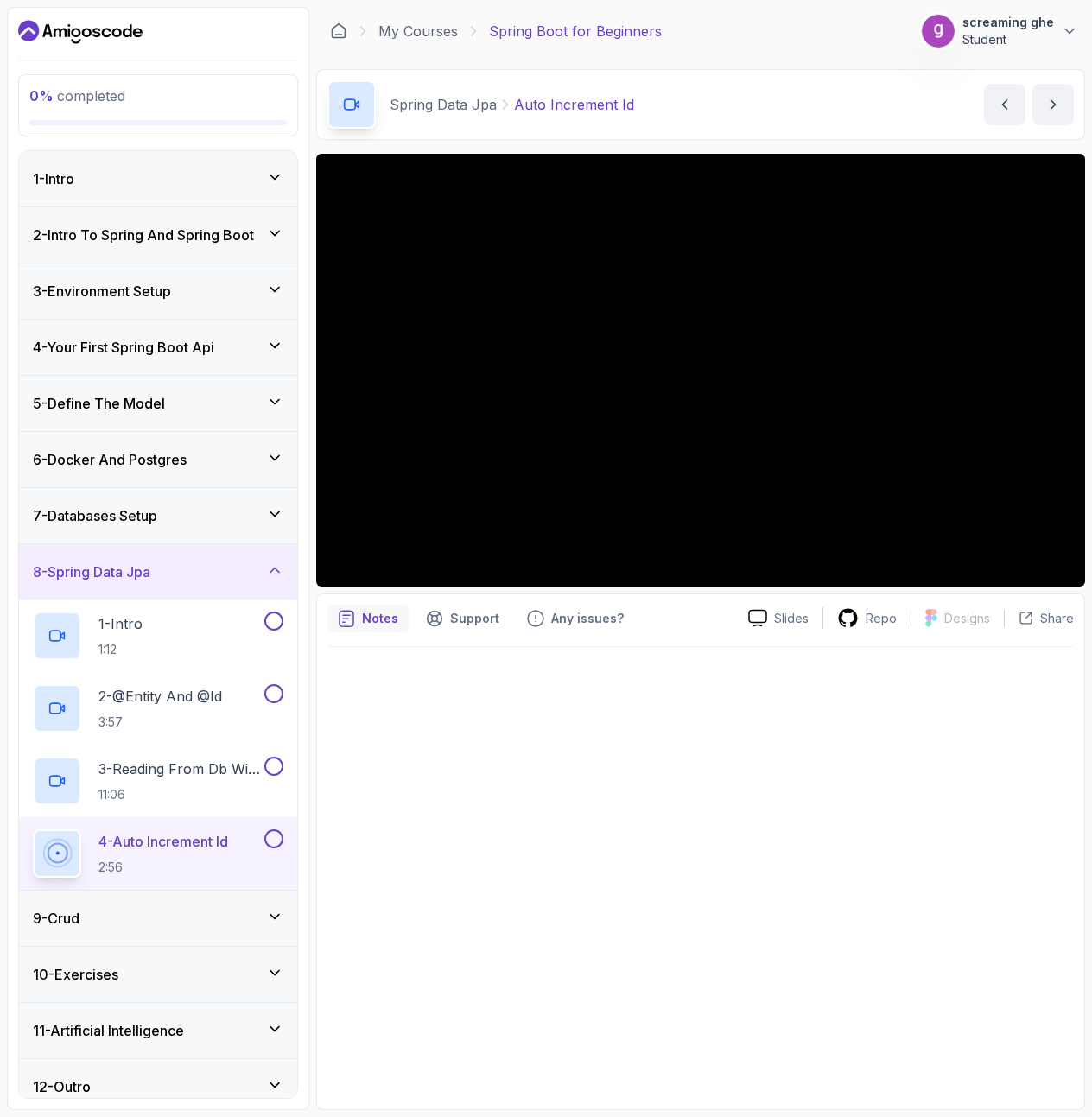
click at [910, 731] on div at bounding box center [700, 873] width 746 height 452
click at [699, 772] on div at bounding box center [700, 873] width 746 height 452
click at [903, 780] on div at bounding box center [700, 873] width 746 height 452
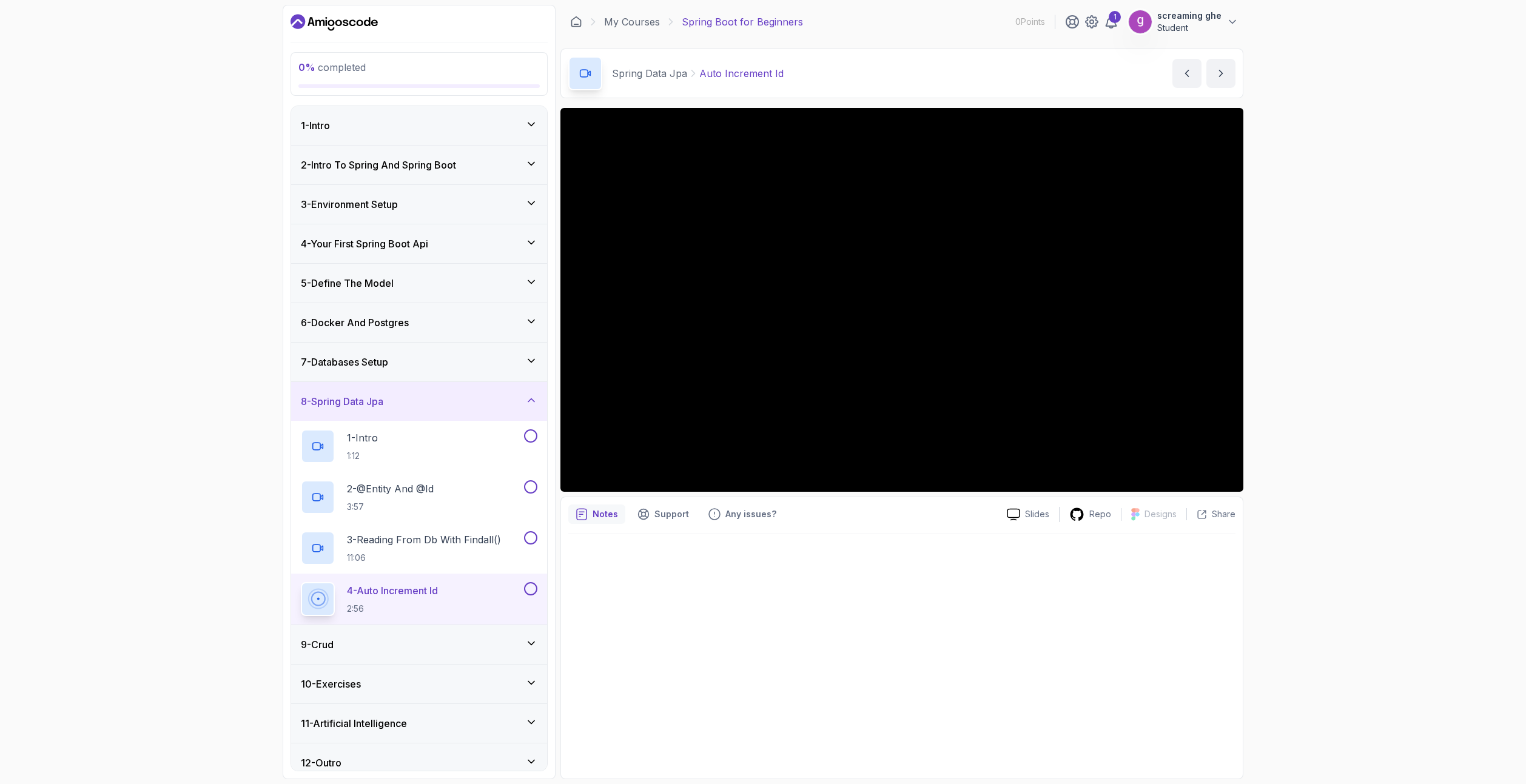
click at [910, 555] on div at bounding box center [902, 653] width 667 height 237
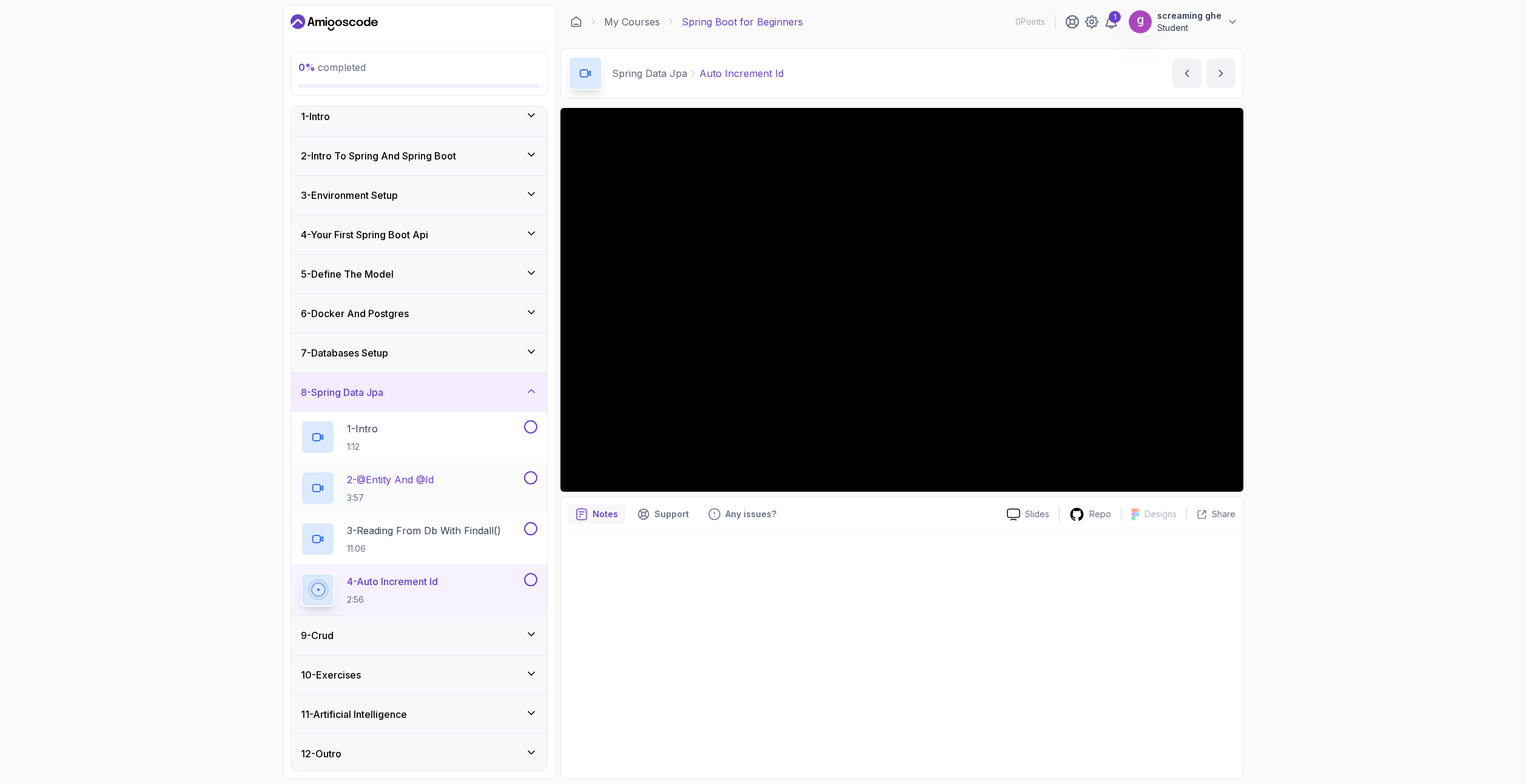
scroll to position [12, 0]
click at [373, 630] on div "9 - Crud" at bounding box center [419, 632] width 237 height 15
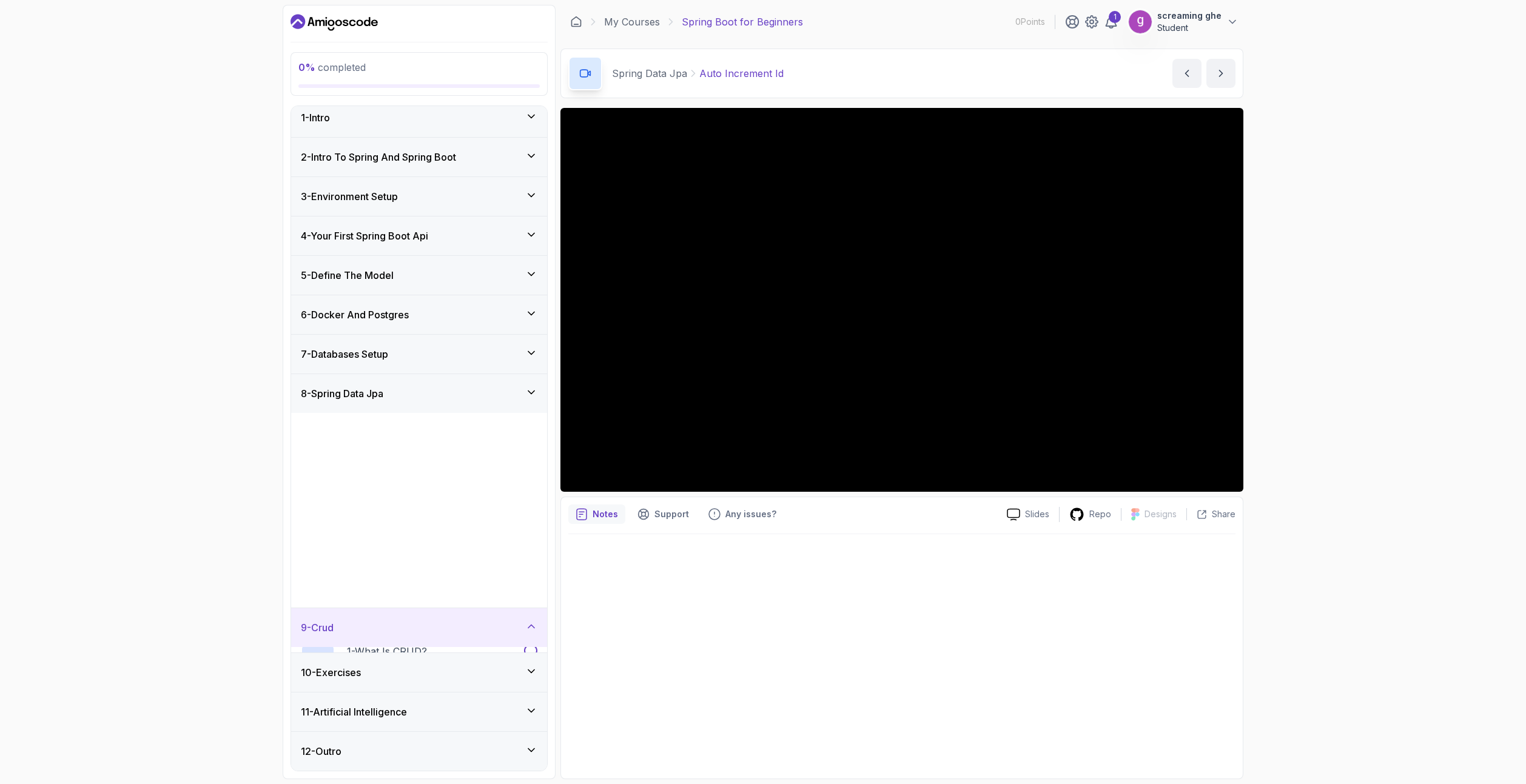
scroll to position [0, 0]
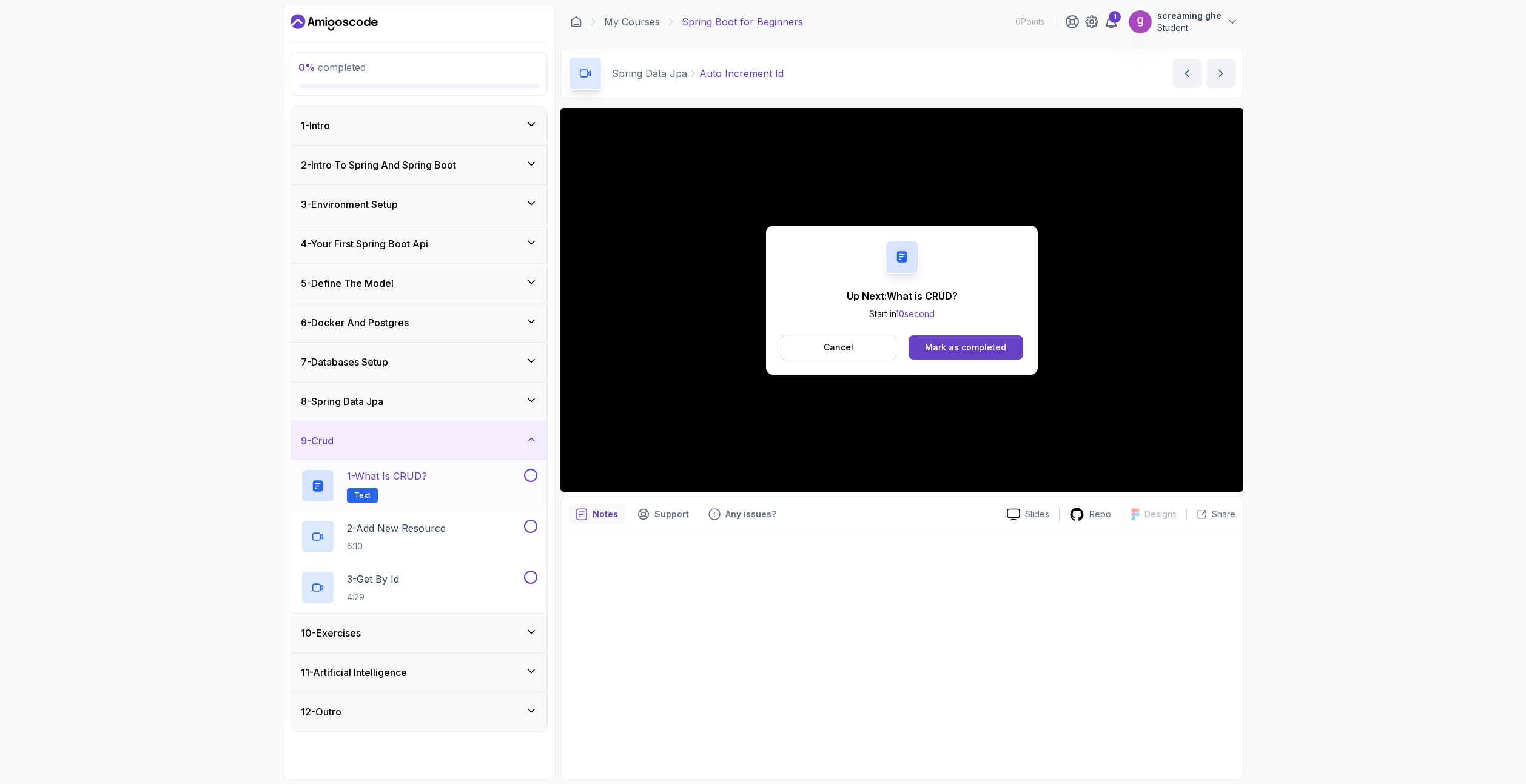
click at [415, 493] on h2 "1 - What is CRUD? Text" at bounding box center [387, 485] width 80 height 34
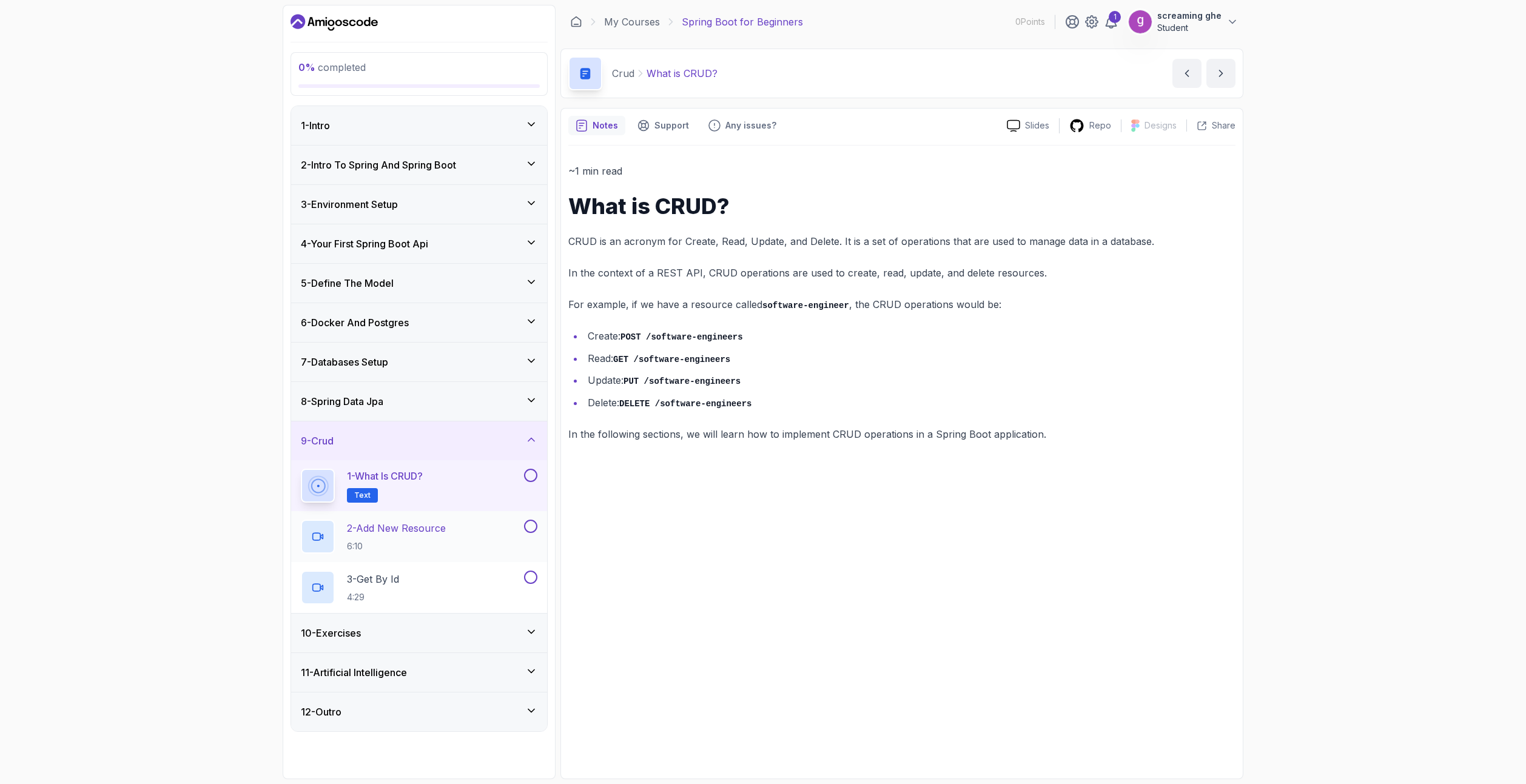
click at [459, 543] on div "2 - Add New Resource 6:10" at bounding box center [411, 536] width 221 height 34
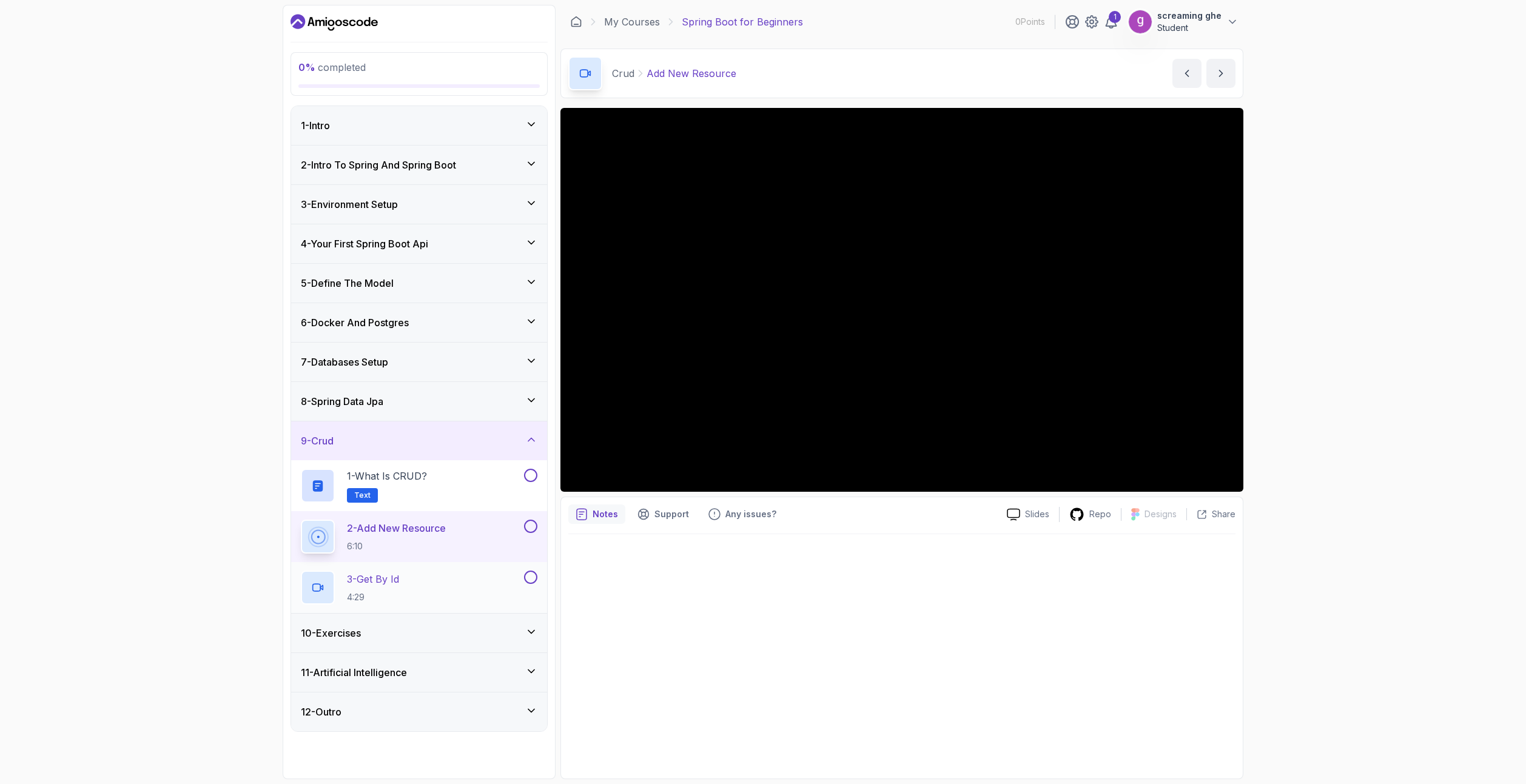
click at [405, 592] on div "3 - Get By Id 4:29" at bounding box center [411, 587] width 221 height 34
click at [1014, 514] on icon at bounding box center [1013, 514] width 13 height 12
drag, startPoint x: 1381, startPoint y: 218, endPoint x: 1352, endPoint y: 209, distance: 30.4
click at [1381, 218] on div "0 % completed 1 - Intro 2 - Intro To Spring And Spring Boot 3 - Environment Set…" at bounding box center [763, 392] width 1526 height 784
drag, startPoint x: 486, startPoint y: 587, endPoint x: 801, endPoint y: 607, distance: 315.6
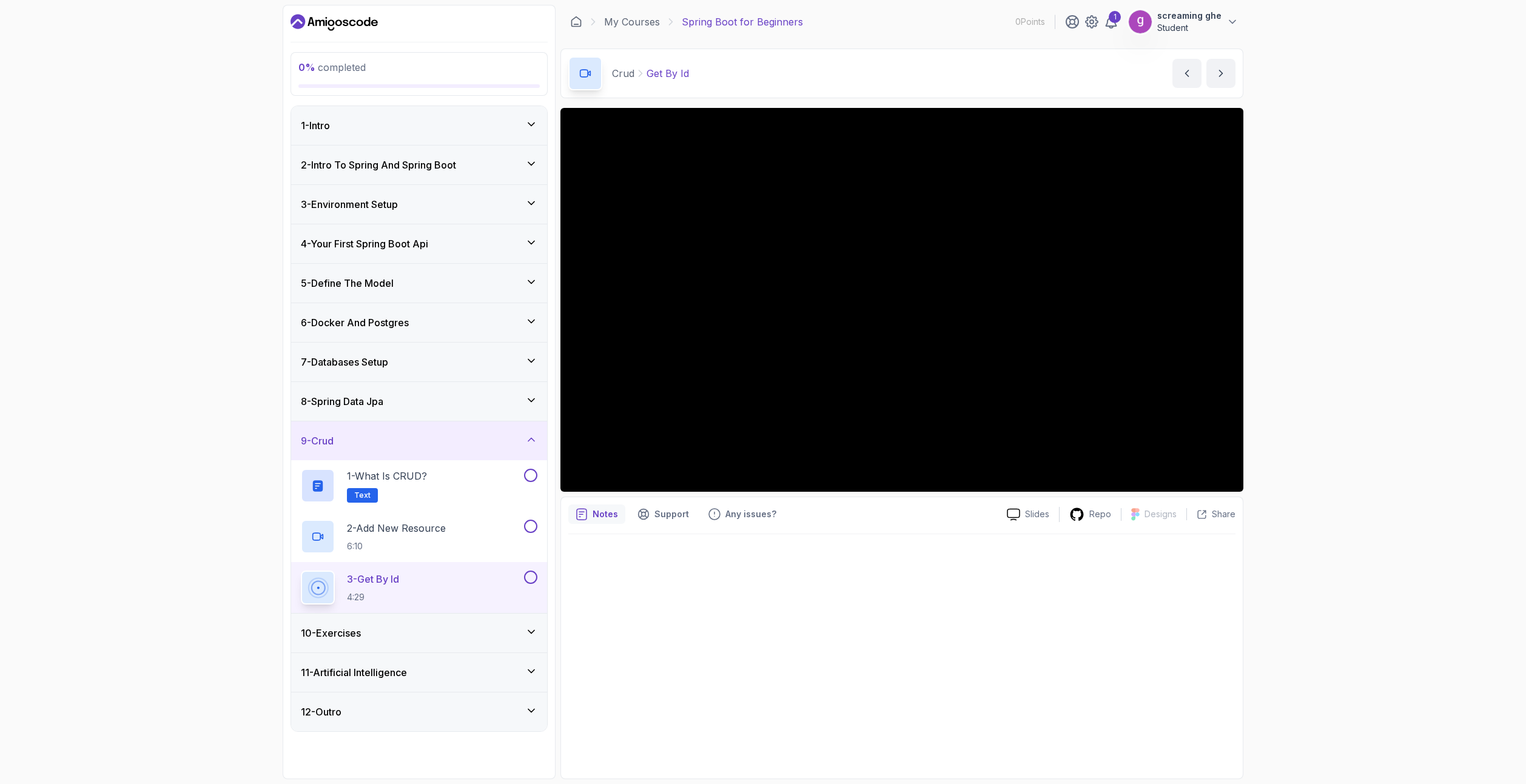
click at [798, 608] on div at bounding box center [902, 653] width 667 height 237
drag, startPoint x: 1243, startPoint y: 267, endPoint x: 1378, endPoint y: 170, distance: 166.2
click at [1378, 170] on div "0 % completed 1 - Intro 2 - Intro To Spring And Spring Boot 3 - Environment Set…" at bounding box center [763, 392] width 1526 height 784
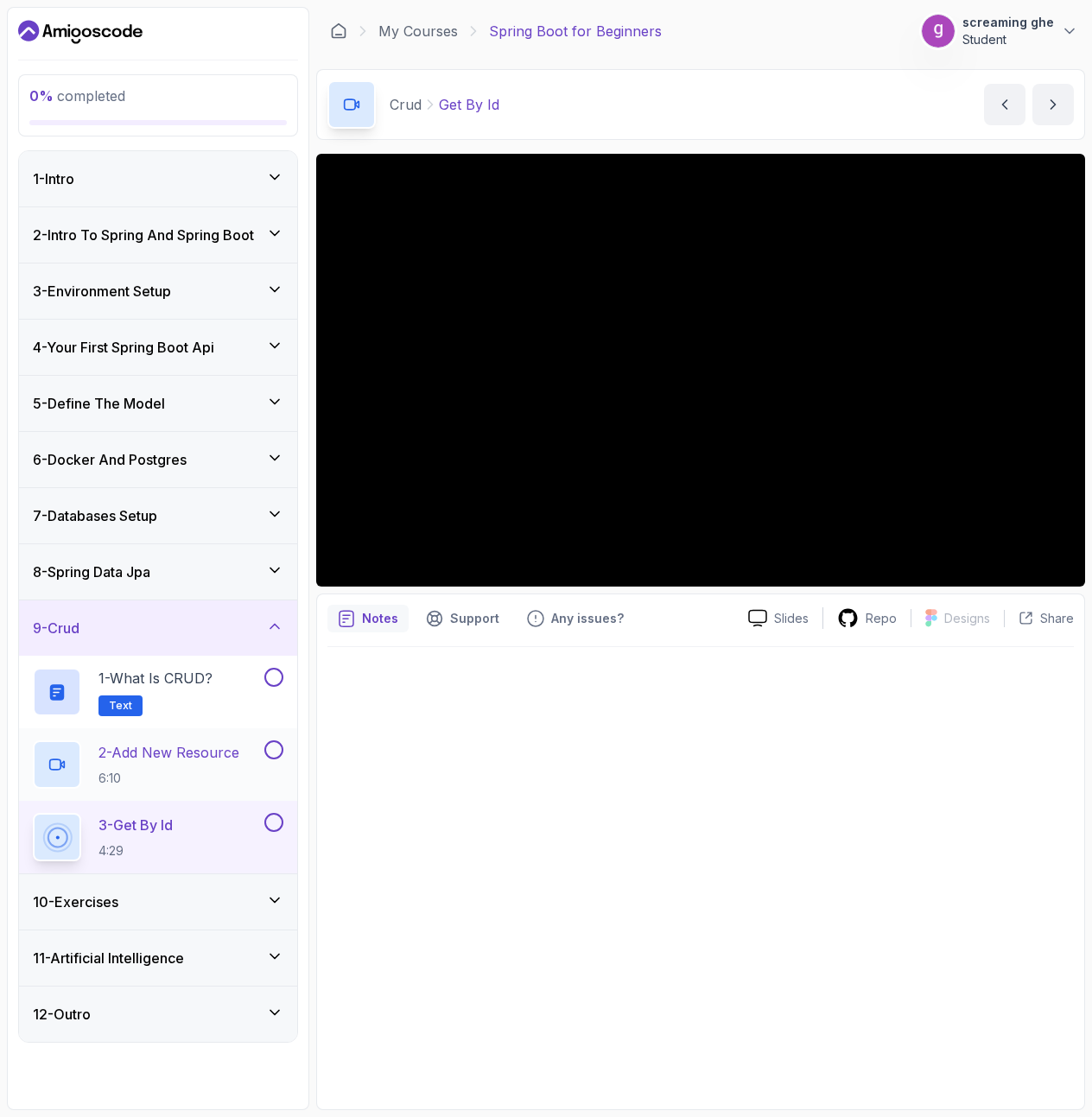
drag, startPoint x: 35, startPoint y: 754, endPoint x: 248, endPoint y: 789, distance: 215.9
click at [248, 789] on div "2 - Add New Resource 6:10" at bounding box center [158, 765] width 278 height 73
click at [911, 724] on div at bounding box center [700, 873] width 746 height 452
